Goal: Information Seeking & Learning: Learn about a topic

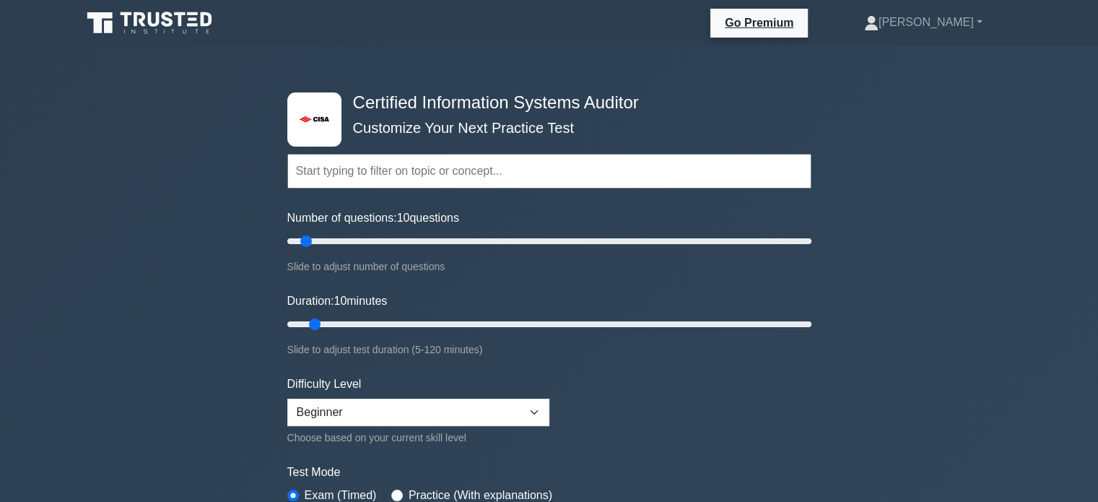
click at [499, 185] on input "text" at bounding box center [549, 171] width 524 height 35
type input "50"
click at [406, 242] on input "Number of questions: 10 questions" at bounding box center [549, 240] width 524 height 17
click at [319, 375] on label "Difficulty Level" at bounding box center [324, 383] width 74 height 17
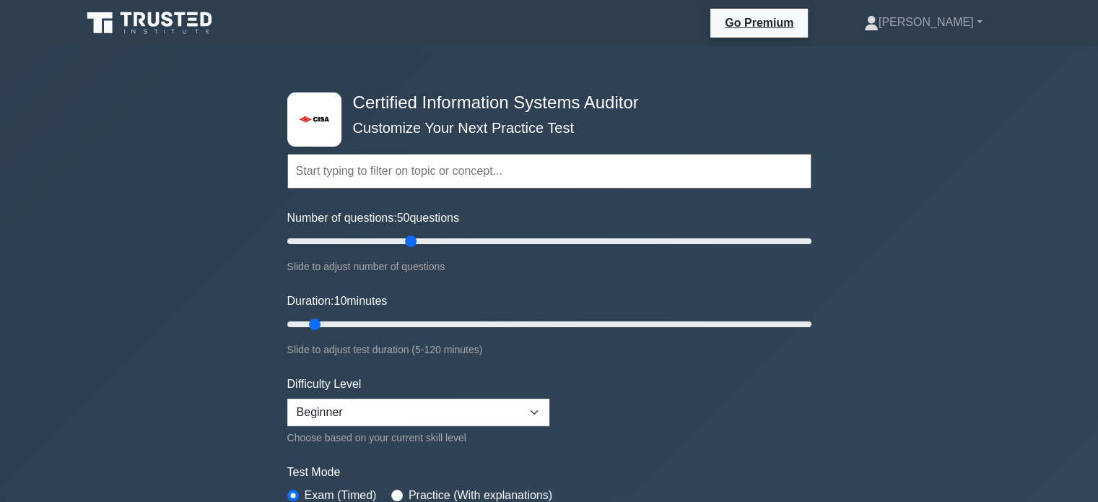
click at [353, 292] on label "Duration: 10 minutes" at bounding box center [337, 300] width 100 height 17
click at [353, 316] on input "Duration: 10 minutes" at bounding box center [549, 324] width 524 height 17
click at [544, 399] on select "Beginner Intermediate Expert" at bounding box center [418, 412] width 262 height 27
click at [516, 375] on div "Difficulty Level Beginner Intermediate Expert Choose based on your current skil…" at bounding box center [418, 410] width 262 height 71
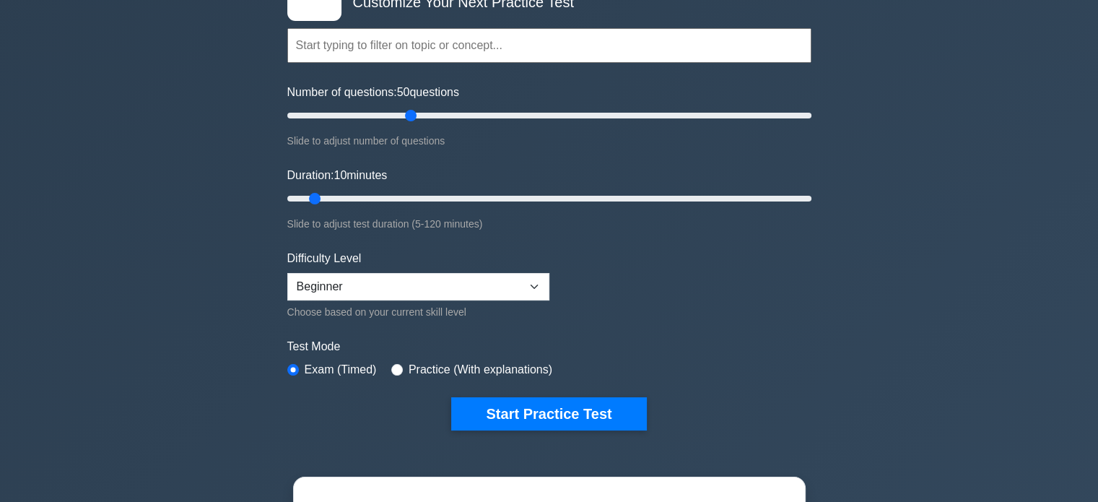
scroll to position [217, 0]
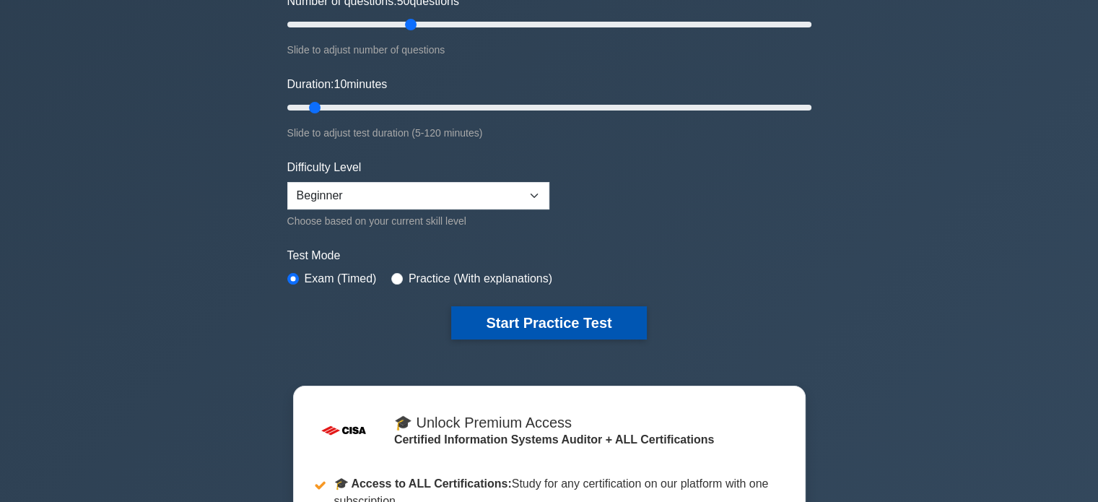
click at [549, 320] on button "Start Practice Test" at bounding box center [548, 322] width 195 height 33
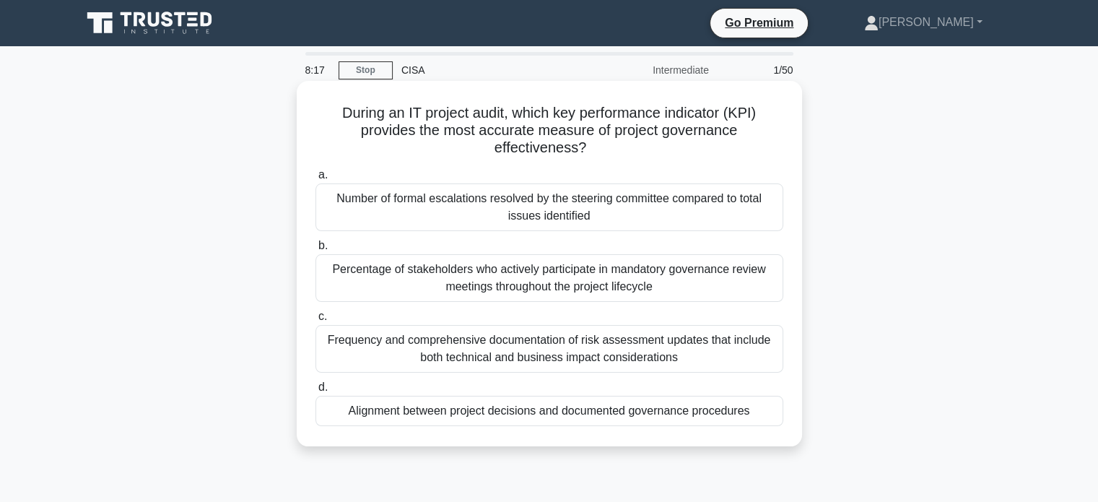
click at [466, 355] on div "Frequency and comprehensive documentation of risk assessment updates that inclu…" at bounding box center [550, 349] width 468 height 48
click at [316, 321] on input "c. Frequency and comprehensive documentation of risk assessment updates that in…" at bounding box center [316, 316] width 0 height 9
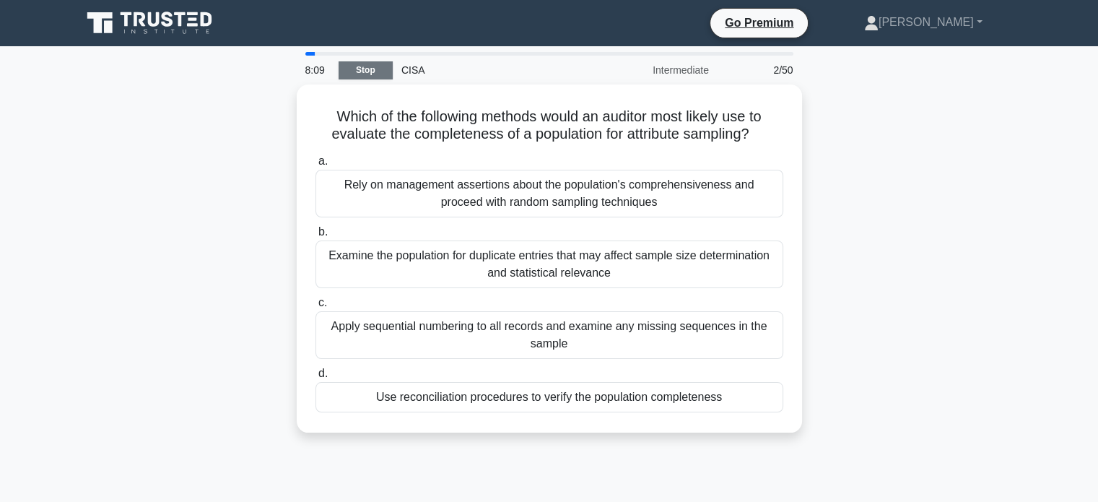
click at [355, 65] on link "Stop" at bounding box center [366, 70] width 54 height 18
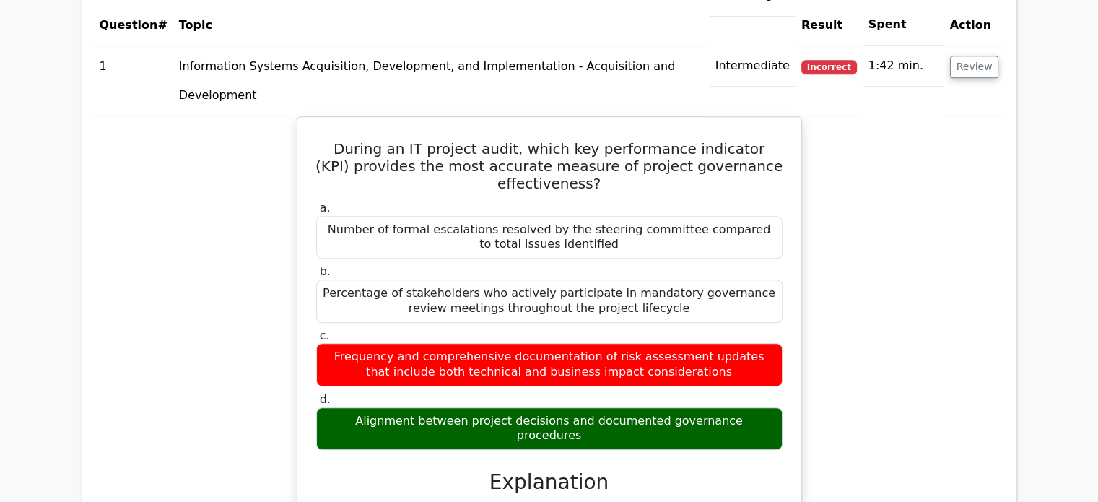
scroll to position [1138, 0]
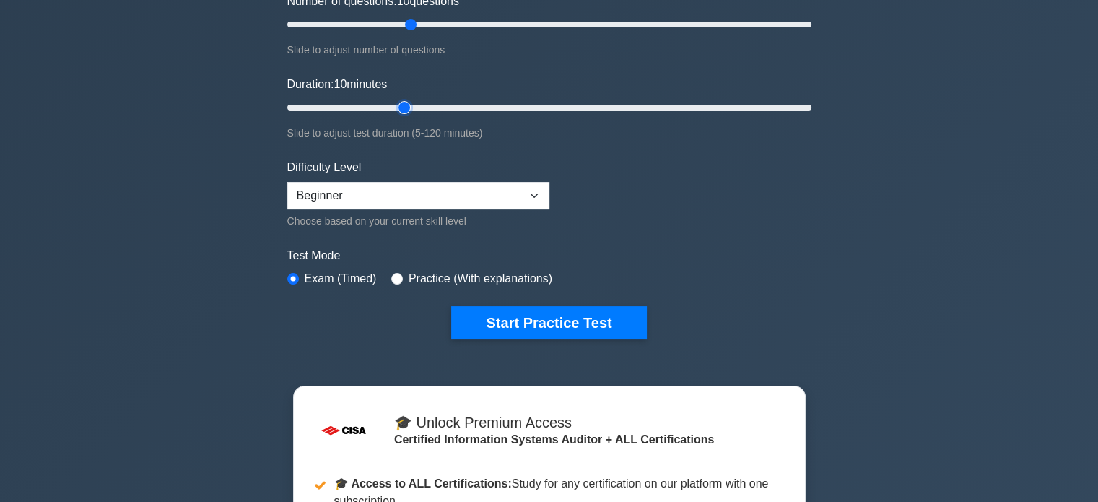
click at [396, 105] on input "Duration: 10 minutes" at bounding box center [549, 107] width 524 height 17
click at [407, 108] on input "Duration: 30 minutes" at bounding box center [549, 107] width 524 height 17
click at [422, 110] on input "Duration: 35 minutes" at bounding box center [549, 107] width 524 height 17
click at [442, 108] on input "Duration: 40 minutes" at bounding box center [549, 107] width 524 height 17
click at [458, 106] on input "Duration: 40 minutes" at bounding box center [549, 107] width 524 height 17
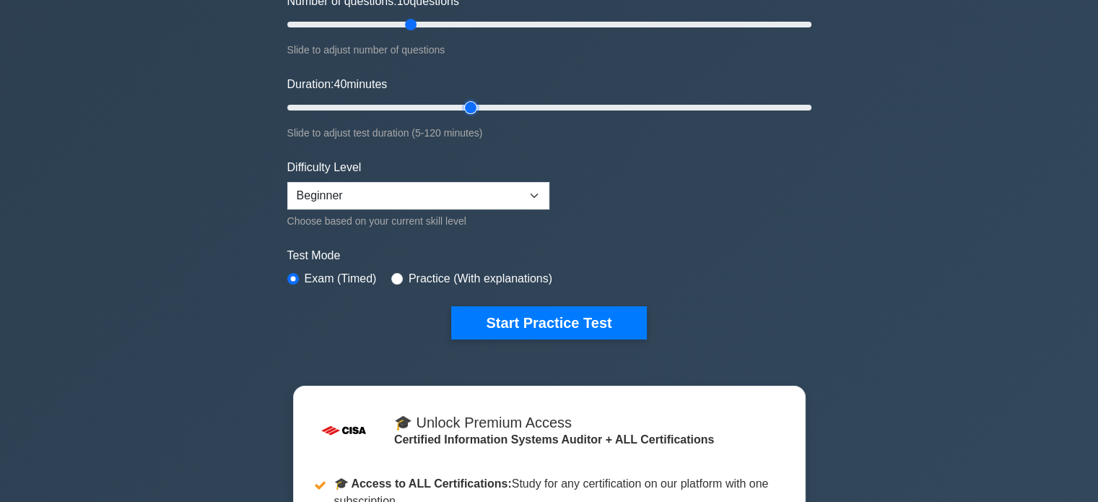
click at [470, 105] on input "Duration: 40 minutes" at bounding box center [549, 107] width 524 height 17
type input "50"
click at [483, 106] on input "Duration: 50 minutes" at bounding box center [549, 107] width 524 height 17
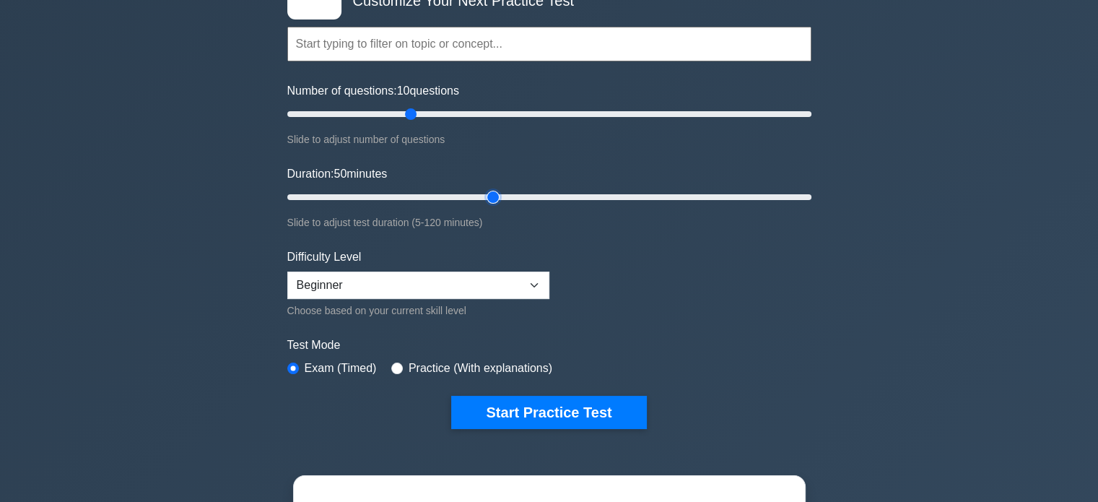
scroll to position [42, 0]
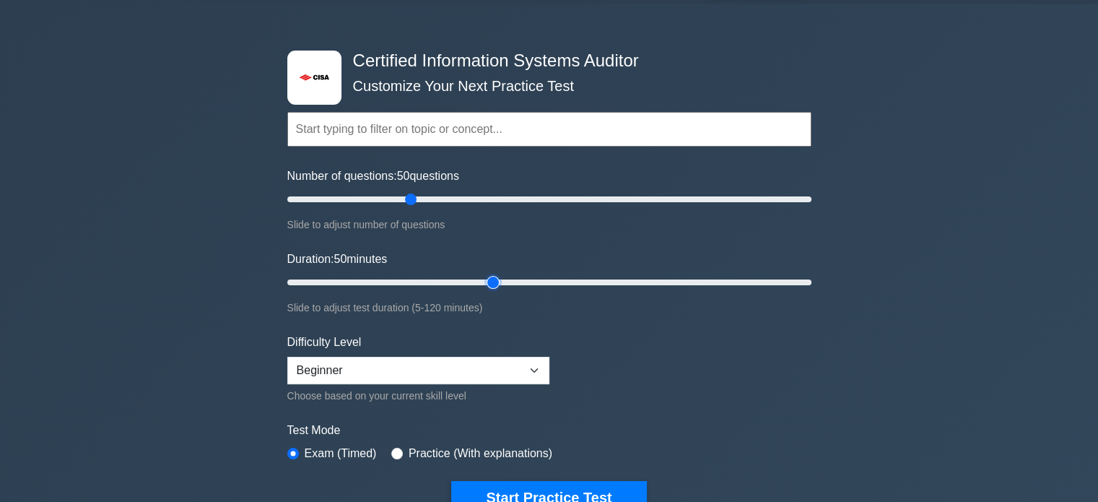
type input "50"
click at [581, 497] on button "Start Practice Test" at bounding box center [548, 497] width 195 height 33
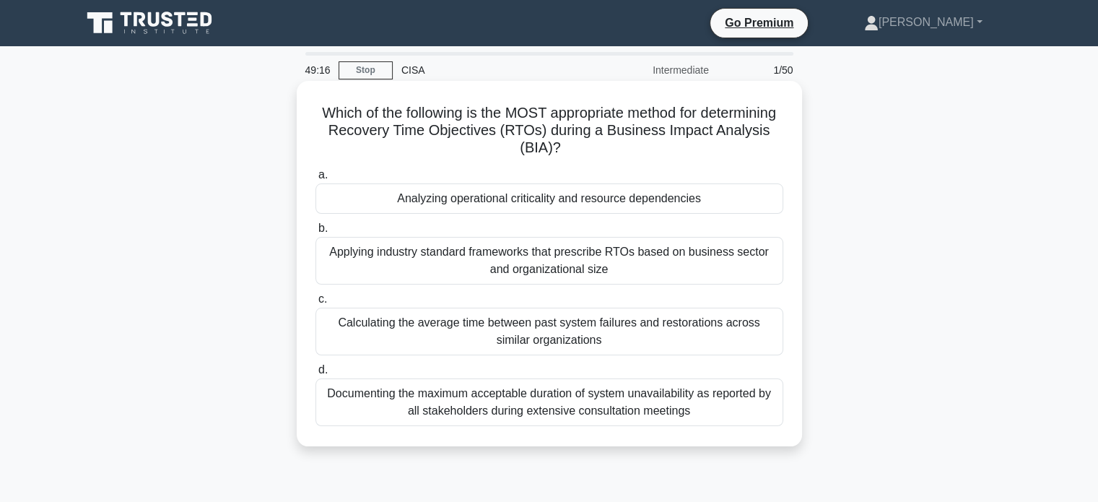
click at [674, 409] on div "Documenting the maximum acceptable duration of system unavailability as reporte…" at bounding box center [550, 402] width 468 height 48
click at [316, 375] on input "d. Documenting the maximum acceptable duration of system unavailability as repo…" at bounding box center [316, 369] width 0 height 9
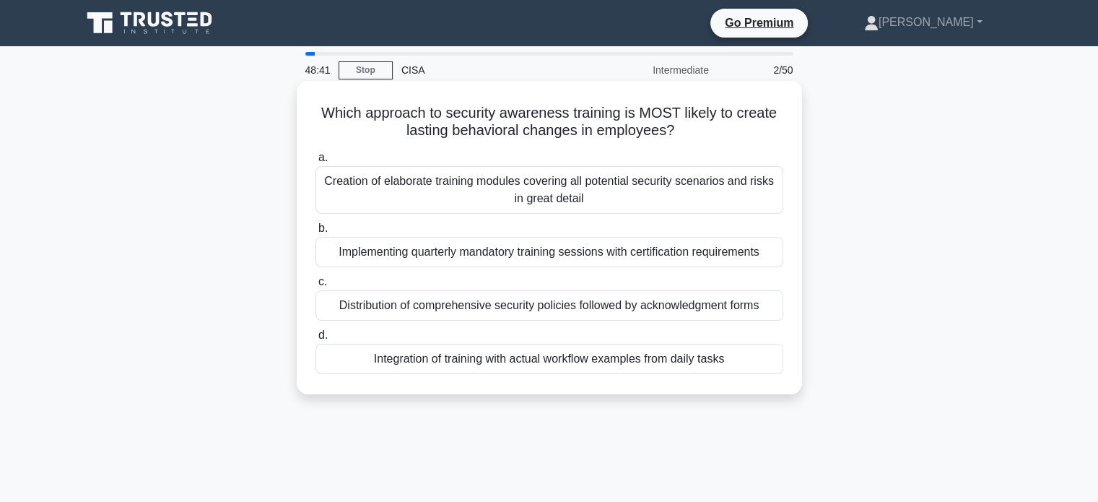
click at [645, 360] on div "Integration of training with actual workflow examples from daily tasks" at bounding box center [550, 359] width 468 height 30
click at [316, 340] on input "d. Integration of training with actual workflow examples from daily tasks" at bounding box center [316, 335] width 0 height 9
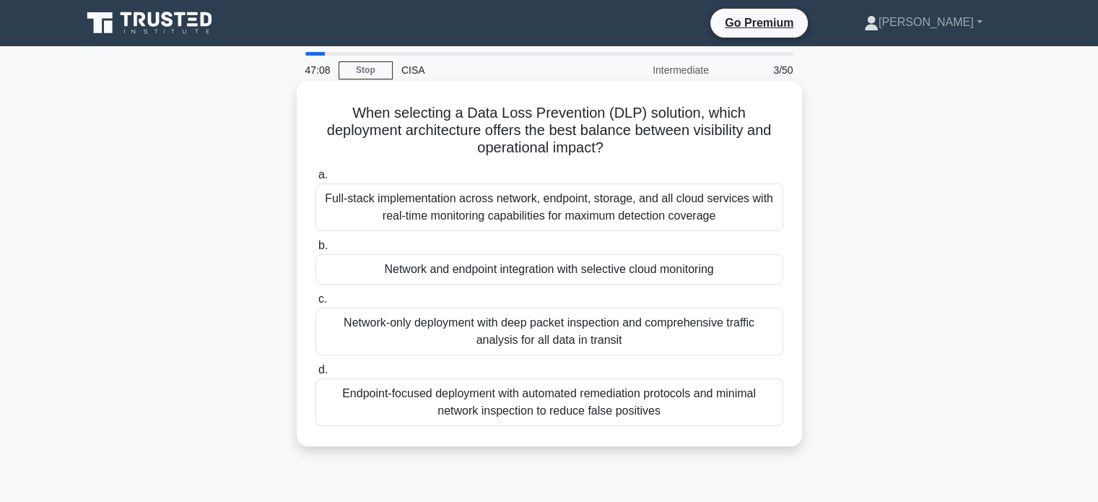
click at [477, 215] on div "Full-stack implementation across network, endpoint, storage, and all cloud serv…" at bounding box center [550, 207] width 468 height 48
click at [316, 180] on input "a. Full-stack implementation across network, endpoint, storage, and all cloud s…" at bounding box center [316, 174] width 0 height 9
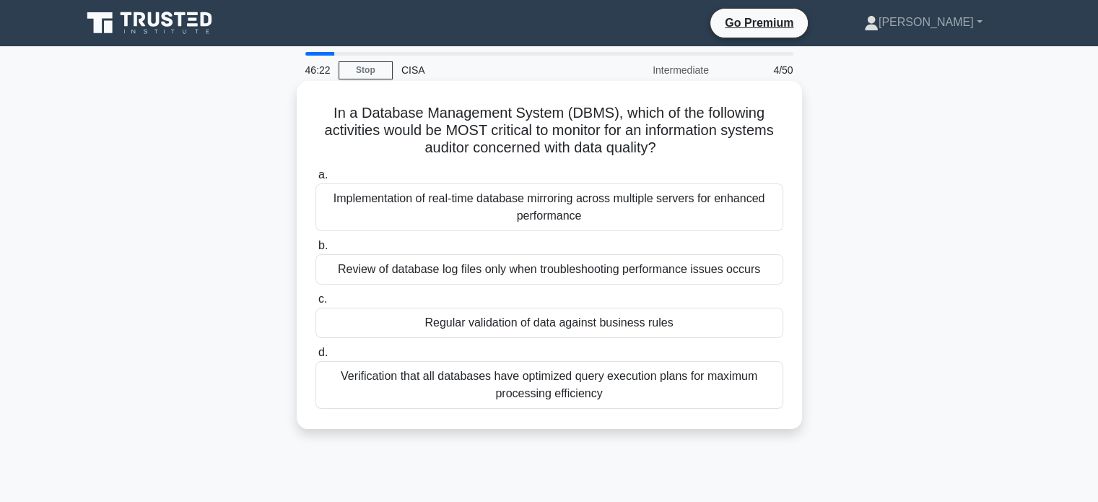
click at [514, 324] on div "Regular validation of data against business rules" at bounding box center [550, 323] width 468 height 30
click at [316, 304] on input "c. Regular validation of data against business rules" at bounding box center [316, 299] width 0 height 9
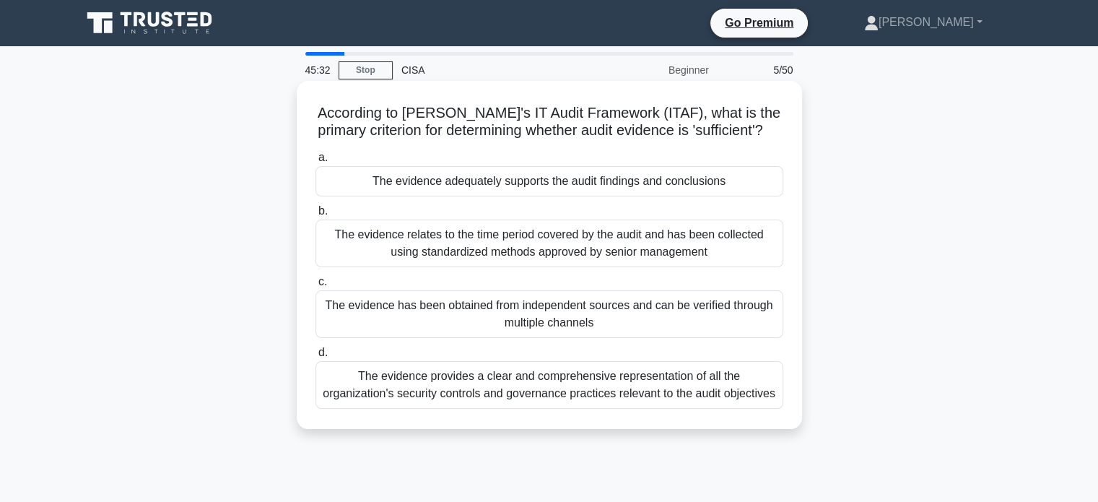
click at [533, 186] on div "The evidence adequately supports the audit findings and conclusions" at bounding box center [550, 181] width 468 height 30
click at [316, 162] on input "a. The evidence adequately supports the audit findings and conclusions" at bounding box center [316, 157] width 0 height 9
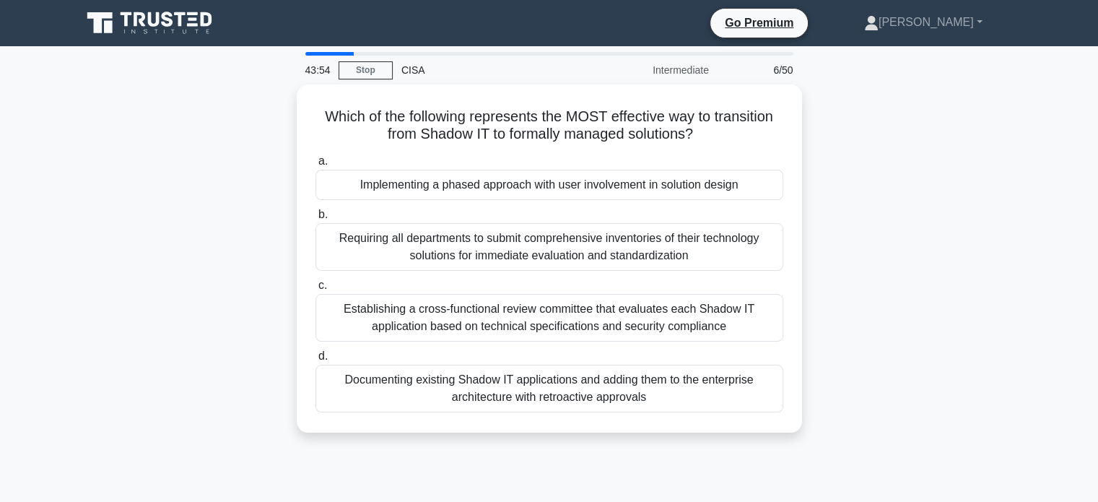
click at [533, 186] on div "Implementing a phased approach with user involvement in solution design" at bounding box center [550, 185] width 468 height 30
click at [316, 166] on input "a. Implementing a phased approach with user involvement in solution design" at bounding box center [316, 161] width 0 height 9
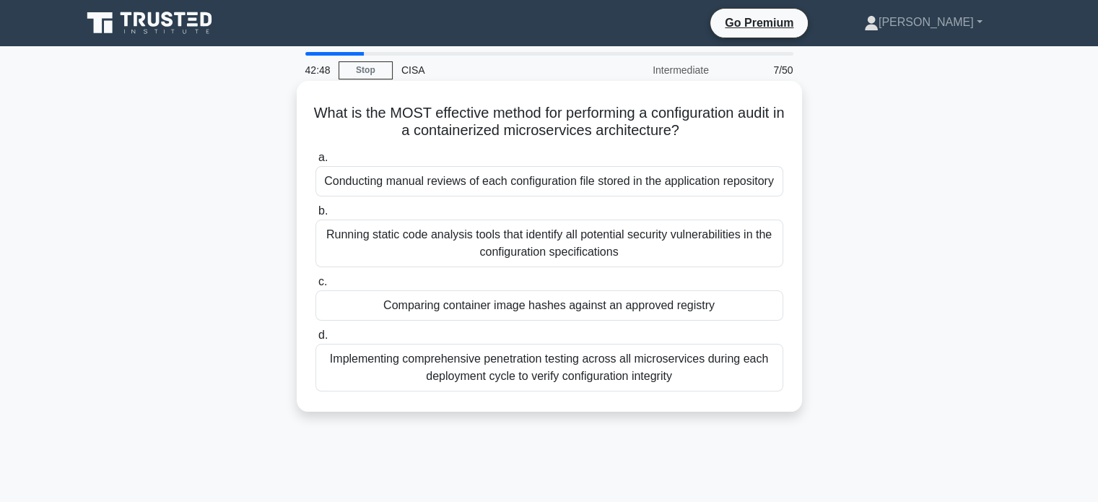
click at [504, 365] on div "Implementing comprehensive penetration testing across all microservices during …" at bounding box center [550, 368] width 468 height 48
click at [316, 340] on input "d. Implementing comprehensive penetration testing across all microservices duri…" at bounding box center [316, 335] width 0 height 9
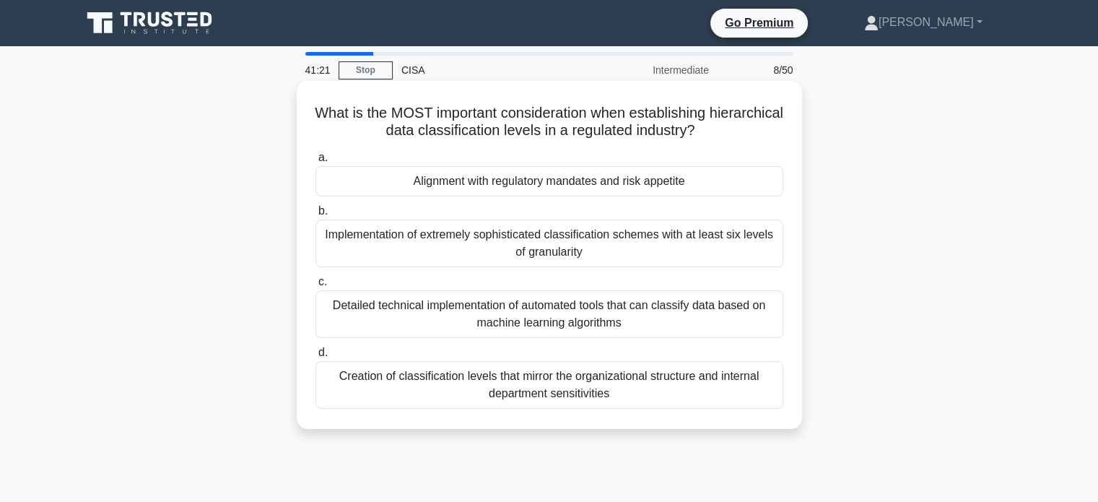
click at [580, 181] on div "Alignment with regulatory mandates and risk appetite" at bounding box center [550, 181] width 468 height 30
click at [316, 162] on input "a. Alignment with regulatory mandates and risk appetite" at bounding box center [316, 157] width 0 height 9
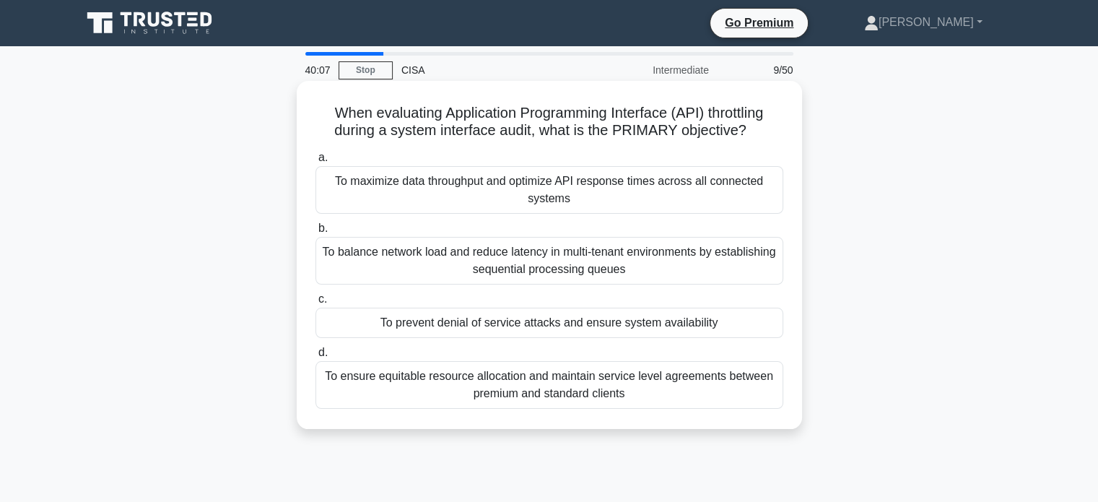
click at [420, 329] on div "To prevent denial of service attacks and ensure system availability" at bounding box center [550, 323] width 468 height 30
click at [316, 304] on input "c. To prevent denial of service attacks and ensure system availability" at bounding box center [316, 299] width 0 height 9
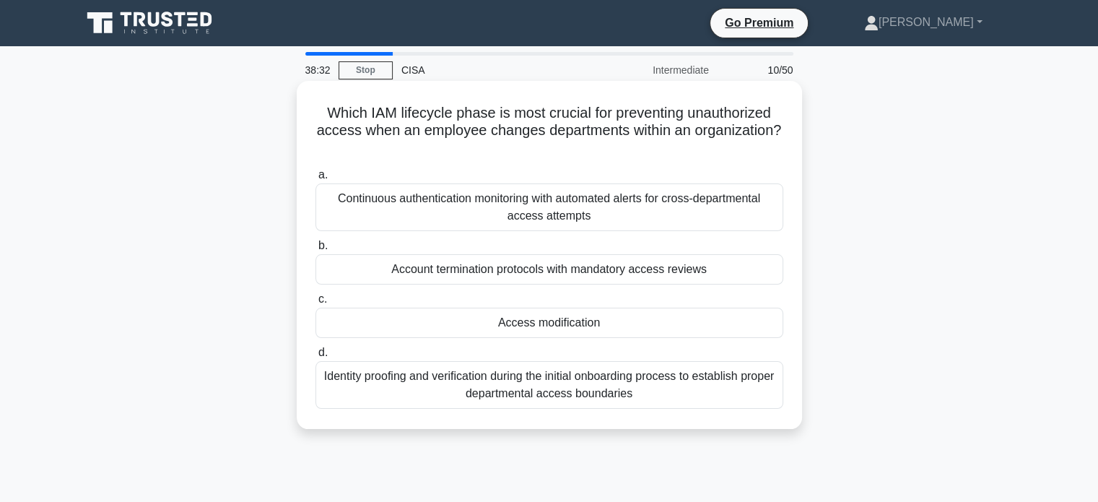
click at [405, 224] on div "Continuous authentication monitoring with automated alerts for cross-department…" at bounding box center [550, 207] width 468 height 48
click at [316, 180] on input "a. Continuous authentication monitoring with automated alerts for cross-departm…" at bounding box center [316, 174] width 0 height 9
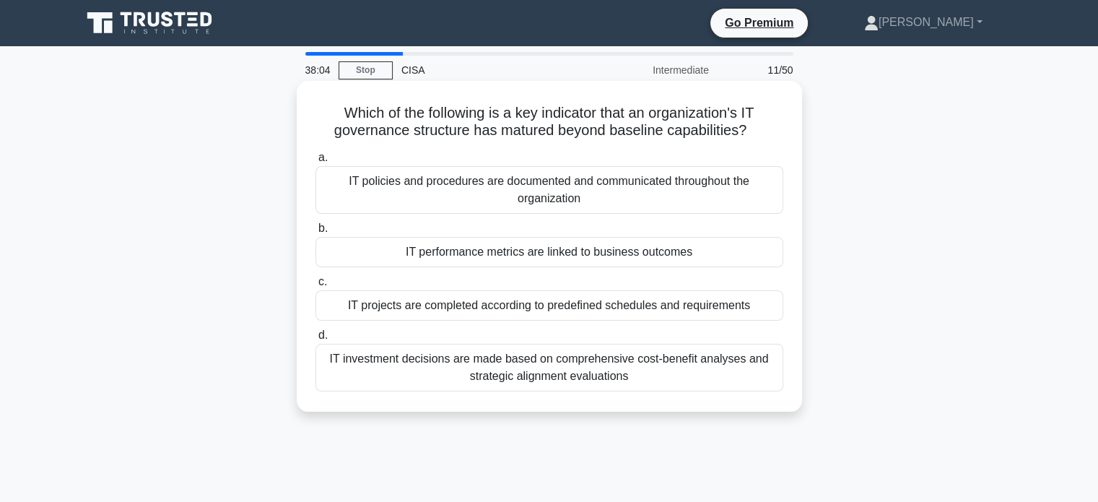
click at [422, 201] on div "IT policies and procedures are documented and communicated throughout the organ…" at bounding box center [550, 190] width 468 height 48
click at [316, 162] on input "a. IT policies and procedures are documented and communicated throughout the or…" at bounding box center [316, 157] width 0 height 9
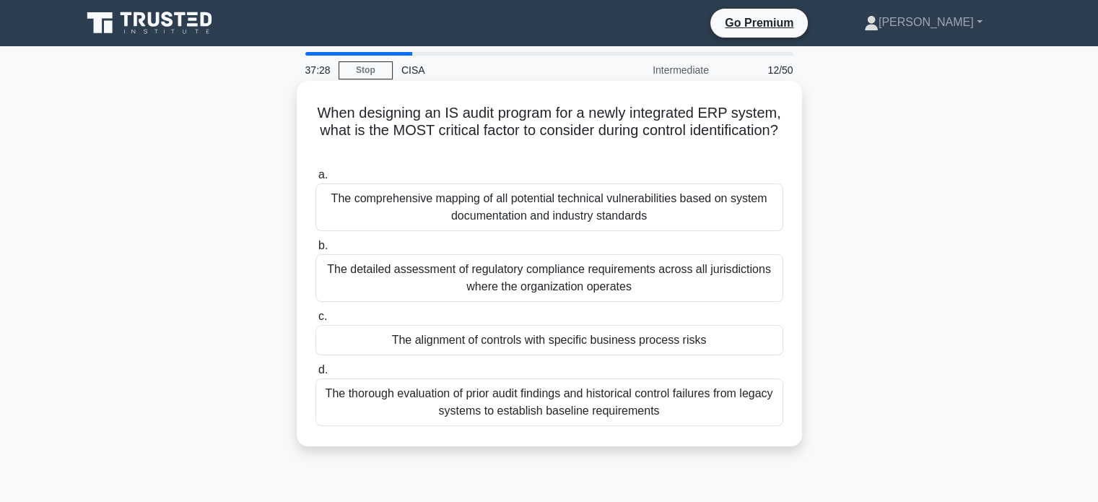
click at [569, 343] on div "The alignment of controls with specific business process risks" at bounding box center [550, 340] width 468 height 30
click at [316, 321] on input "c. The alignment of controls with specific business process risks" at bounding box center [316, 316] width 0 height 9
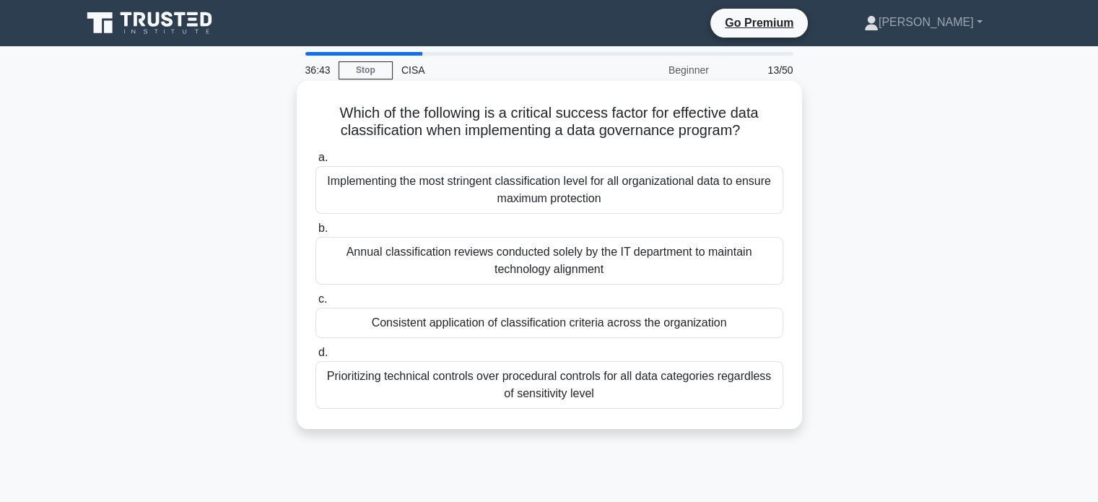
click at [564, 329] on div "Consistent application of classification criteria across the organization" at bounding box center [550, 323] width 468 height 30
click at [316, 304] on input "c. Consistent application of classification criteria across the organization" at bounding box center [316, 299] width 0 height 9
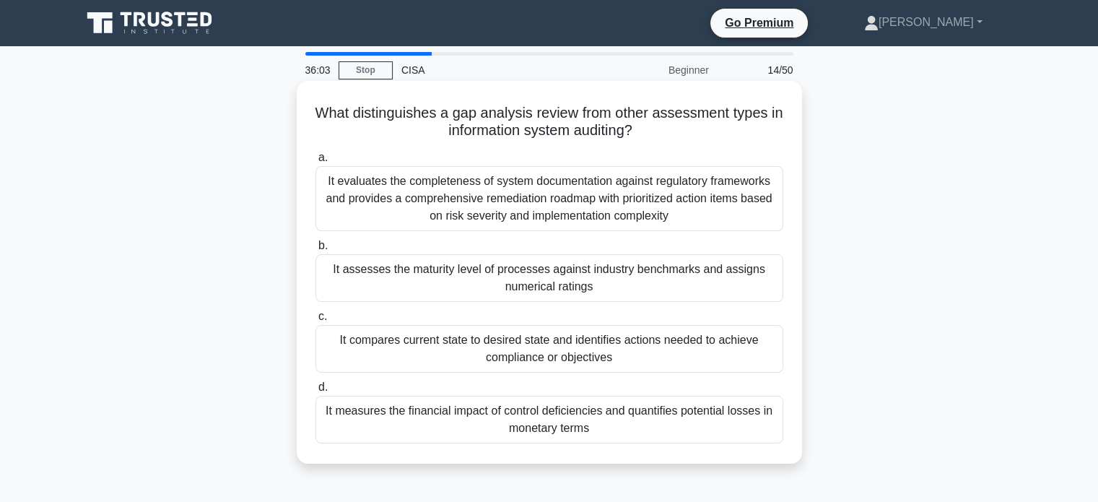
click at [449, 345] on div "It compares current state to desired state and identifies actions needed to ach…" at bounding box center [550, 349] width 468 height 48
click at [316, 321] on input "c. It compares current state to desired state and identifies actions needed to …" at bounding box center [316, 316] width 0 height 9
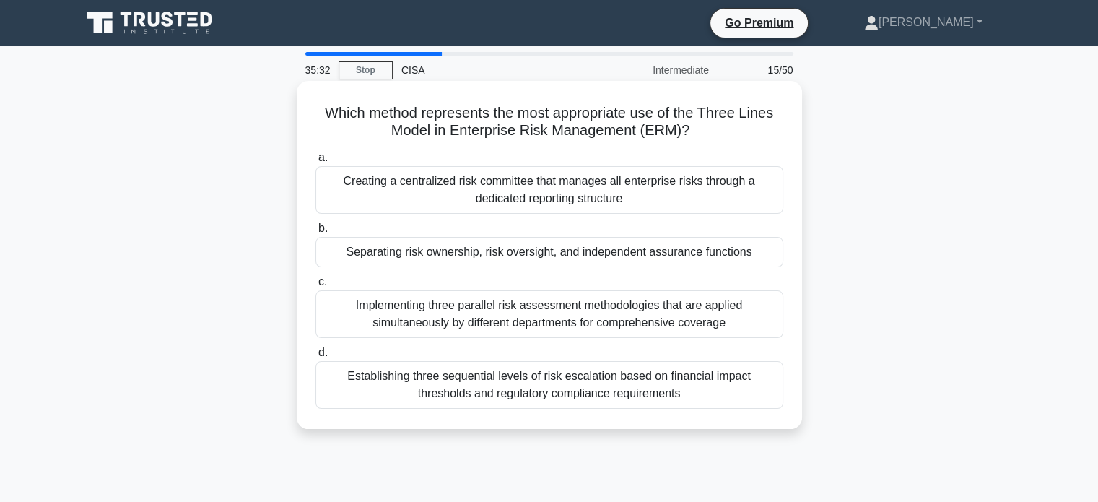
click at [373, 256] on div "Separating risk ownership, risk oversight, and independent assurance functions" at bounding box center [550, 252] width 468 height 30
click at [316, 233] on input "b. Separating risk ownership, risk oversight, and independent assurance functio…" at bounding box center [316, 228] width 0 height 9
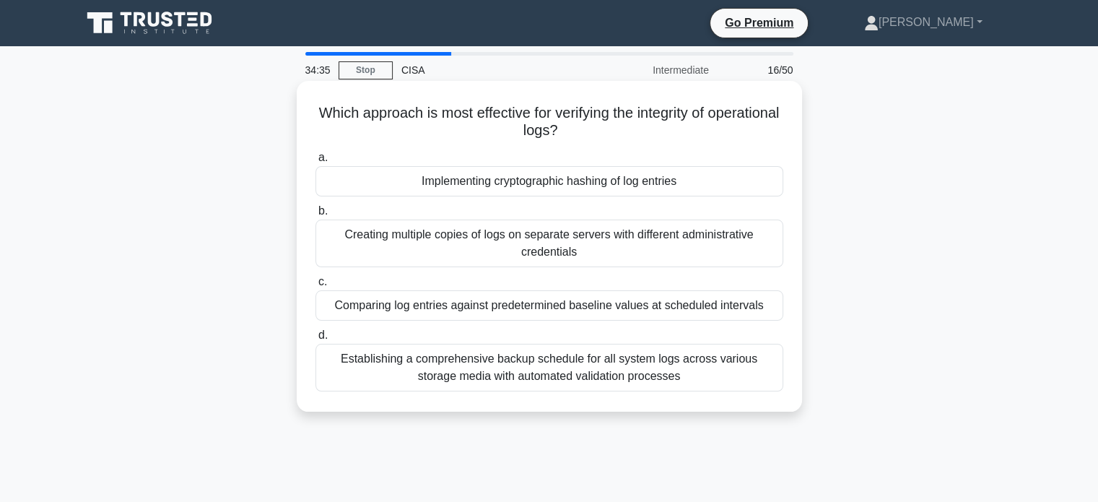
click at [491, 181] on div "Implementing cryptographic hashing of log entries" at bounding box center [550, 181] width 468 height 30
click at [316, 162] on input "a. Implementing cryptographic hashing of log entries" at bounding box center [316, 157] width 0 height 9
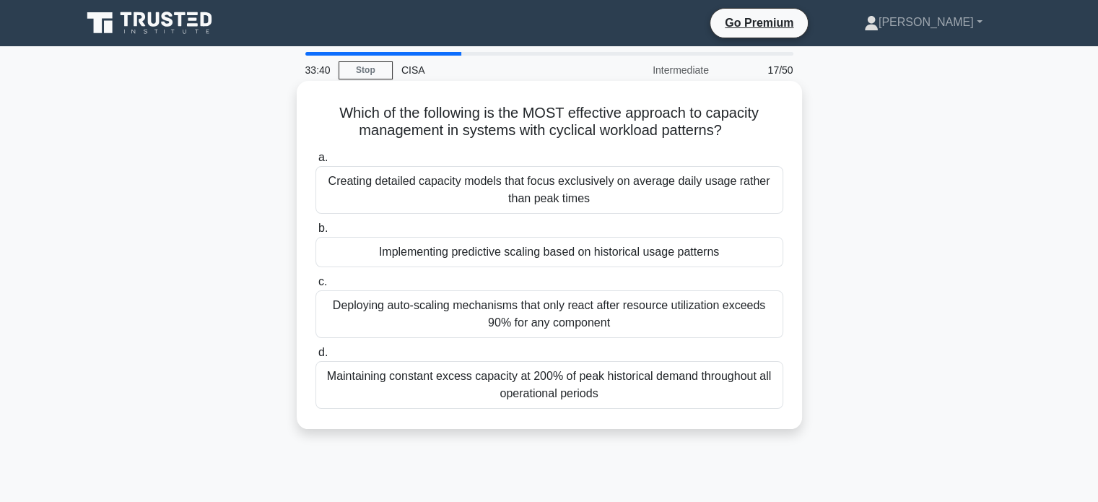
drag, startPoint x: 727, startPoint y: 134, endPoint x: 331, endPoint y: 95, distance: 397.6
click at [331, 95] on div "Which of the following is the MOST effective approach to capacity management in…" at bounding box center [550, 255] width 494 height 336
copy h5 "Which of the following is the MOST effective approach to capacity management in…"
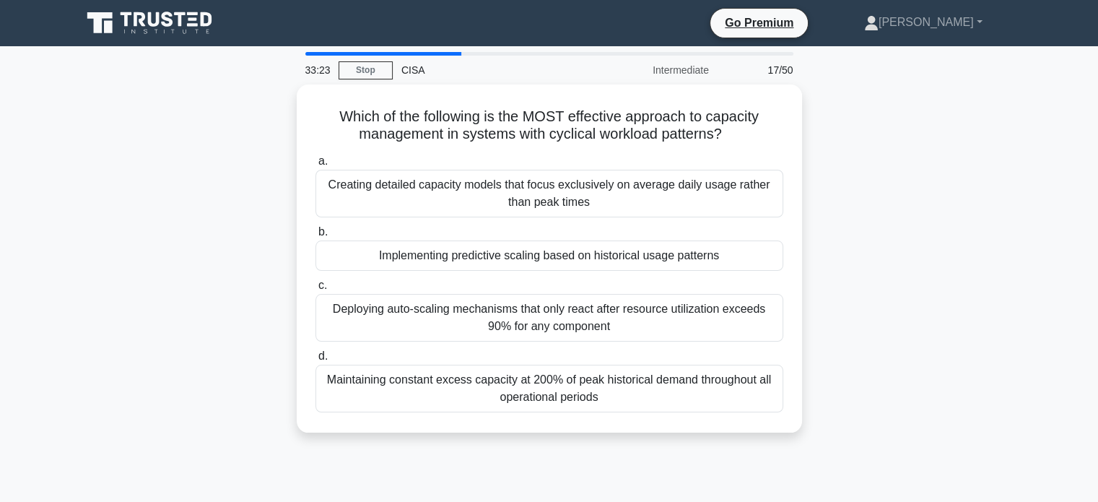
click at [193, 246] on div "Which of the following is the MOST effective approach to capacity management in…" at bounding box center [549, 266] width 953 height 365
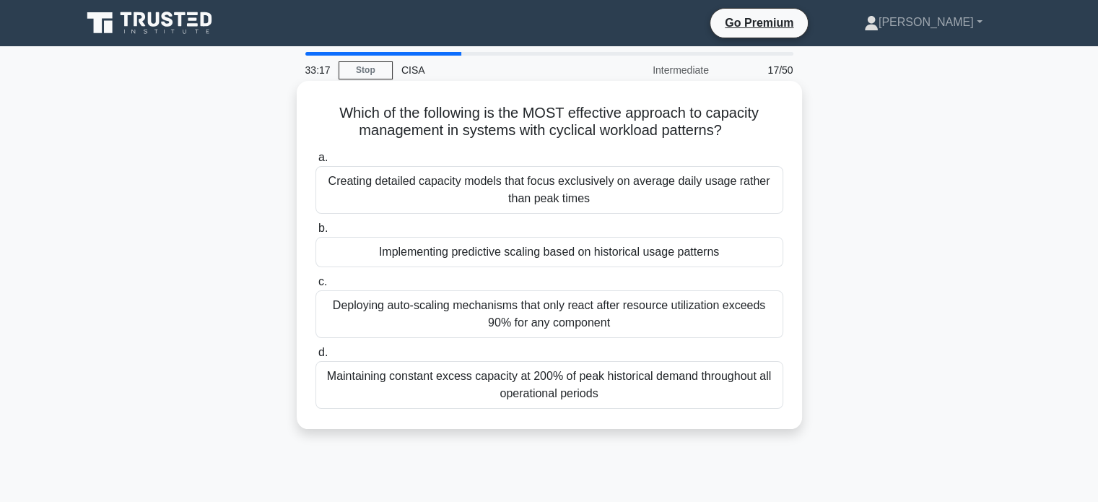
click at [416, 312] on div "Deploying auto-scaling mechanisms that only react after resource utilization ex…" at bounding box center [550, 314] width 468 height 48
click at [316, 287] on input "c. Deploying auto-scaling mechanisms that only react after resource utilization…" at bounding box center [316, 281] width 0 height 9
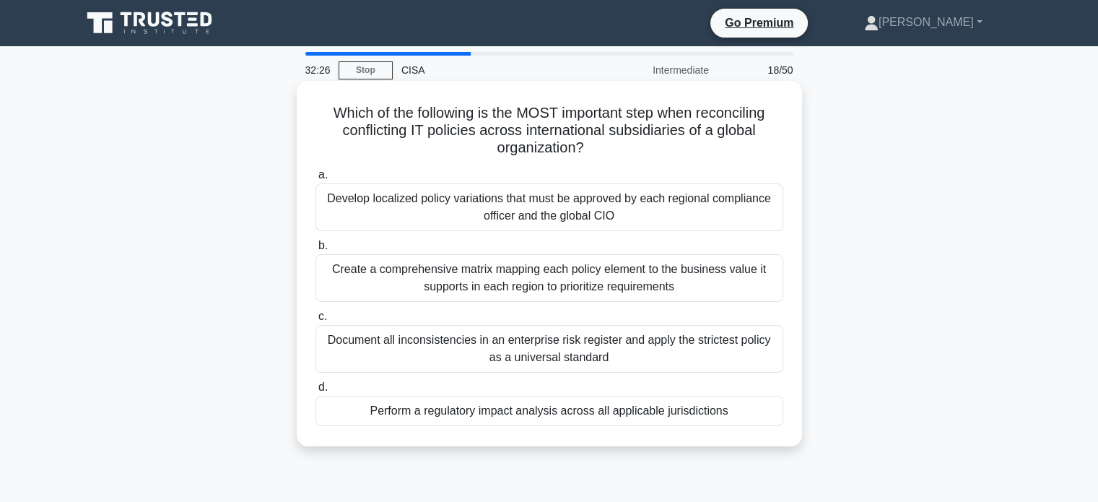
click at [422, 287] on div "Create a comprehensive matrix mapping each policy element to the business value…" at bounding box center [550, 278] width 468 height 48
click at [316, 251] on input "b. Create a comprehensive matrix mapping each policy element to the business va…" at bounding box center [316, 245] width 0 height 9
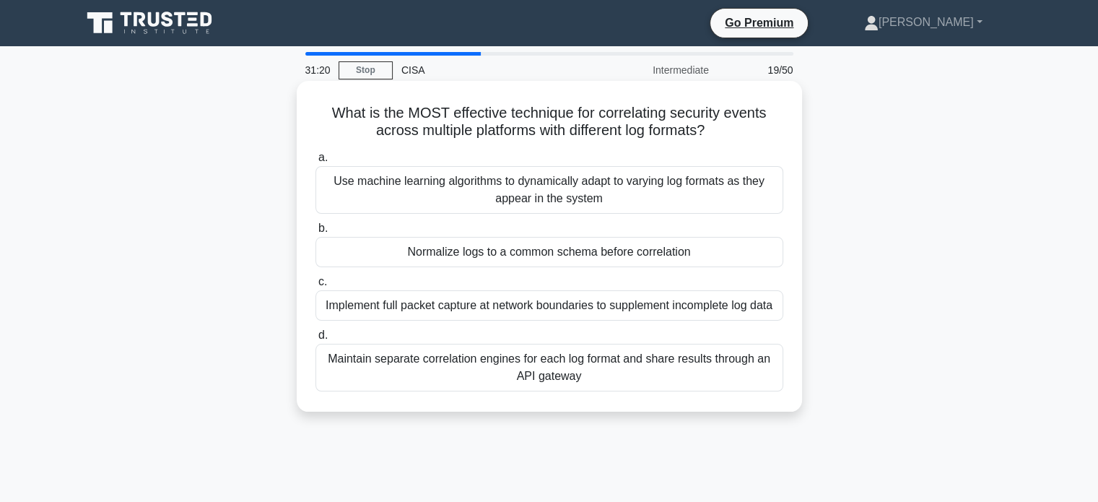
click at [419, 261] on div "Normalize logs to a common schema before correlation" at bounding box center [550, 252] width 468 height 30
click at [316, 233] on input "b. Normalize logs to a common schema before correlation" at bounding box center [316, 228] width 0 height 9
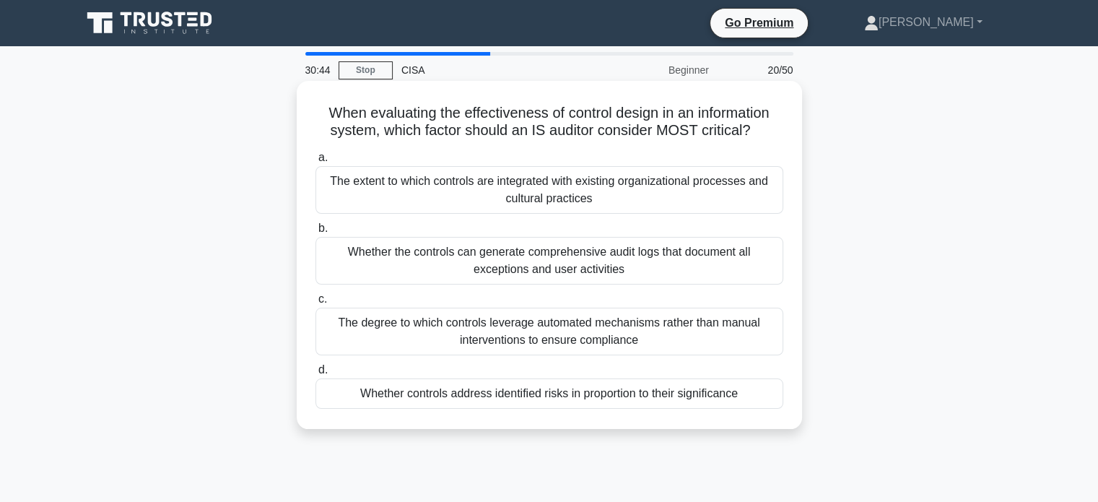
click at [530, 396] on div "Whether controls address identified risks in proportion to their significance" at bounding box center [550, 393] width 468 height 30
click at [316, 375] on input "d. Whether controls address identified risks in proportion to their significance" at bounding box center [316, 369] width 0 height 9
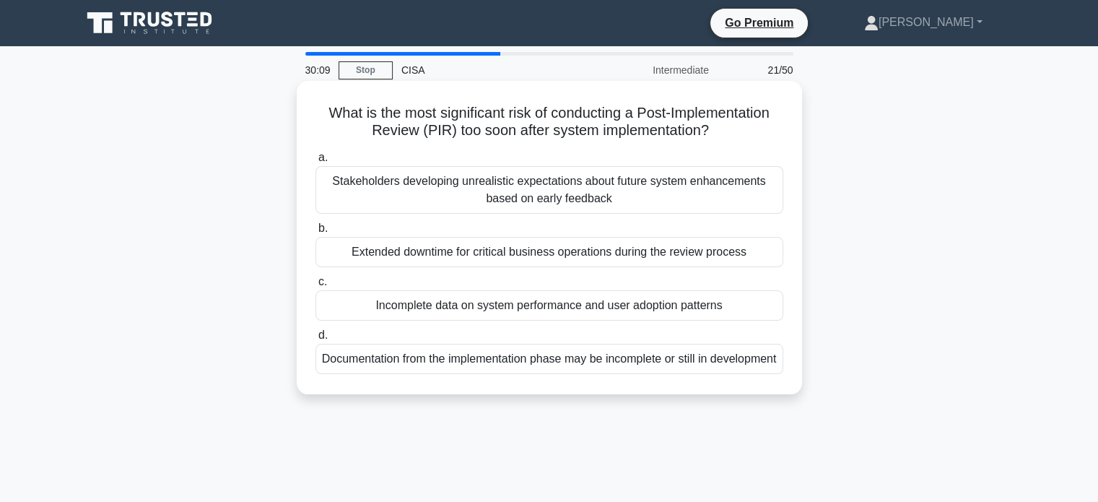
click at [552, 310] on div "Incomplete data on system performance and user adoption patterns" at bounding box center [550, 305] width 468 height 30
click at [316, 287] on input "c. Incomplete data on system performance and user adoption patterns" at bounding box center [316, 281] width 0 height 9
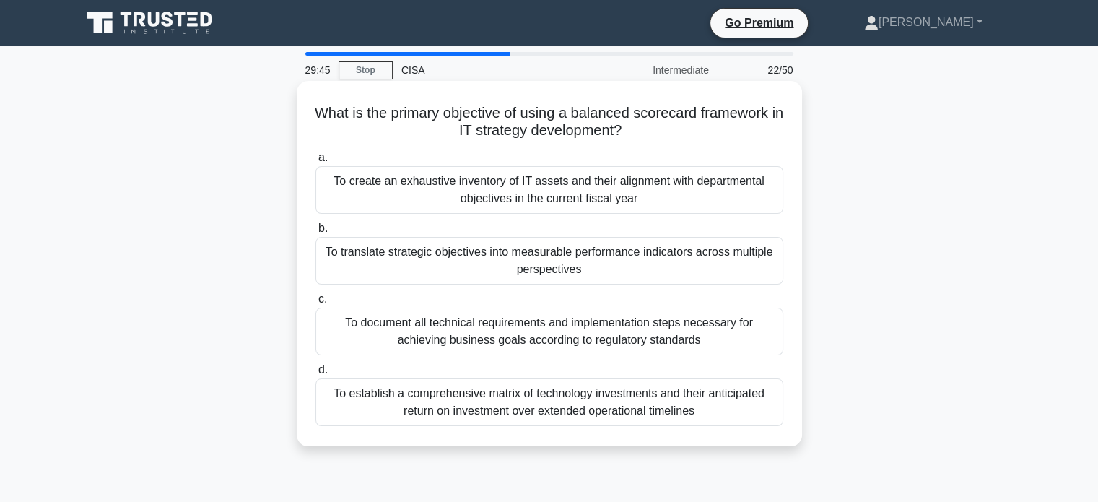
click at [555, 268] on div "To translate strategic objectives into measurable performance indicators across…" at bounding box center [550, 261] width 468 height 48
click at [316, 233] on input "b. To translate strategic objectives into measurable performance indicators acr…" at bounding box center [316, 228] width 0 height 9
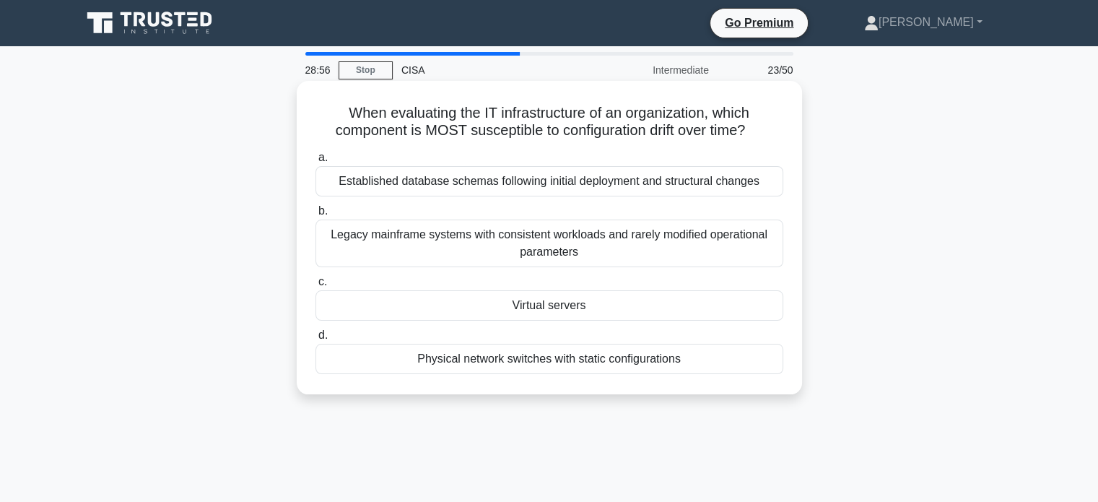
click at [516, 241] on div "Legacy mainframe systems with consistent workloads and rarely modified operatio…" at bounding box center [550, 243] width 468 height 48
click at [316, 216] on input "b. Legacy mainframe systems with consistent workloads and rarely modified opera…" at bounding box center [316, 210] width 0 height 9
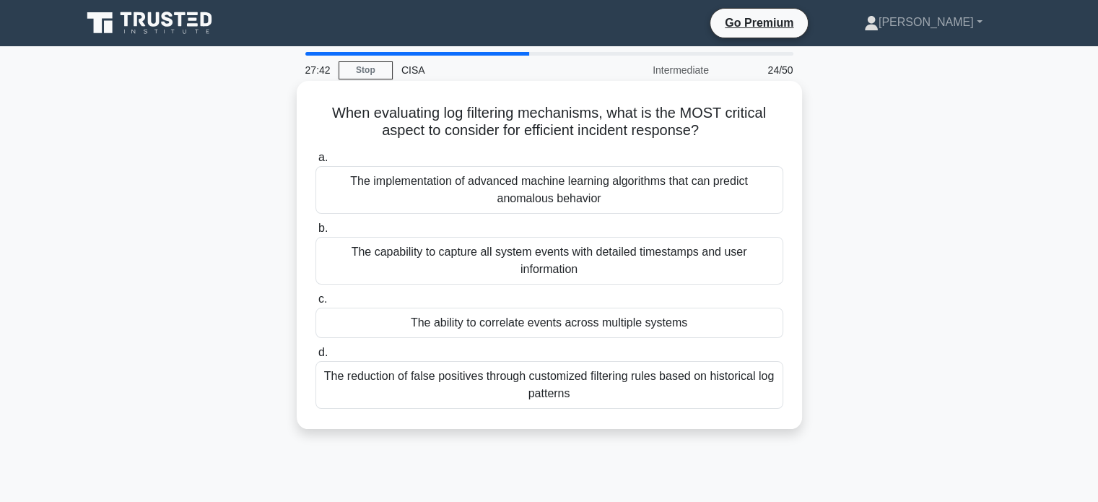
click at [508, 393] on div "The reduction of false positives through customized filtering rules based on hi…" at bounding box center [550, 385] width 468 height 48
click at [316, 357] on input "d. The reduction of false positives through customized filtering rules based on…" at bounding box center [316, 352] width 0 height 9
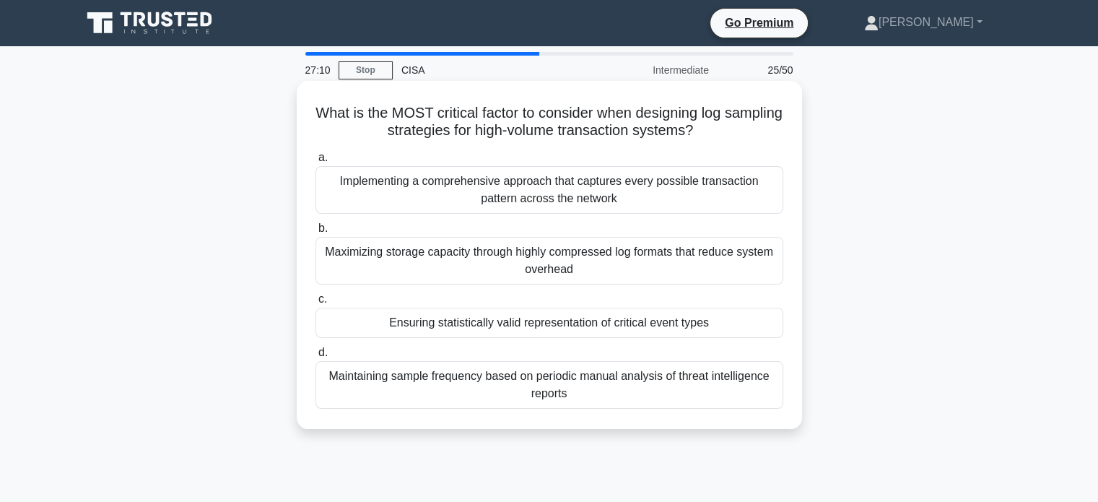
click at [513, 319] on div "Ensuring statistically valid representation of critical event types" at bounding box center [550, 323] width 468 height 30
click at [316, 304] on input "c. Ensuring statistically valid representation of critical event types" at bounding box center [316, 299] width 0 height 9
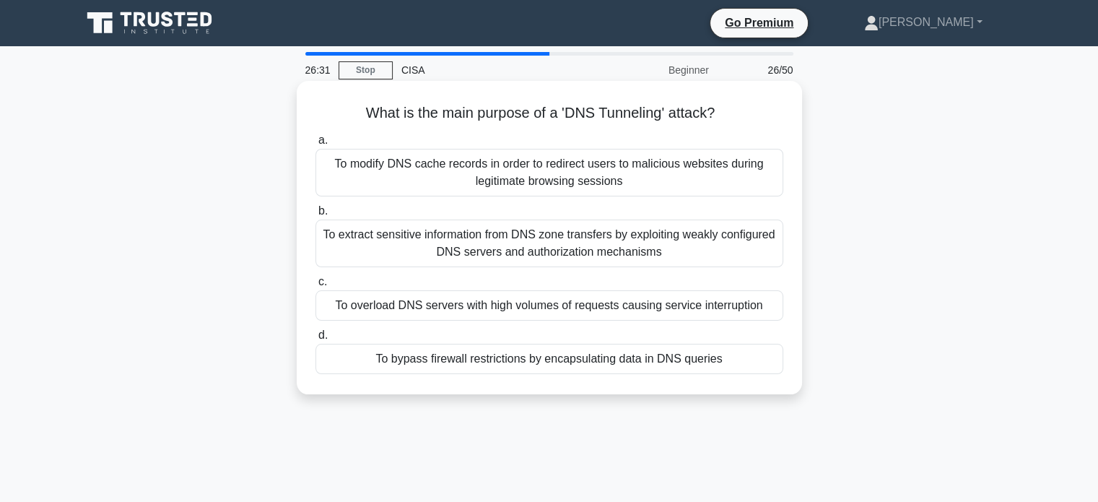
click at [508, 366] on div "To bypass firewall restrictions by encapsulating data in DNS queries" at bounding box center [550, 359] width 468 height 30
click at [316, 340] on input "d. To bypass firewall restrictions by encapsulating data in DNS queries" at bounding box center [316, 335] width 0 height 9
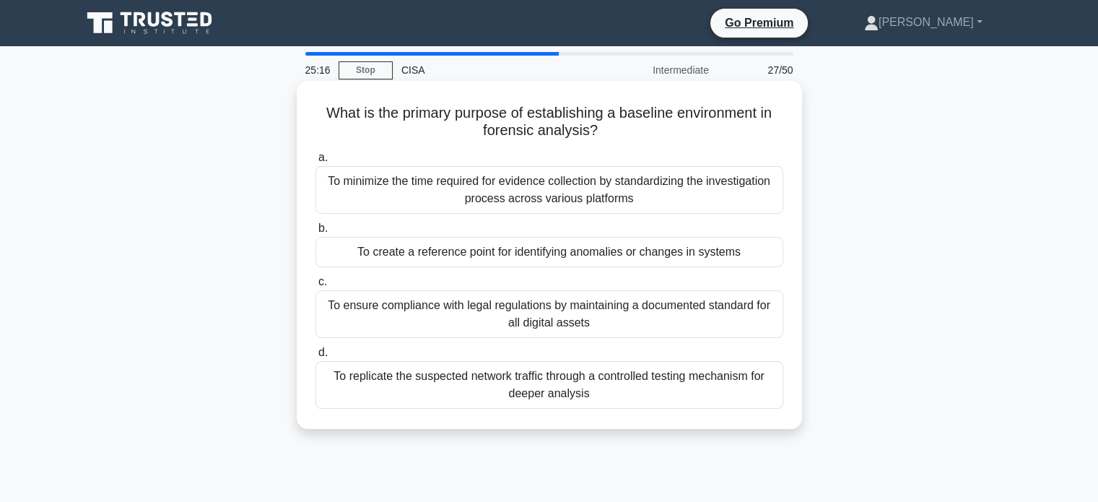
drag, startPoint x: 604, startPoint y: 126, endPoint x: 323, endPoint y: 104, distance: 282.5
click at [323, 104] on h5 "What is the primary purpose of establishing a baseline environment in forensic …" at bounding box center [549, 122] width 471 height 36
copy h5 "What is the primary purpose of establishing a baseline environment in forensic …"
click at [500, 261] on div "To create a reference point for identifying anomalies or changes in systems" at bounding box center [550, 252] width 468 height 30
click at [316, 233] on input "b. To create a reference point for identifying anomalies or changes in systems" at bounding box center [316, 228] width 0 height 9
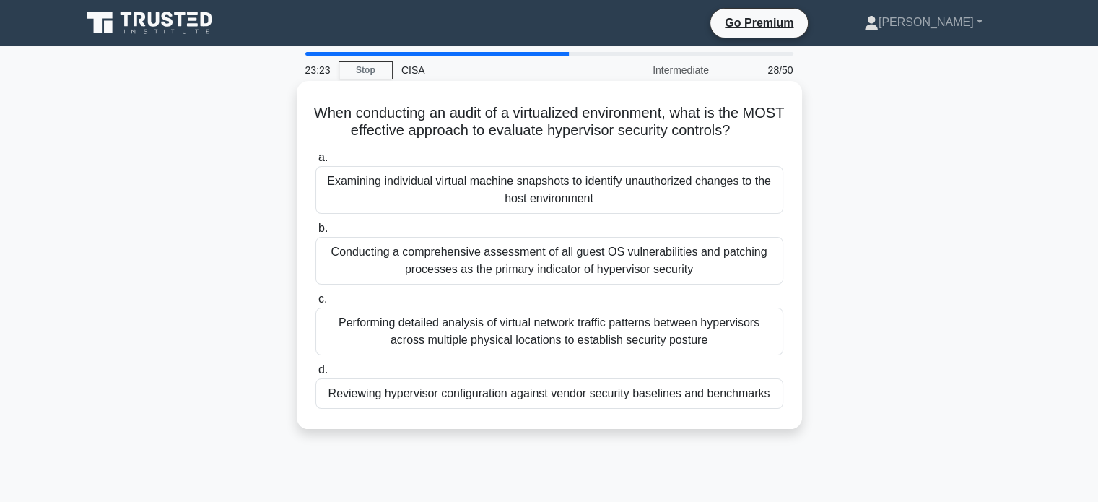
click at [427, 186] on div "Examining individual virtual machine snapshots to identify unauthorized changes…" at bounding box center [550, 190] width 468 height 48
click at [316, 162] on input "a. Examining individual virtual machine snapshots to identify unauthorized chan…" at bounding box center [316, 157] width 0 height 9
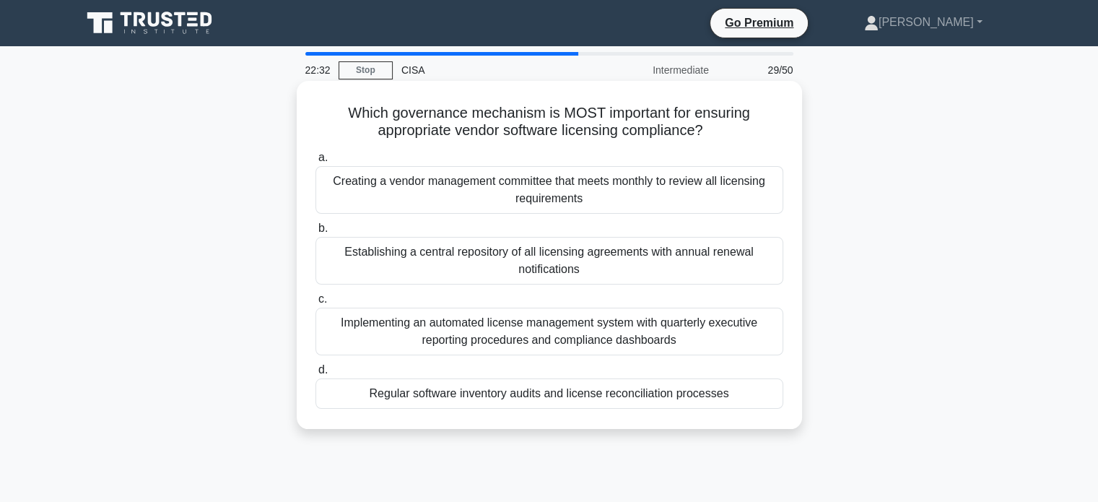
click at [466, 276] on div "Establishing a central repository of all licensing agreements with annual renew…" at bounding box center [550, 261] width 468 height 48
click at [316, 233] on input "b. Establishing a central repository of all licensing agreements with annual re…" at bounding box center [316, 228] width 0 height 9
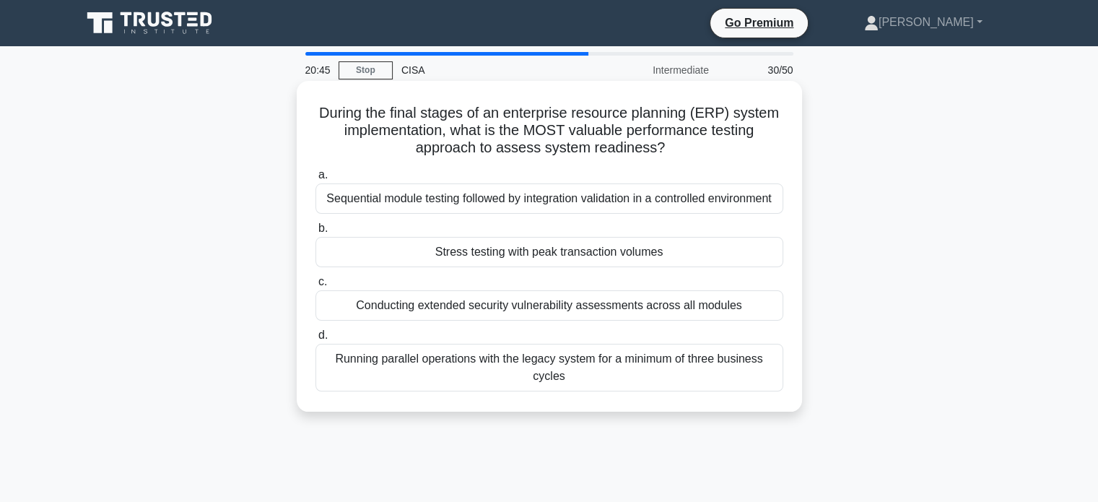
click at [448, 370] on div "Running parallel operations with the legacy system for a minimum of three busin…" at bounding box center [550, 368] width 468 height 48
click at [316, 340] on input "d. Running parallel operations with the legacy system for a minimum of three bu…" at bounding box center [316, 335] width 0 height 9
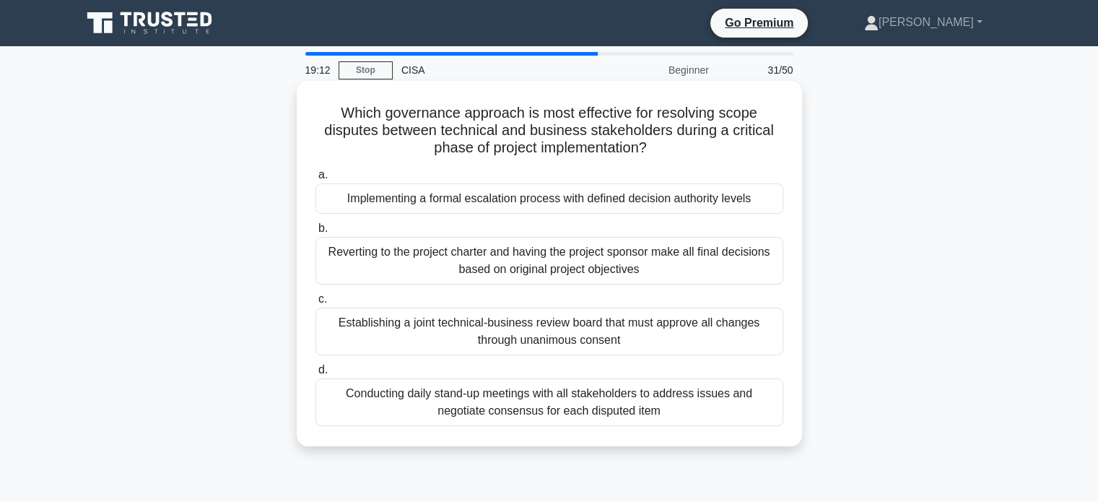
click at [580, 201] on div "Implementing a formal escalation process with defined decision authority levels" at bounding box center [550, 198] width 468 height 30
click at [316, 180] on input "a. Implementing a formal escalation process with defined decision authority lev…" at bounding box center [316, 174] width 0 height 9
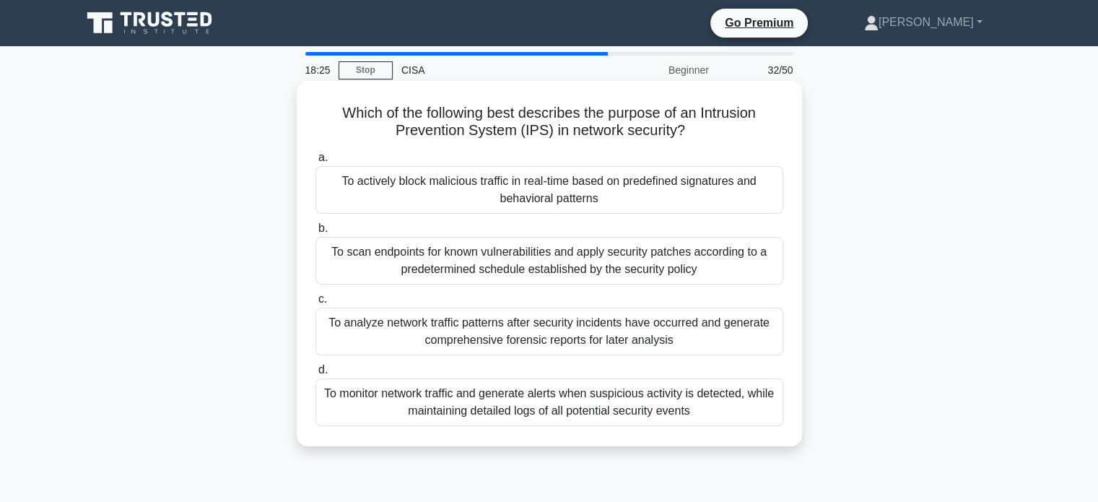
click at [560, 206] on div "To actively block malicious traffic in real-time based on predefined signatures…" at bounding box center [550, 190] width 468 height 48
click at [316, 162] on input "a. To actively block malicious traffic in real-time based on predefined signatu…" at bounding box center [316, 157] width 0 height 9
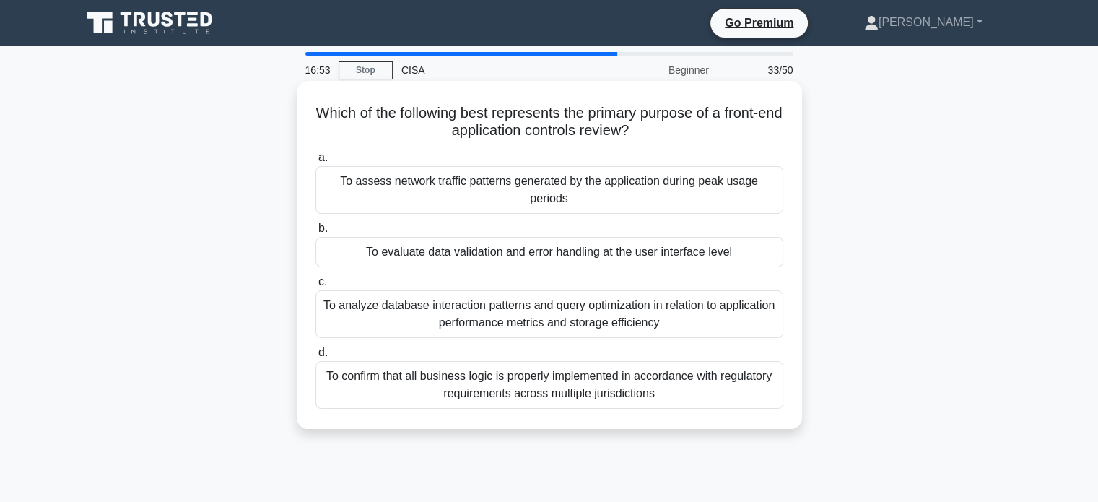
click at [557, 308] on div "To analyze database interaction patterns and query optimization in relation to …" at bounding box center [550, 314] width 468 height 48
click at [316, 287] on input "c. To analyze database interaction patterns and query optimization in relation …" at bounding box center [316, 281] width 0 height 9
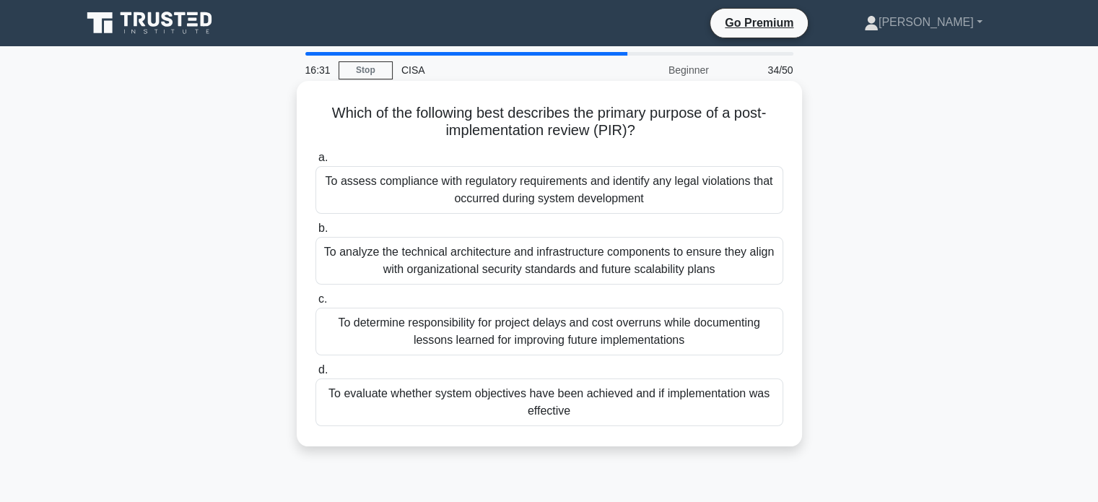
click at [563, 401] on div "To evaluate whether system objectives have been achieved and if implementation …" at bounding box center [550, 402] width 468 height 48
click at [316, 375] on input "d. To evaluate whether system objectives have been achieved and if implementati…" at bounding box center [316, 369] width 0 height 9
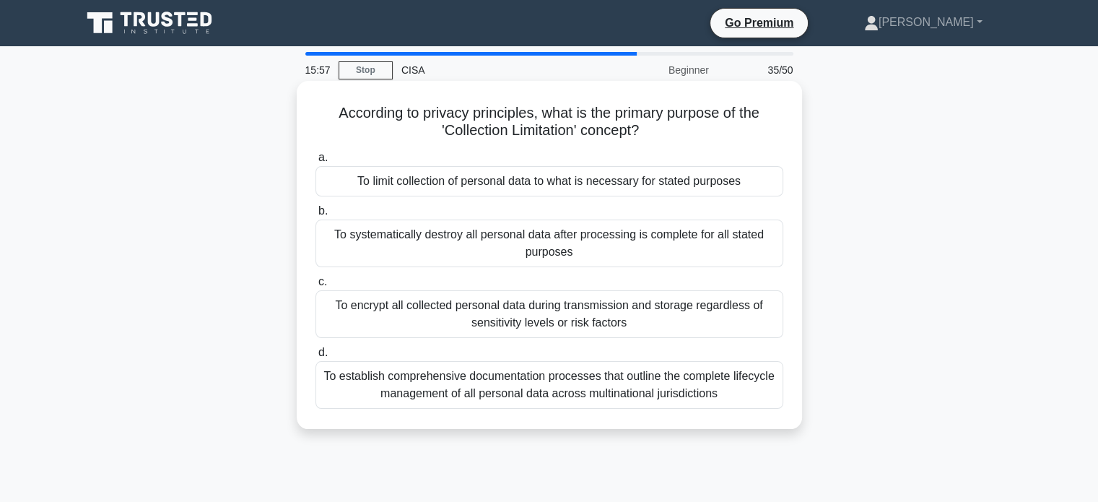
drag, startPoint x: 647, startPoint y: 129, endPoint x: 332, endPoint y: 84, distance: 318.0
click at [332, 84] on div "According to privacy principles, what is the primary purpose of the 'Collection…" at bounding box center [549, 255] width 505 height 348
copy h5 "According to privacy principles, what is the primary purpose of the 'Collection…"
click at [519, 185] on div "To limit collection of personal data to what is necessary for stated purposes" at bounding box center [550, 181] width 468 height 30
click at [316, 162] on input "a. To limit collection of personal data to what is necessary for stated purposes" at bounding box center [316, 157] width 0 height 9
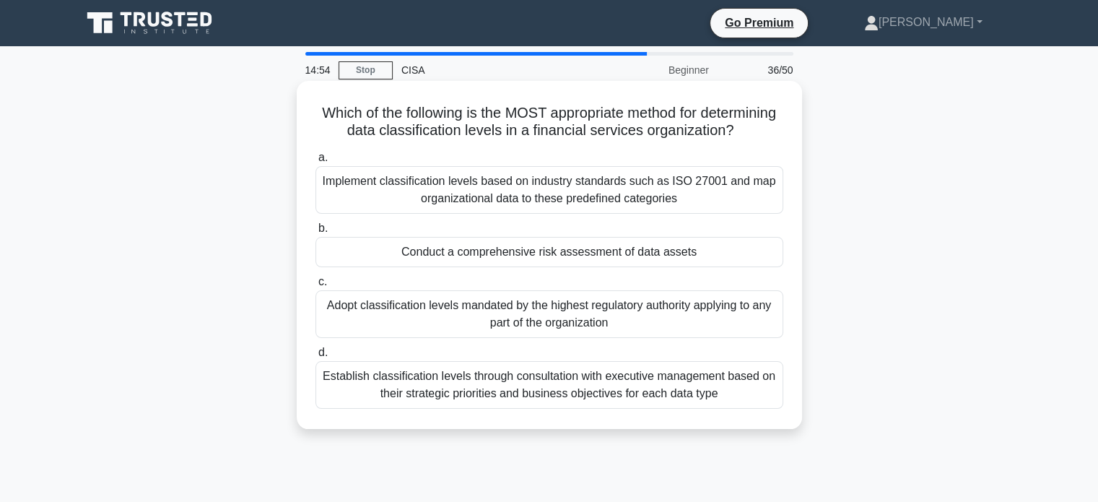
click at [457, 266] on div "Conduct a comprehensive risk assessment of data assets" at bounding box center [550, 252] width 468 height 30
click at [316, 233] on input "b. Conduct a comprehensive risk assessment of data assets" at bounding box center [316, 228] width 0 height 9
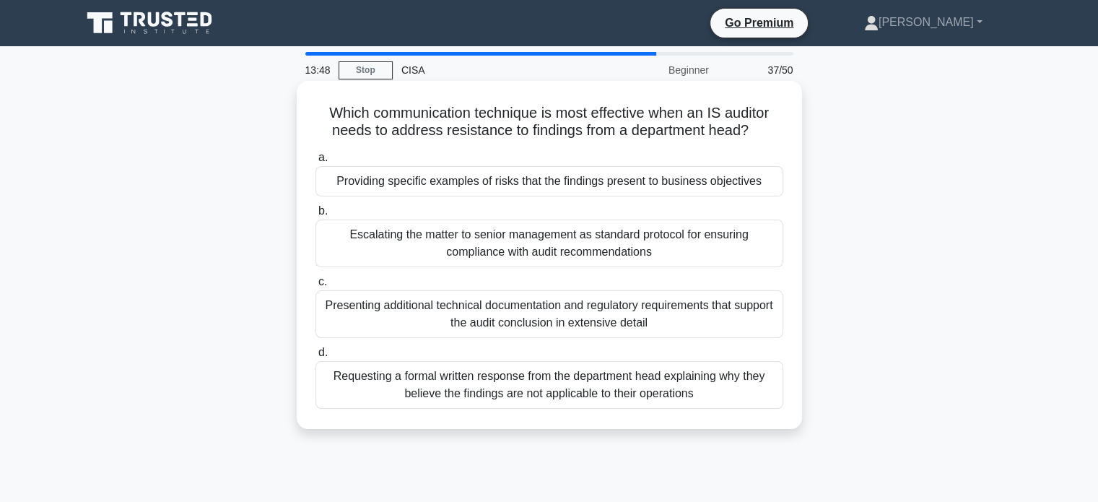
click at [458, 187] on div "Providing specific examples of risks that the findings present to business obje…" at bounding box center [550, 181] width 468 height 30
click at [316, 162] on input "a. Providing specific examples of risks that the findings present to business o…" at bounding box center [316, 157] width 0 height 9
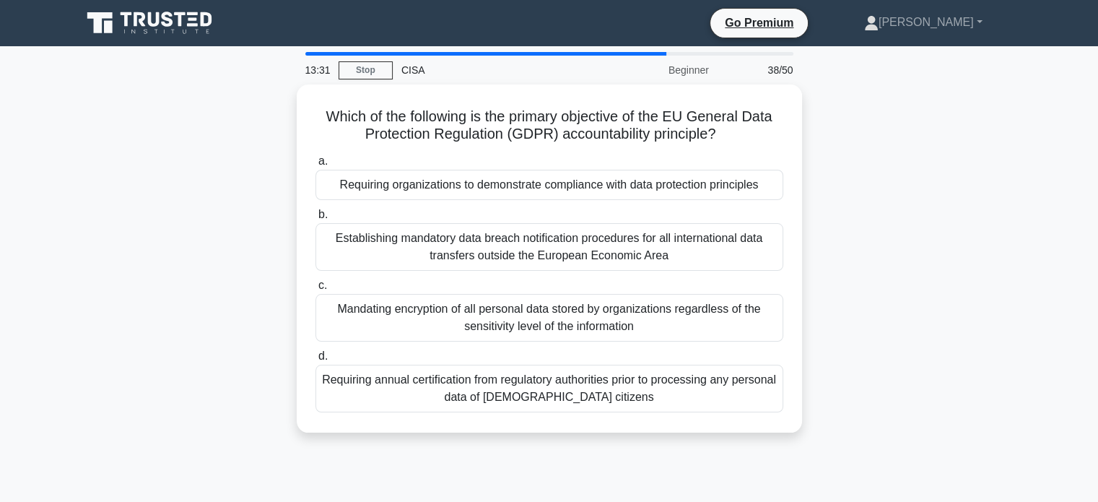
click at [458, 187] on div "Requiring organizations to demonstrate compliance with data protection principl…" at bounding box center [550, 185] width 468 height 30
click at [316, 166] on input "a. Requiring organizations to demonstrate compliance with data protection princ…" at bounding box center [316, 161] width 0 height 9
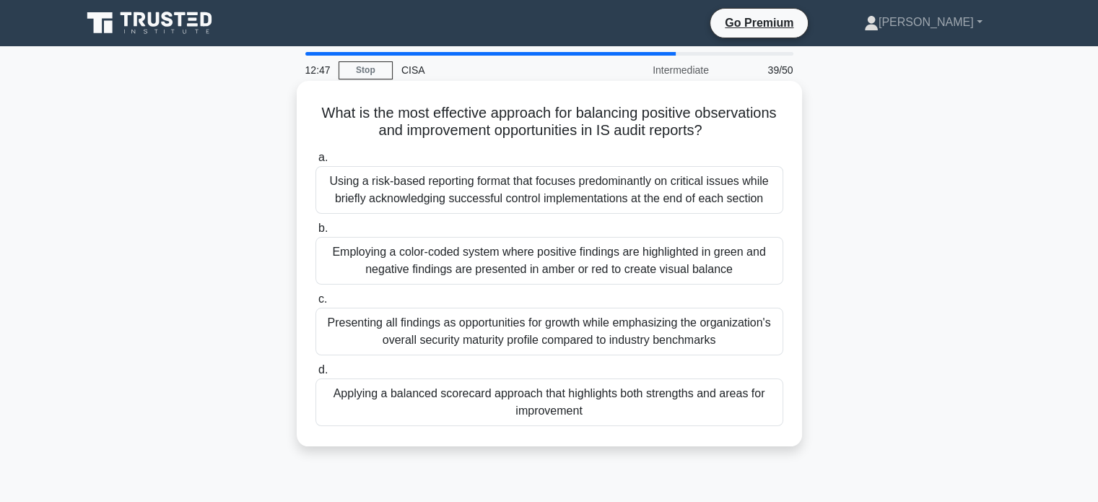
click at [641, 411] on div "Applying a balanced scorecard approach that highlights both strengths and areas…" at bounding box center [550, 402] width 468 height 48
click at [316, 375] on input "d. Applying a balanced scorecard approach that highlights both strengths and ar…" at bounding box center [316, 369] width 0 height 9
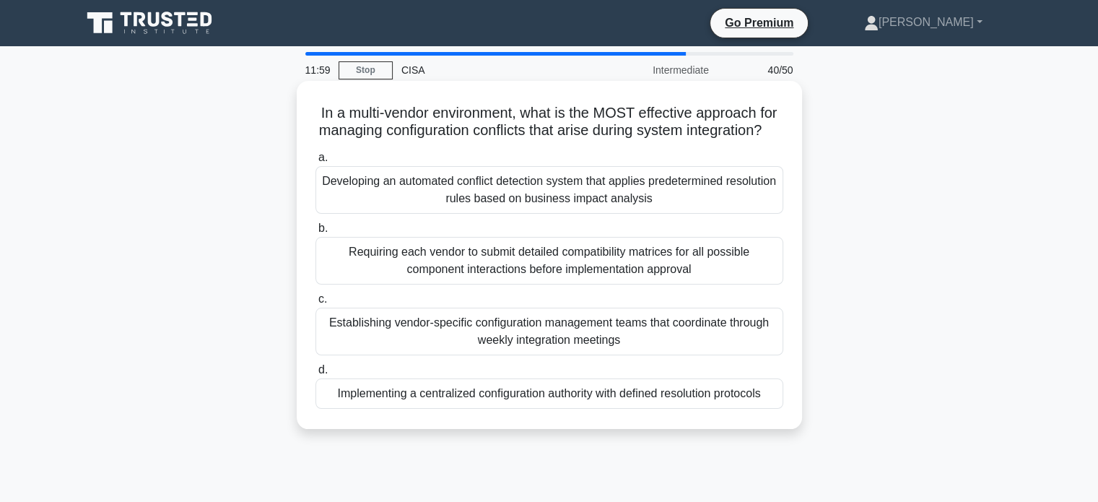
click at [396, 355] on div "Establishing vendor-specific configuration management teams that coordinate thr…" at bounding box center [550, 332] width 468 height 48
click at [316, 304] on input "c. Establishing vendor-specific configuration management teams that coordinate …" at bounding box center [316, 299] width 0 height 9
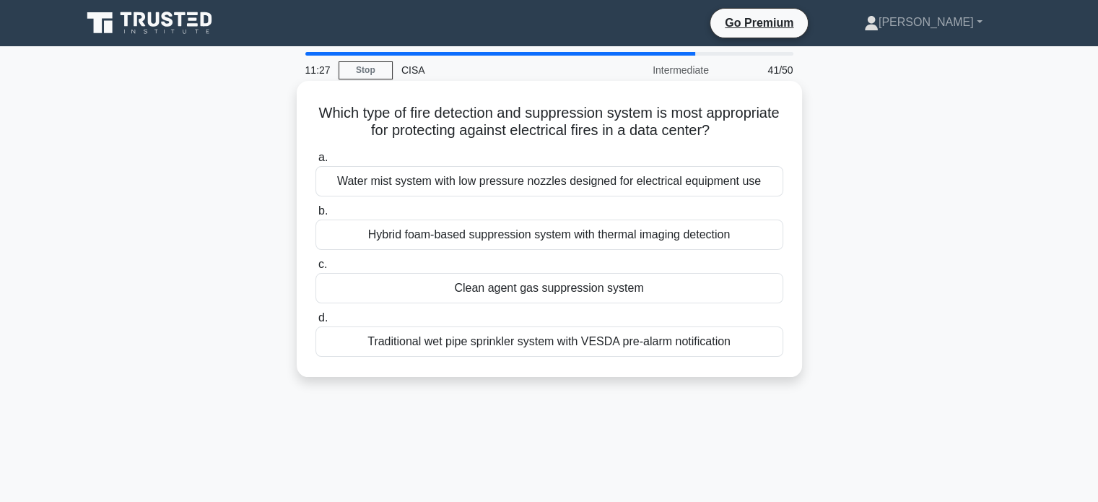
drag, startPoint x: 762, startPoint y: 132, endPoint x: 308, endPoint y: 84, distance: 457.4
click at [308, 84] on div "Which type of fire detection and suppression system is most appropriate for pro…" at bounding box center [549, 229] width 505 height 296
copy h5 "Which type of fire detection and suppression system is most appropriate for pro…"
click at [490, 287] on div "Clean agent gas suppression system" at bounding box center [550, 288] width 468 height 30
click at [316, 269] on input "c. Clean agent gas suppression system" at bounding box center [316, 264] width 0 height 9
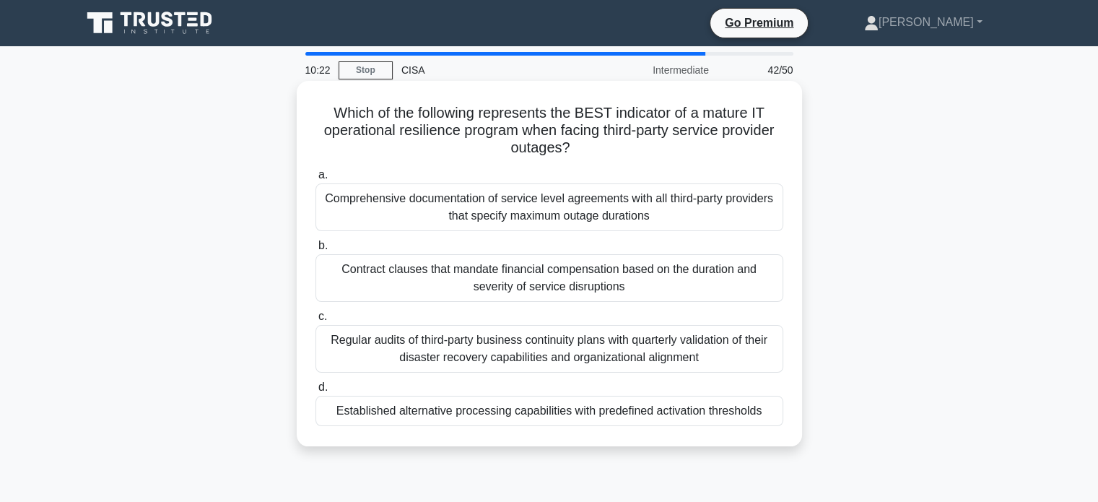
click at [522, 339] on div "Regular audits of third-party business continuity plans with quarterly validati…" at bounding box center [550, 349] width 468 height 48
click at [316, 321] on input "c. Regular audits of third-party business continuity plans with quarterly valid…" at bounding box center [316, 316] width 0 height 9
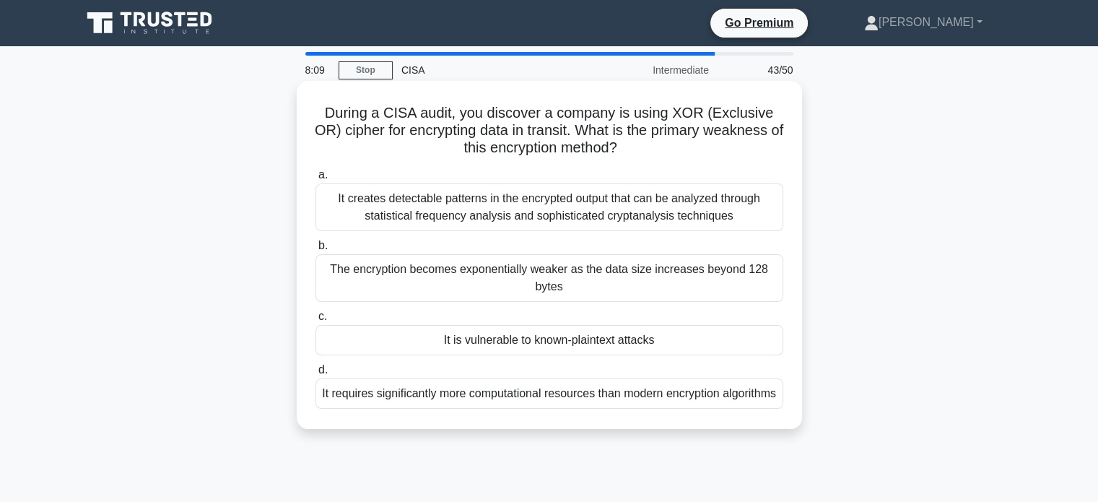
click at [404, 344] on div "It is vulnerable to known-plaintext attacks" at bounding box center [550, 340] width 468 height 30
click at [316, 321] on input "c. It is vulnerable to known-plaintext attacks" at bounding box center [316, 316] width 0 height 9
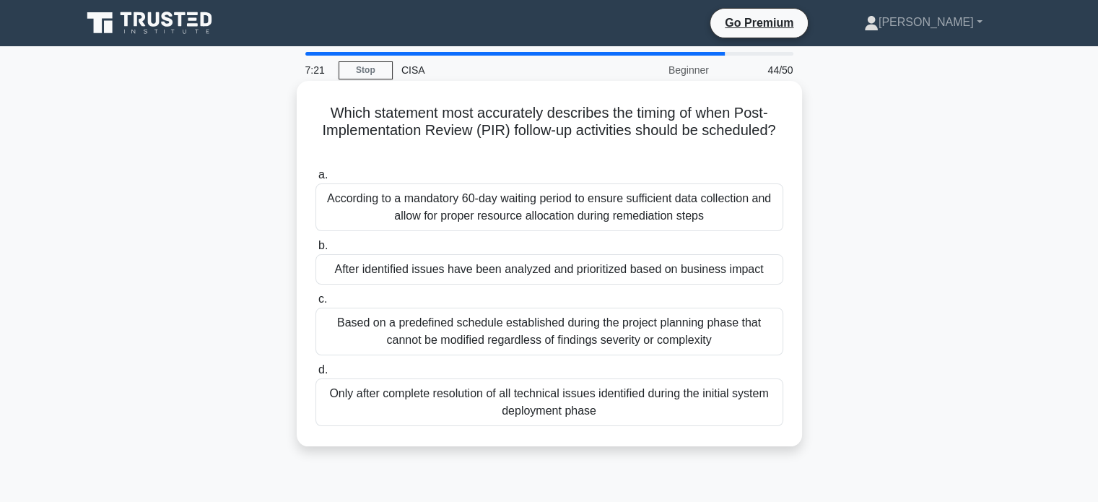
click at [427, 271] on div "After identified issues have been analyzed and prioritized based on business im…" at bounding box center [550, 269] width 468 height 30
click at [316, 251] on input "b. After identified issues have been analyzed and prioritized based on business…" at bounding box center [316, 245] width 0 height 9
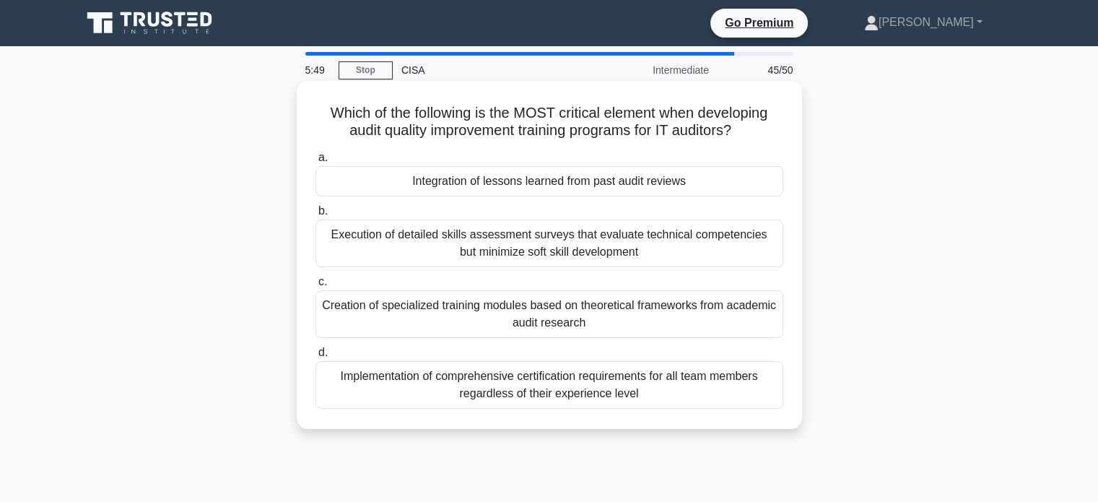
click at [453, 186] on div "Integration of lessons learned from past audit reviews" at bounding box center [550, 181] width 468 height 30
click at [316, 162] on input "a. Integration of lessons learned from past audit reviews" at bounding box center [316, 157] width 0 height 9
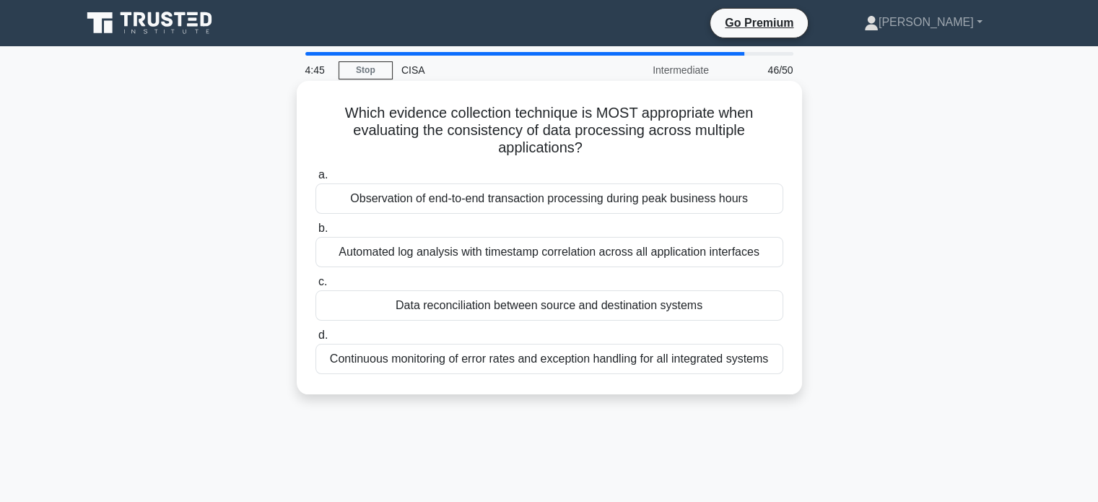
click at [384, 258] on div "Automated log analysis with timestamp correlation across all application interf…" at bounding box center [550, 252] width 468 height 30
click at [316, 233] on input "b. Automated log analysis with timestamp correlation across all application int…" at bounding box center [316, 228] width 0 height 9
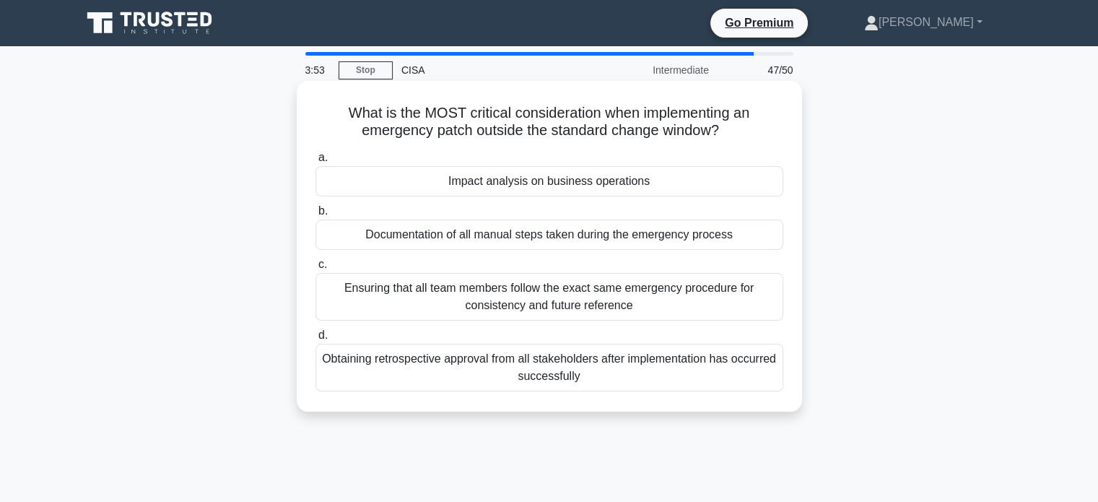
click at [458, 190] on div "Impact analysis on business operations" at bounding box center [550, 181] width 468 height 30
click at [316, 162] on input "a. Impact analysis on business operations" at bounding box center [316, 157] width 0 height 9
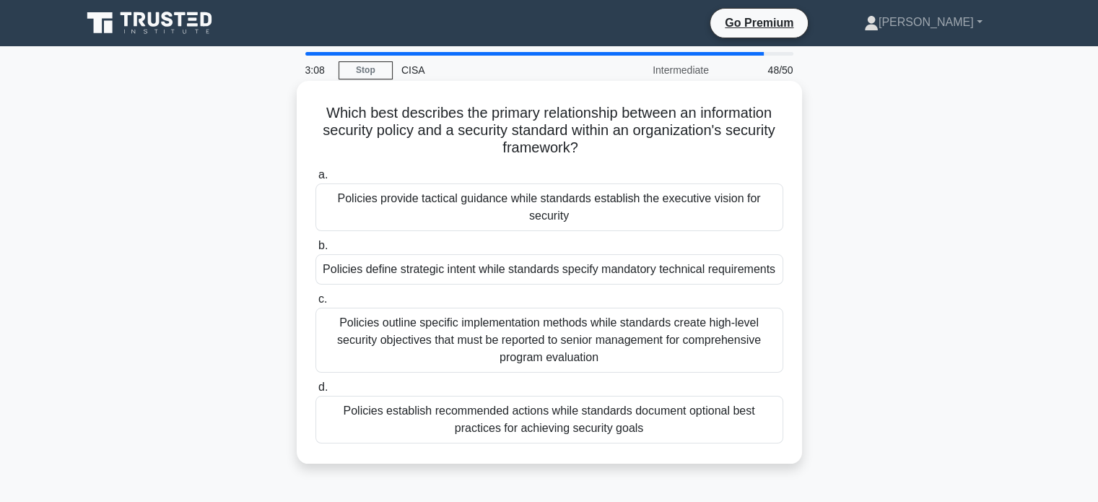
click at [445, 266] on div "Policies define strategic intent while standards specify mandatory technical re…" at bounding box center [550, 269] width 468 height 30
click at [316, 251] on input "b. Policies define strategic intent while standards specify mandatory technical…" at bounding box center [316, 245] width 0 height 9
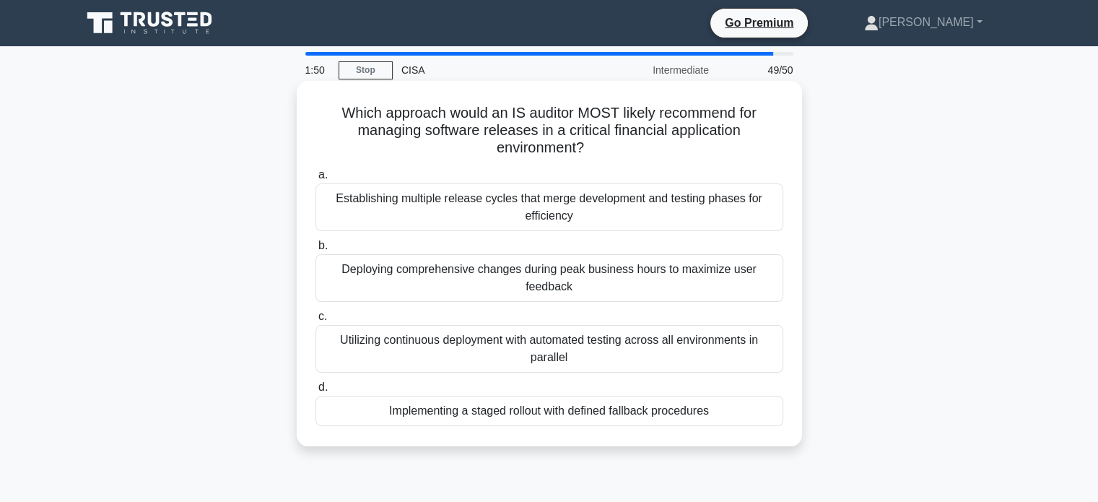
click at [487, 422] on div "Implementing a staged rollout with defined fallback procedures" at bounding box center [550, 411] width 468 height 30
click at [316, 392] on input "d. Implementing a staged rollout with defined fallback procedures" at bounding box center [316, 387] width 0 height 9
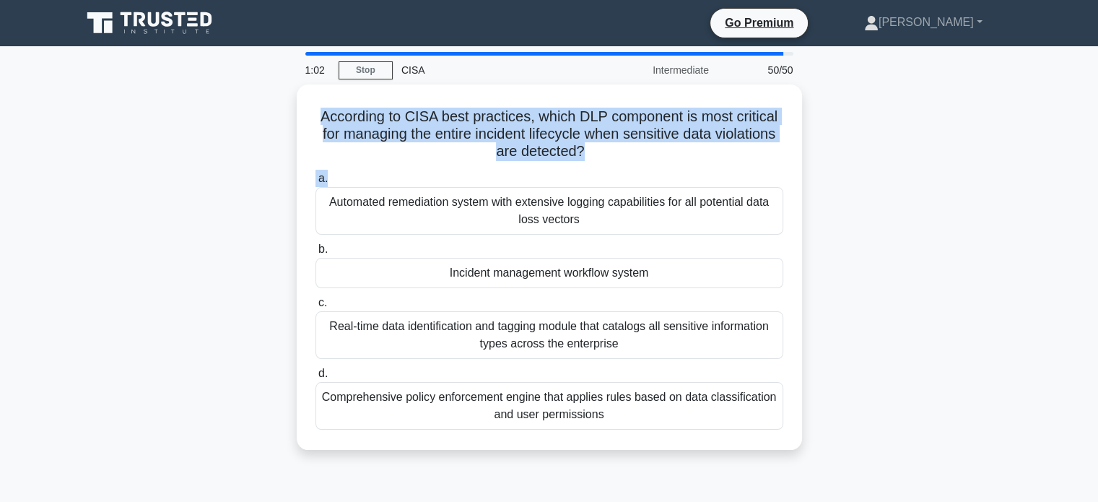
drag, startPoint x: 593, startPoint y: 168, endPoint x: 242, endPoint y: 109, distance: 355.7
click at [242, 109] on div "According to CISA best practices, which DLP component is most critical for mana…" at bounding box center [549, 275] width 953 height 383
copy div "According to CISA best practices, which DLP component is most critical for mana…"
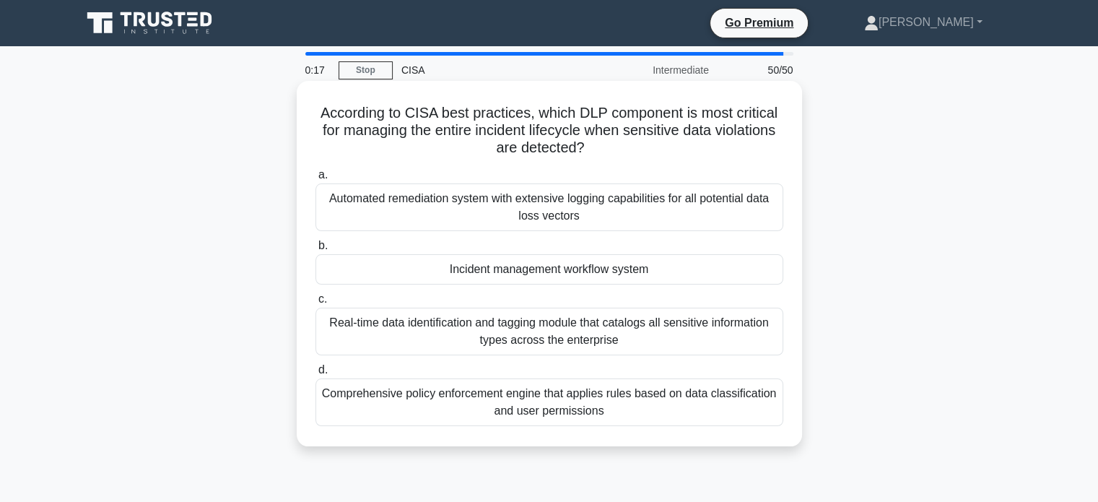
click at [433, 262] on div "Incident management workflow system" at bounding box center [550, 269] width 468 height 30
click at [316, 251] on input "b. Incident management workflow system" at bounding box center [316, 245] width 0 height 9
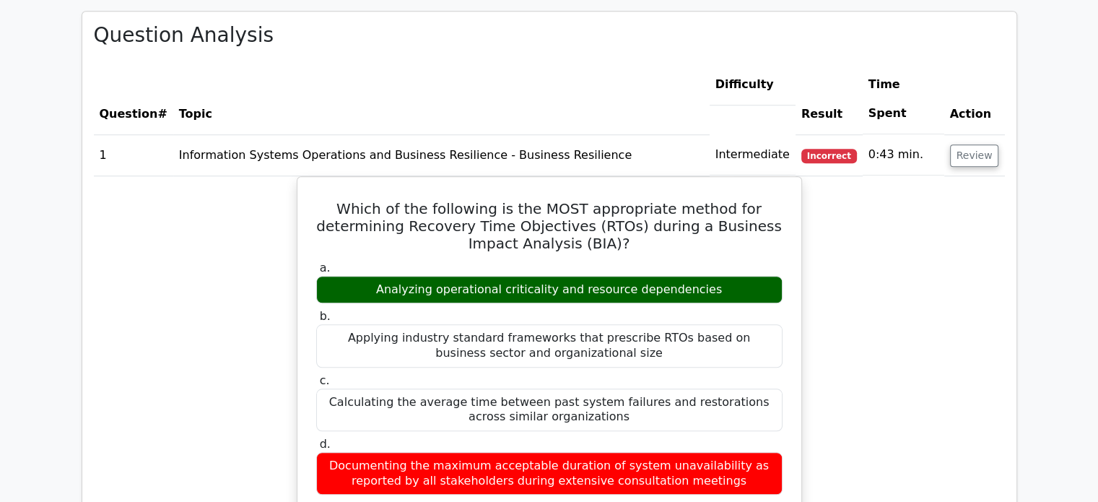
scroll to position [1271, 0]
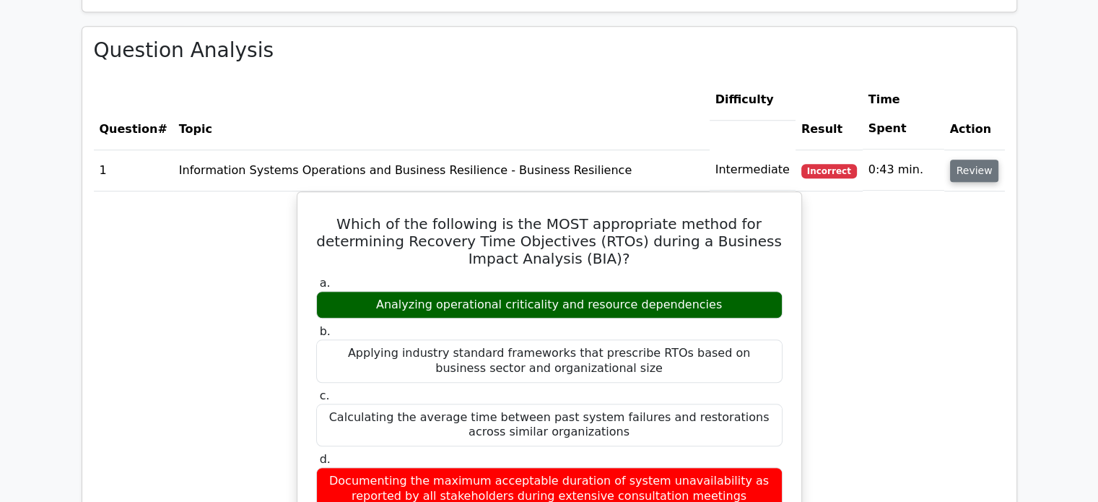
click at [975, 160] on button "Review" at bounding box center [974, 171] width 49 height 22
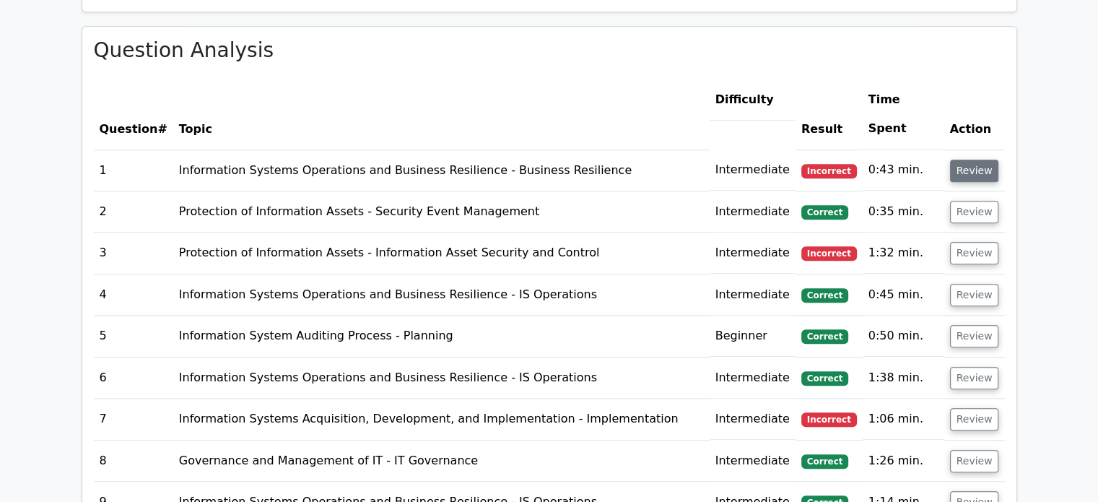
click at [975, 160] on button "Review" at bounding box center [974, 171] width 49 height 22
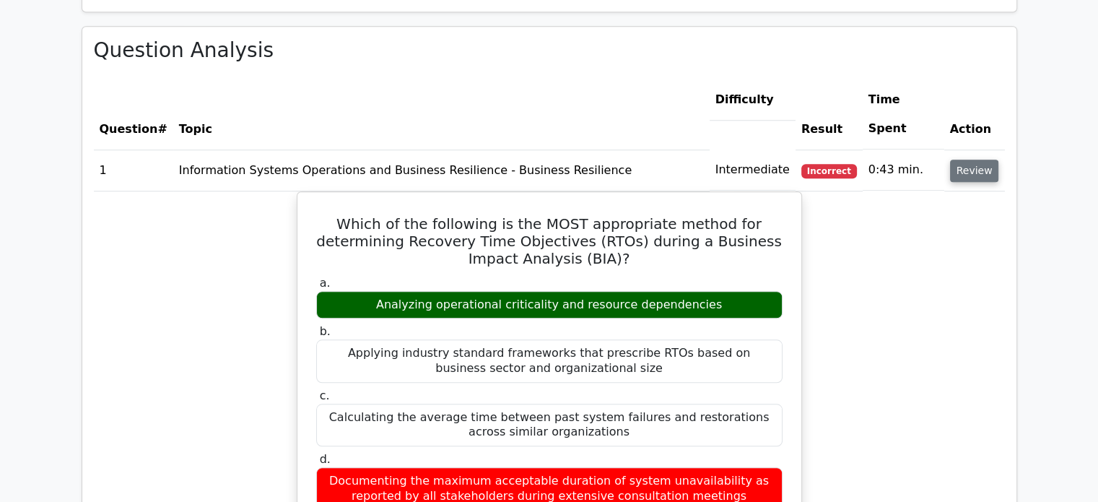
click at [975, 160] on button "Review" at bounding box center [974, 171] width 49 height 22
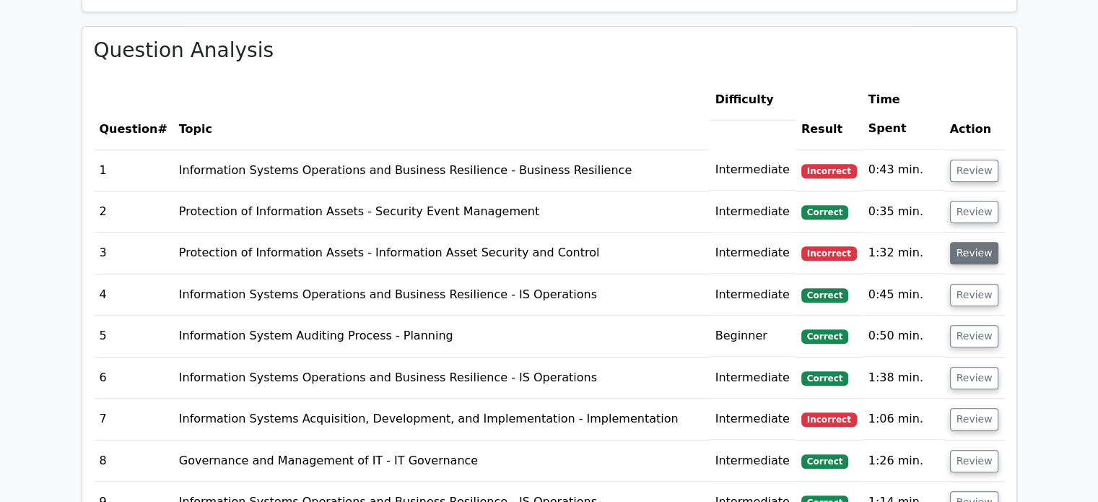
click at [967, 242] on button "Review" at bounding box center [974, 253] width 49 height 22
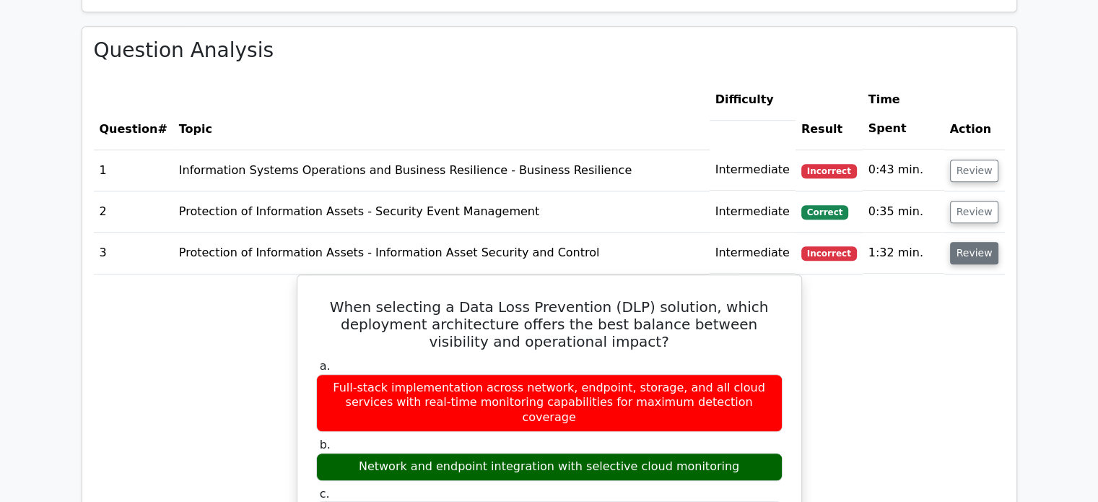
click at [967, 242] on button "Review" at bounding box center [974, 253] width 49 height 22
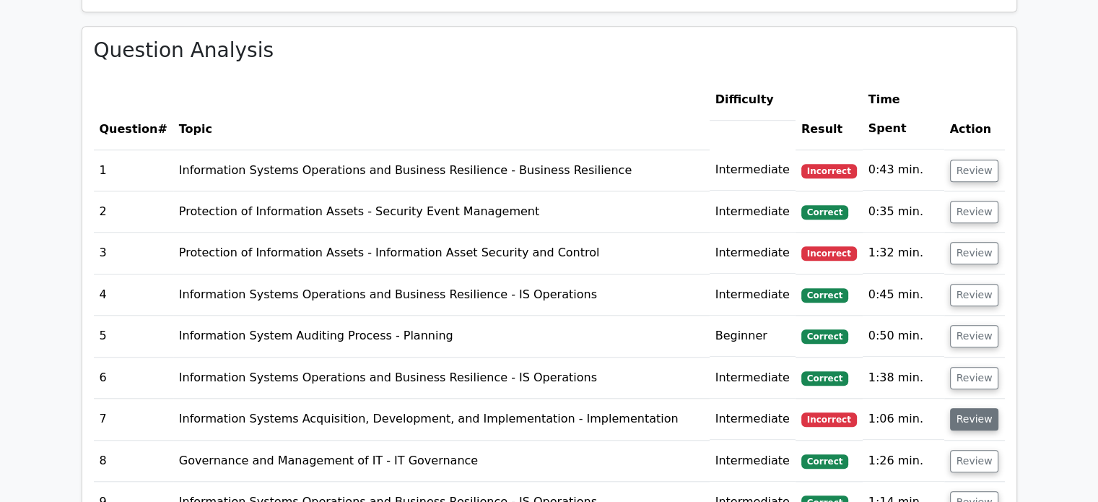
click at [962, 408] on button "Review" at bounding box center [974, 419] width 49 height 22
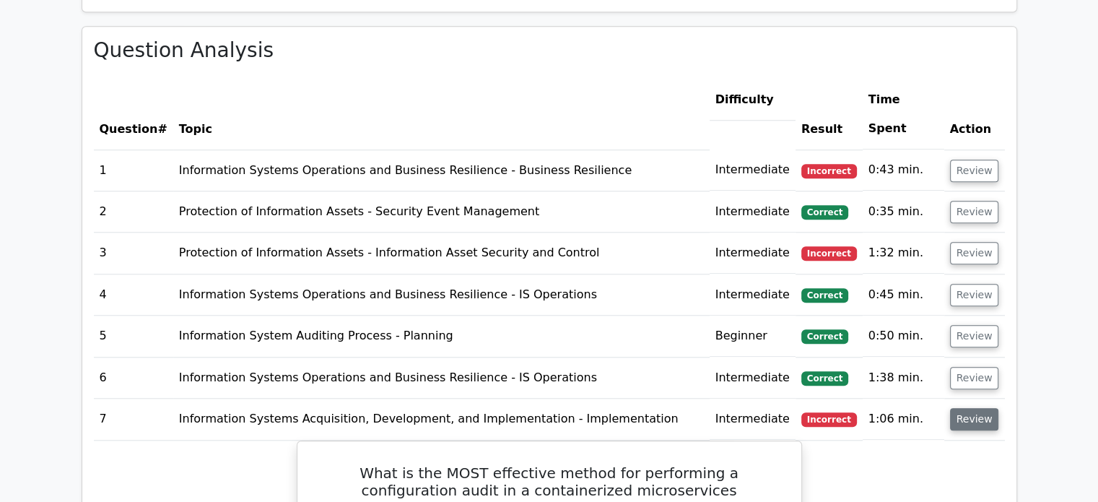
click at [962, 408] on button "Review" at bounding box center [974, 419] width 49 height 22
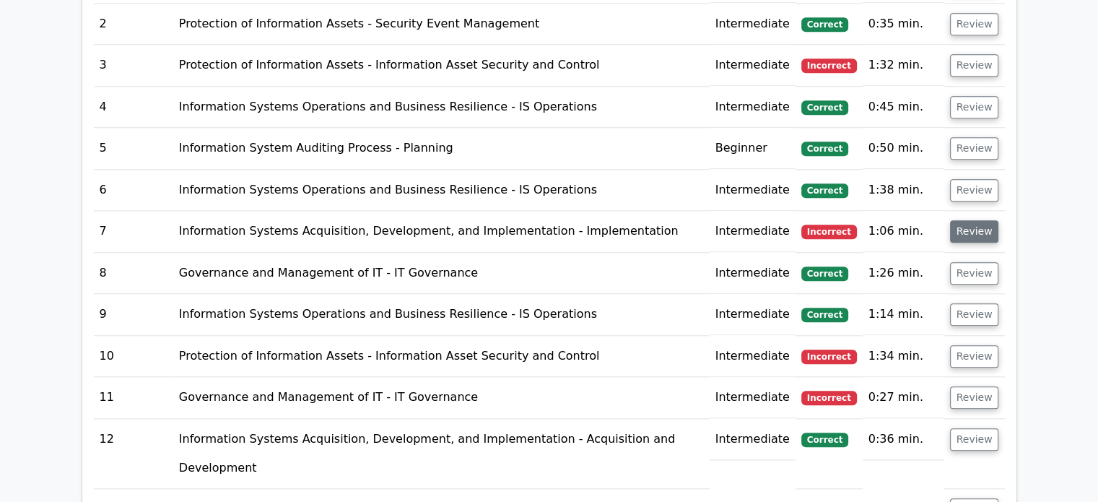
scroll to position [1468, 0]
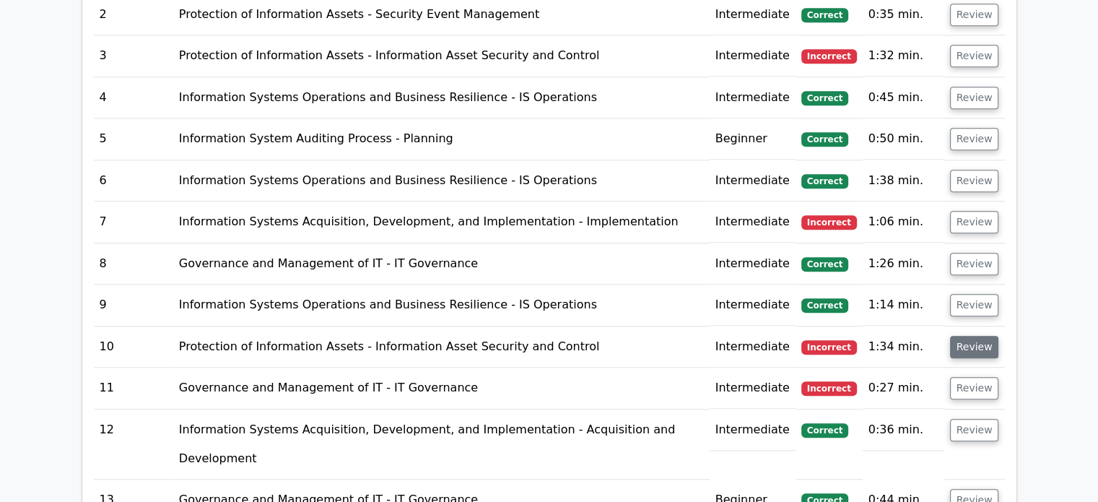
click at [974, 336] on button "Review" at bounding box center [974, 347] width 49 height 22
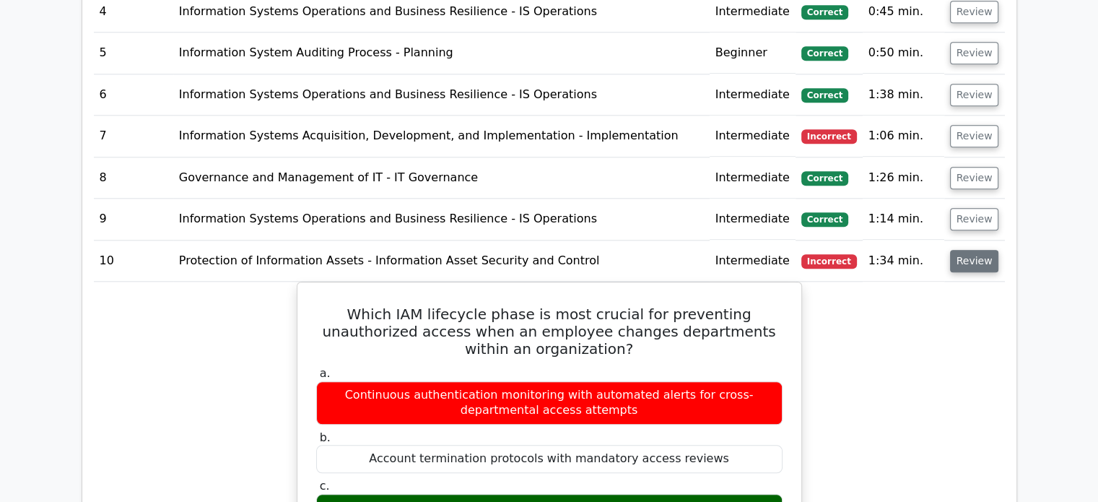
scroll to position [1553, 0]
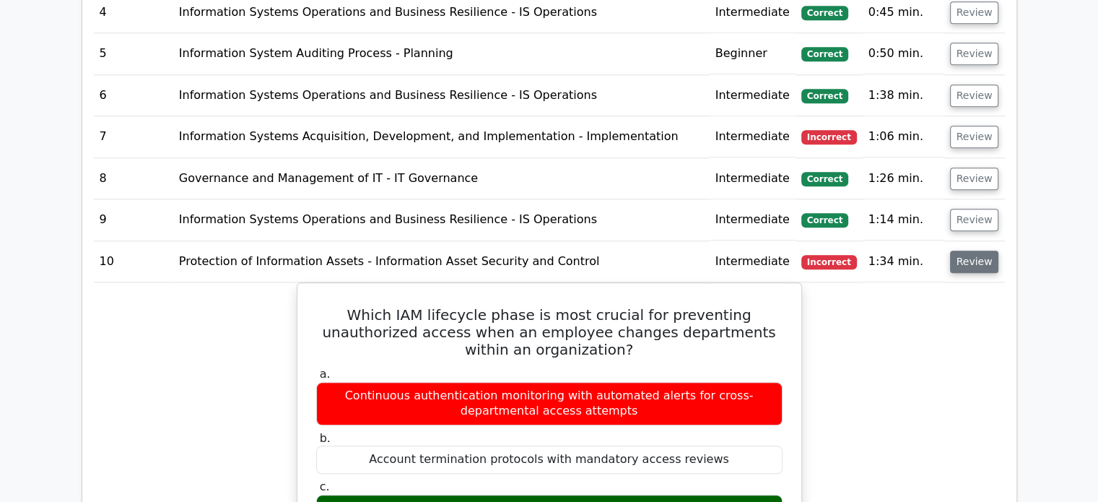
click at [967, 251] on button "Review" at bounding box center [974, 262] width 49 height 22
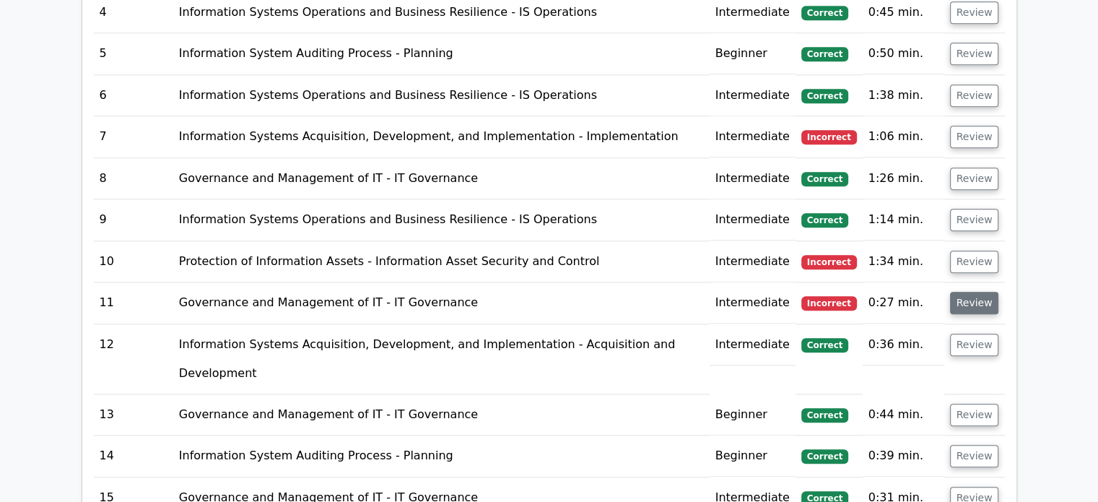
click at [975, 292] on button "Review" at bounding box center [974, 303] width 49 height 22
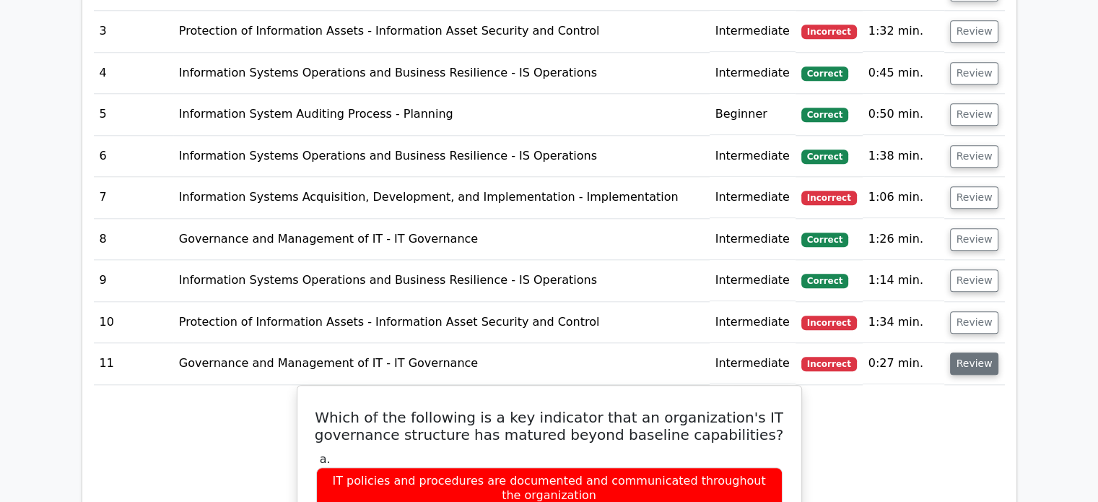
scroll to position [1343, 0]
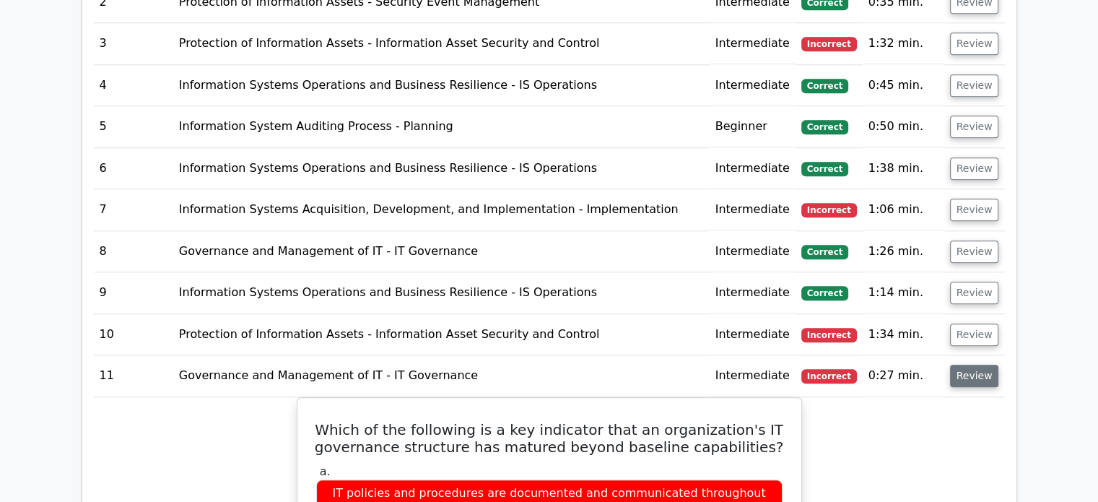
click at [974, 365] on button "Review" at bounding box center [974, 376] width 49 height 22
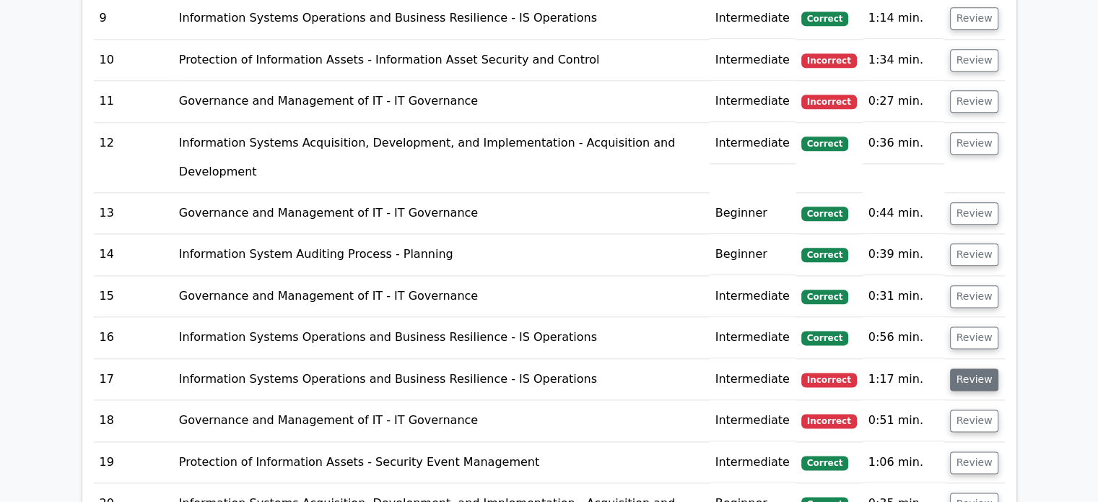
click at [976, 368] on button "Review" at bounding box center [974, 379] width 49 height 22
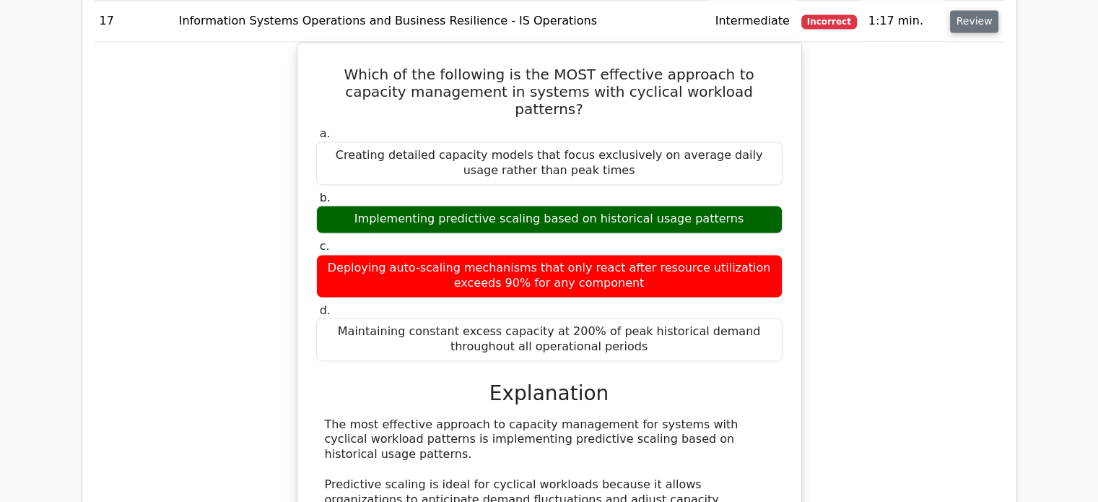
scroll to position [2105, 0]
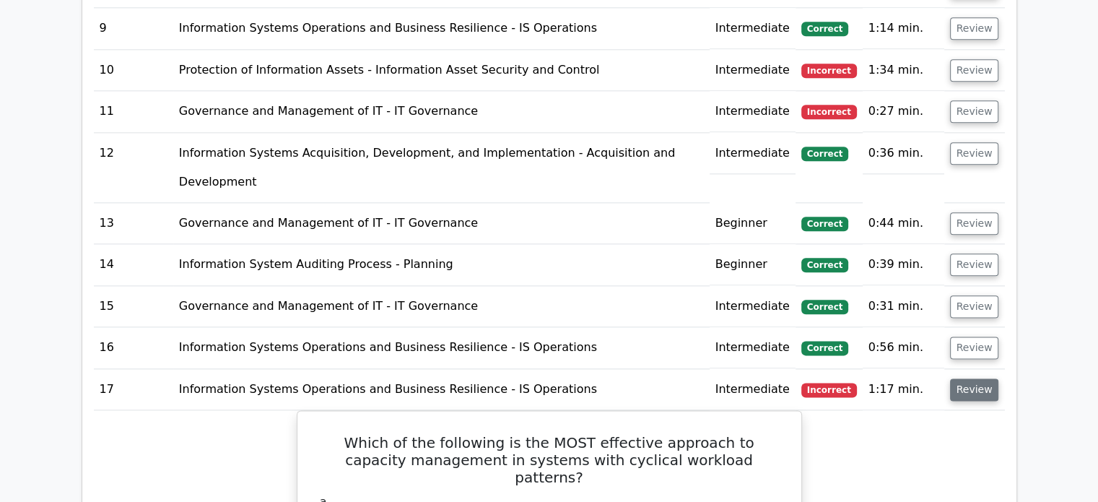
click at [986, 378] on button "Review" at bounding box center [974, 389] width 49 height 22
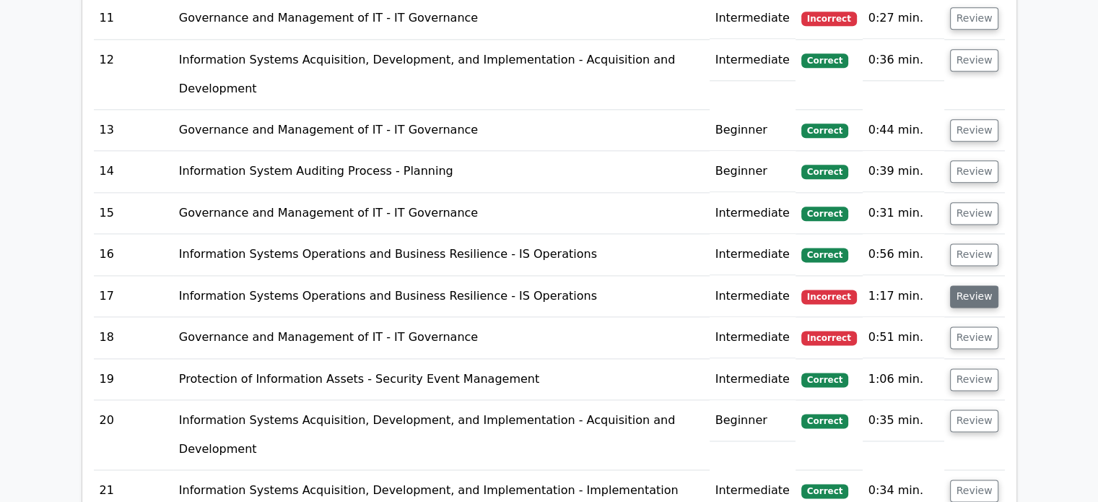
scroll to position [1840, 0]
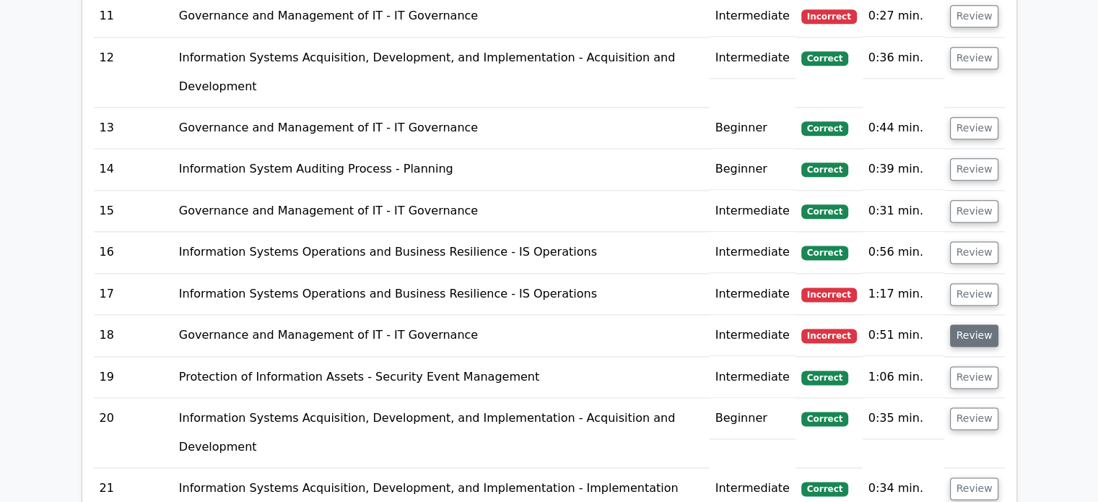
click at [988, 324] on button "Review" at bounding box center [974, 335] width 49 height 22
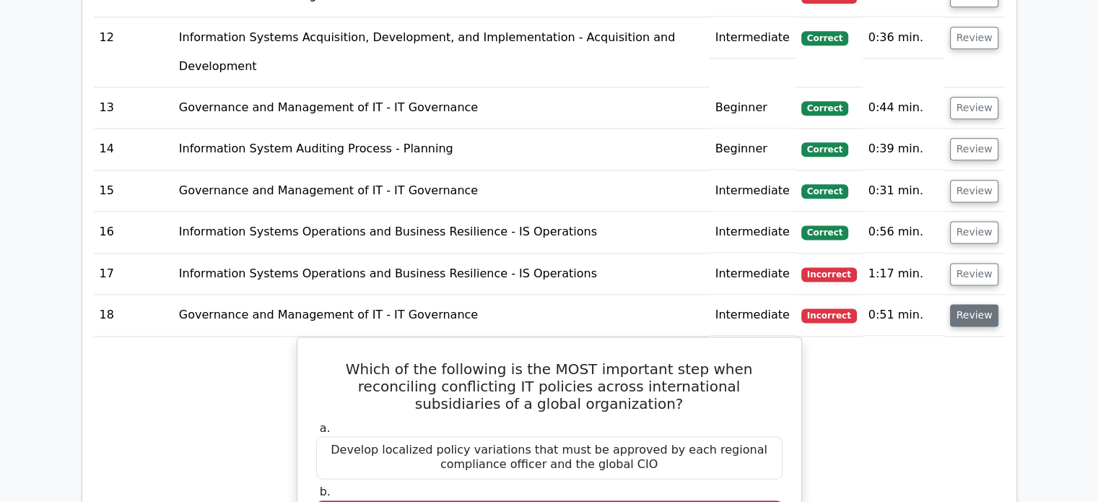
click at [986, 304] on button "Review" at bounding box center [974, 315] width 49 height 22
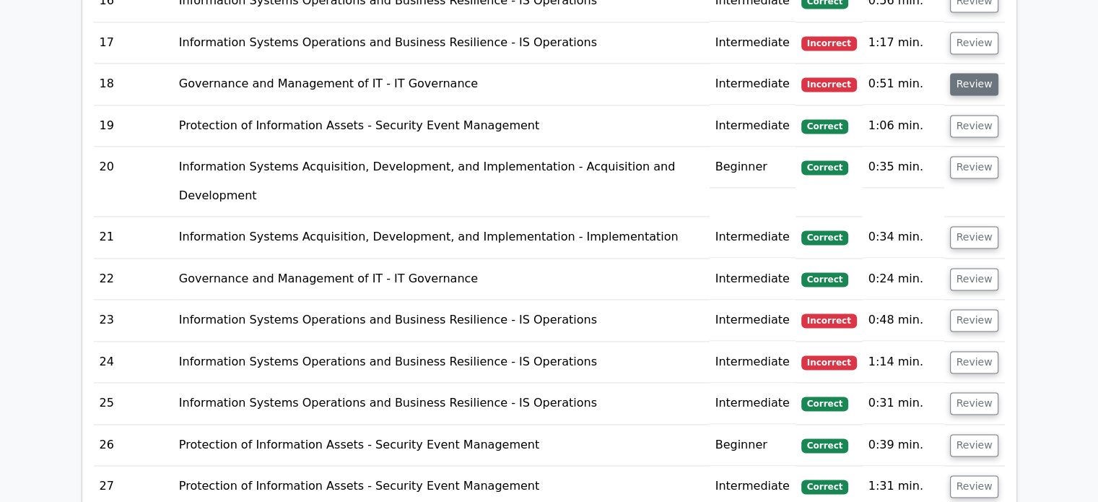
scroll to position [2094, 0]
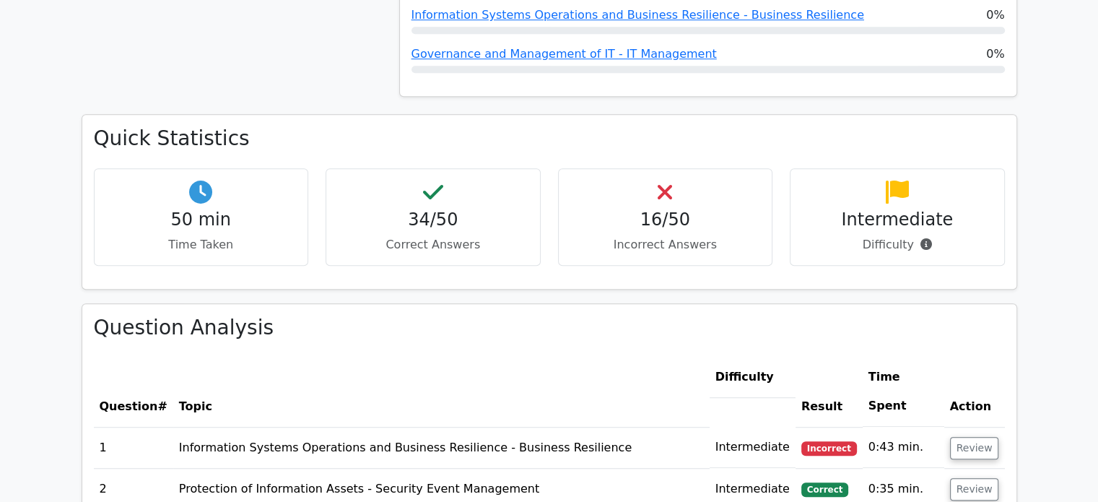
scroll to position [993, 0]
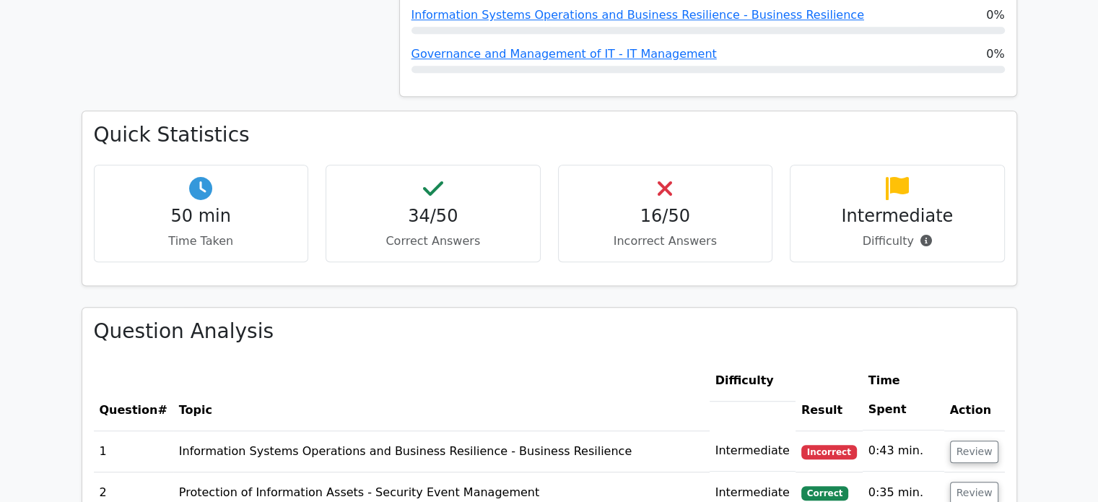
click at [967, 232] on p "Difficulty" at bounding box center [897, 240] width 191 height 17
click at [921, 235] on icon at bounding box center [927, 241] width 12 height 12
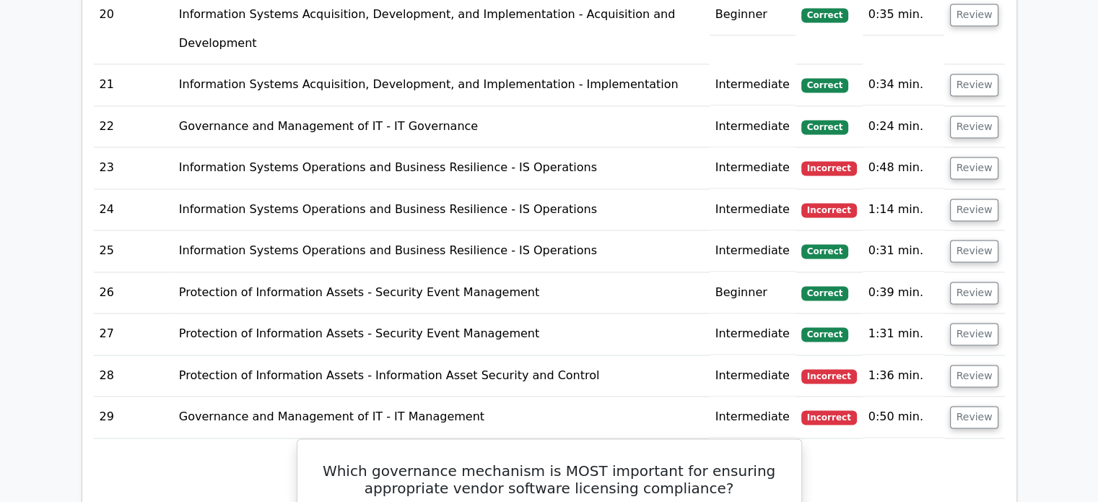
scroll to position [2254, 0]
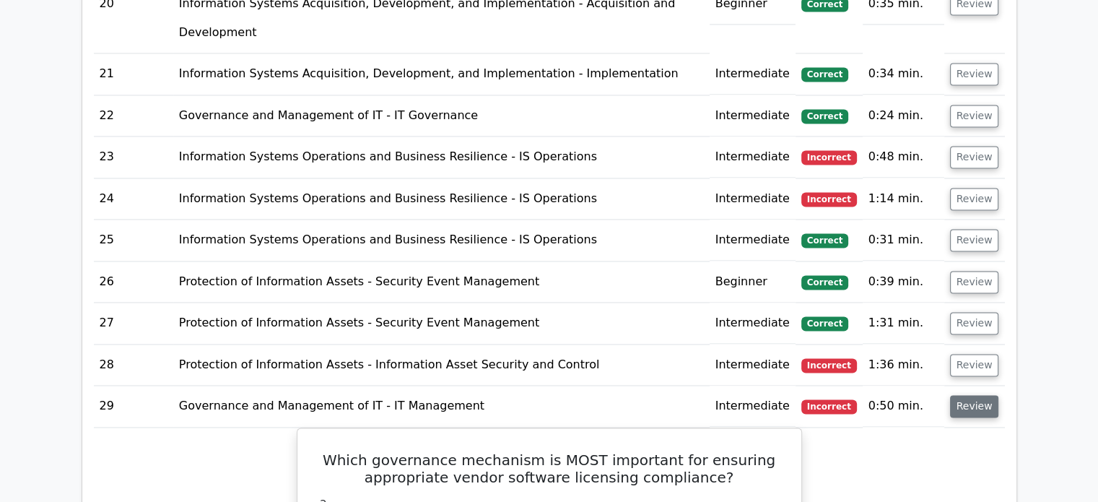
click at [973, 395] on button "Review" at bounding box center [974, 406] width 49 height 22
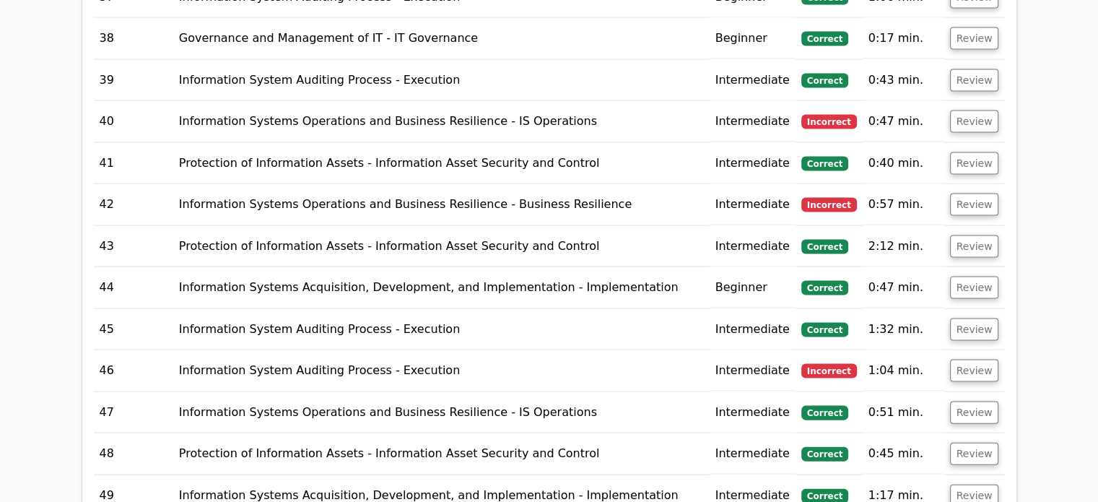
scroll to position [3012, 0]
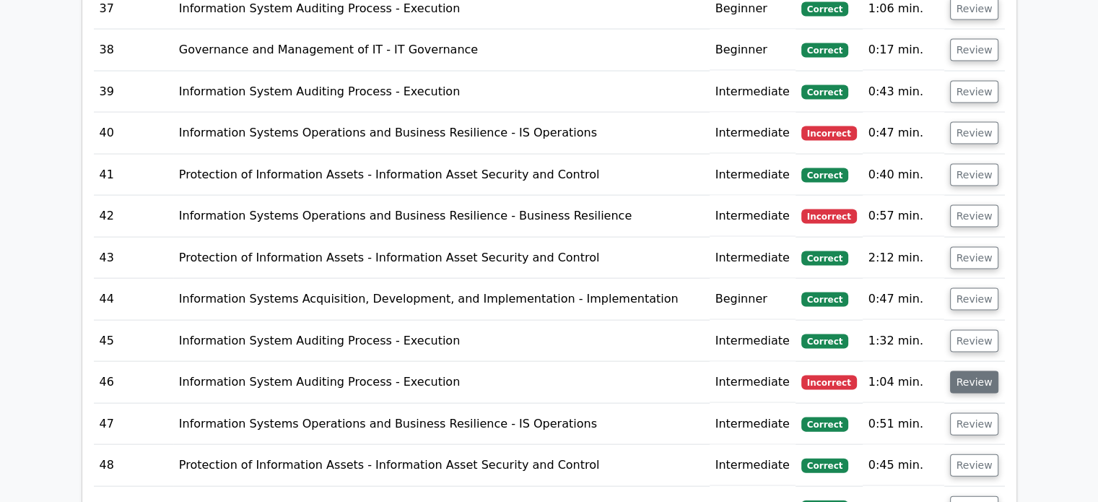
click at [973, 371] on button "Review" at bounding box center [974, 382] width 49 height 22
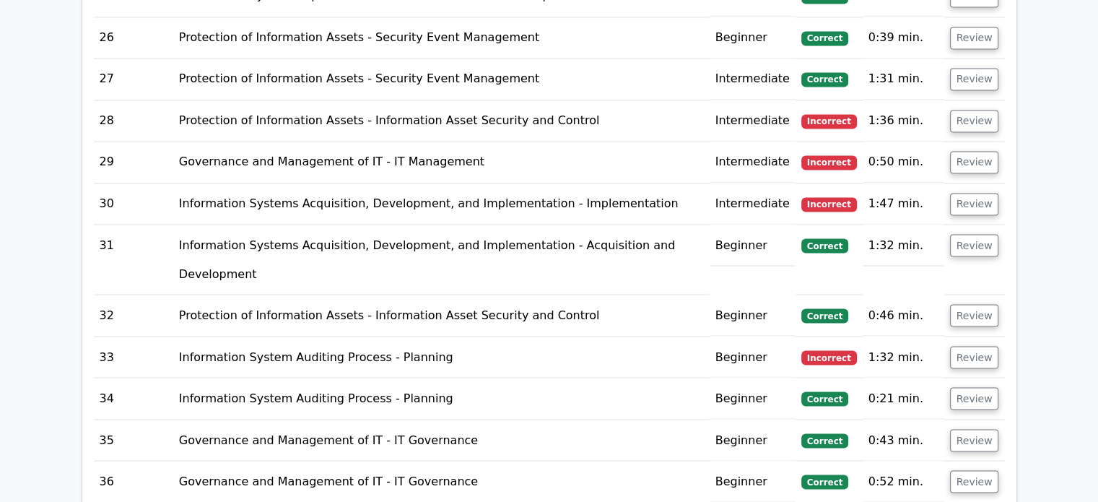
scroll to position [2495, 0]
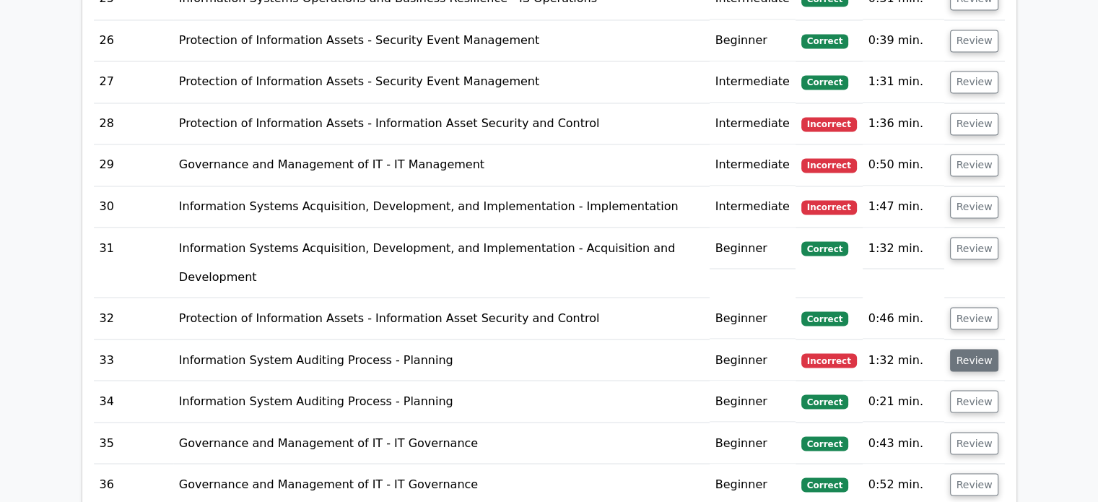
click at [971, 349] on button "Review" at bounding box center [974, 360] width 49 height 22
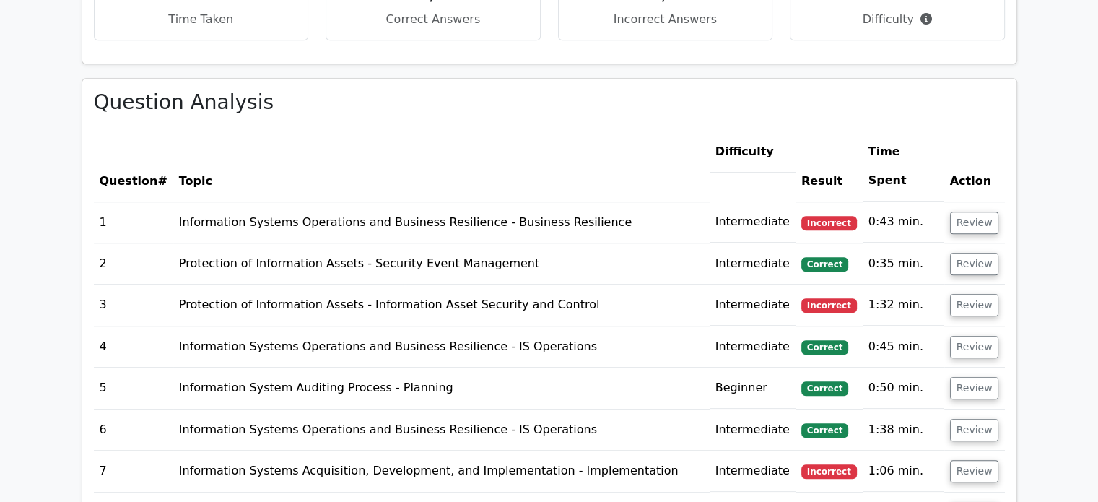
scroll to position [1214, 0]
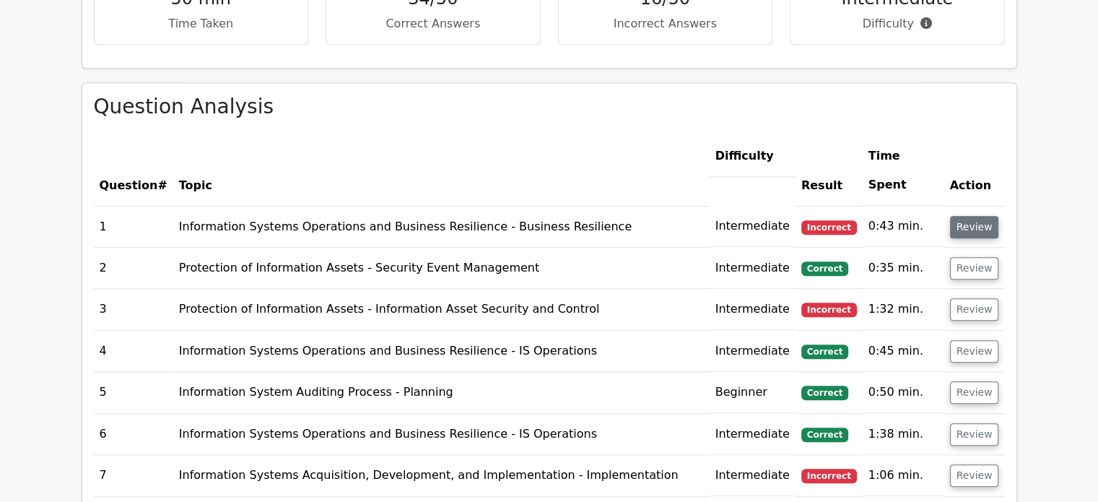
click at [986, 216] on button "Review" at bounding box center [974, 227] width 49 height 22
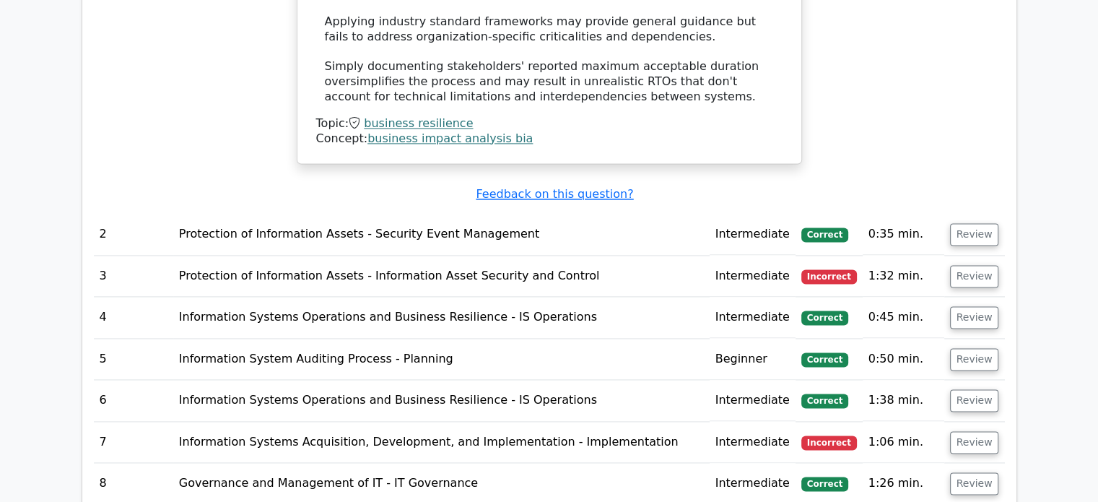
scroll to position [2061, 0]
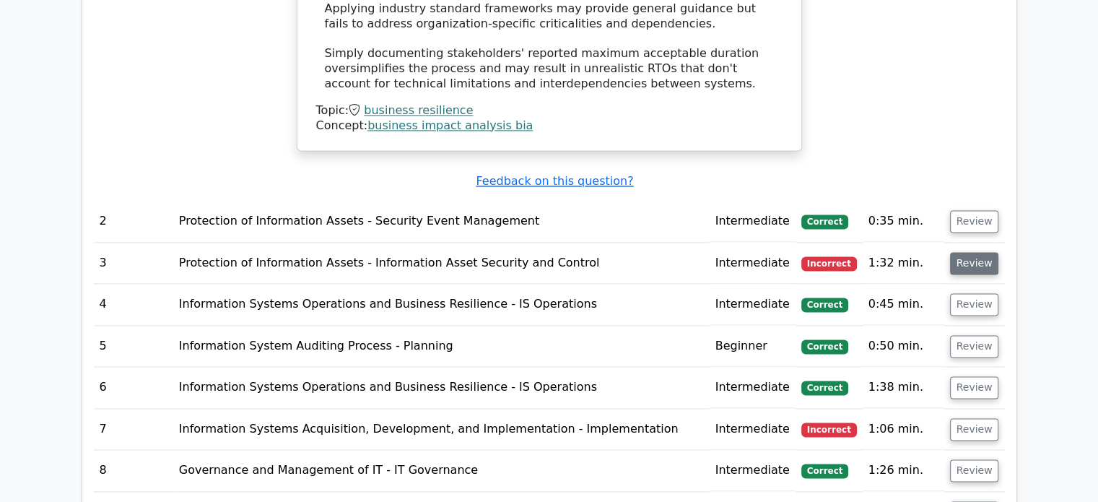
click at [989, 252] on button "Review" at bounding box center [974, 263] width 49 height 22
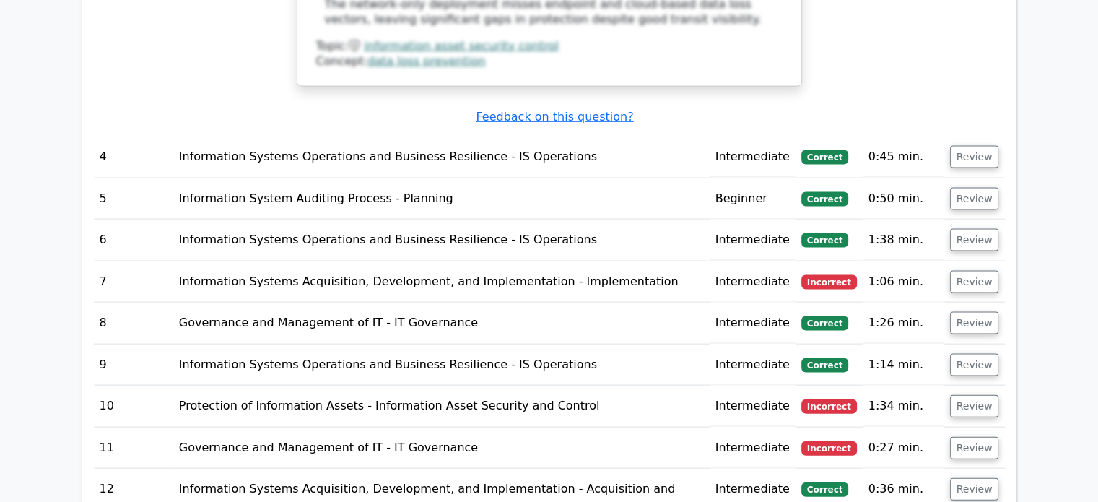
scroll to position [3051, 0]
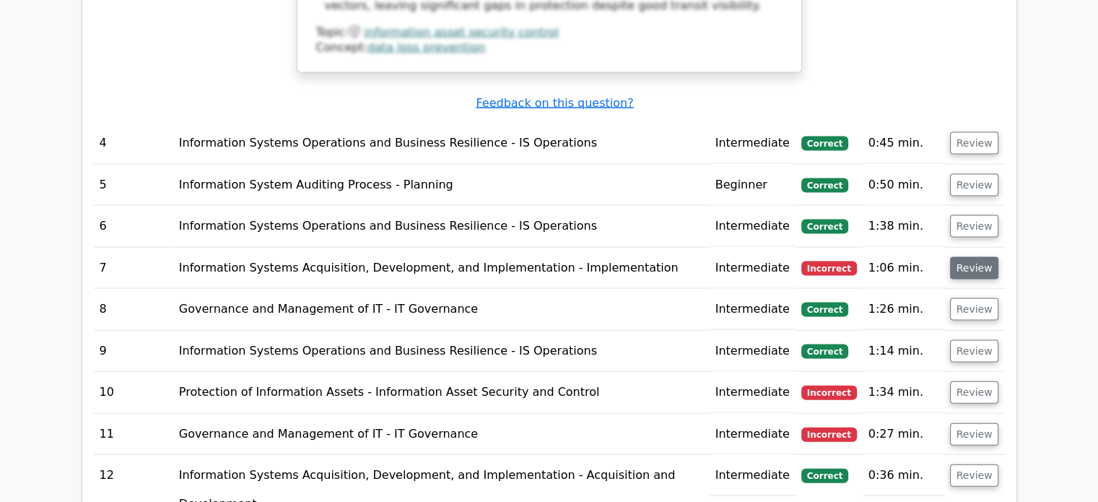
click at [980, 257] on button "Review" at bounding box center [974, 268] width 49 height 22
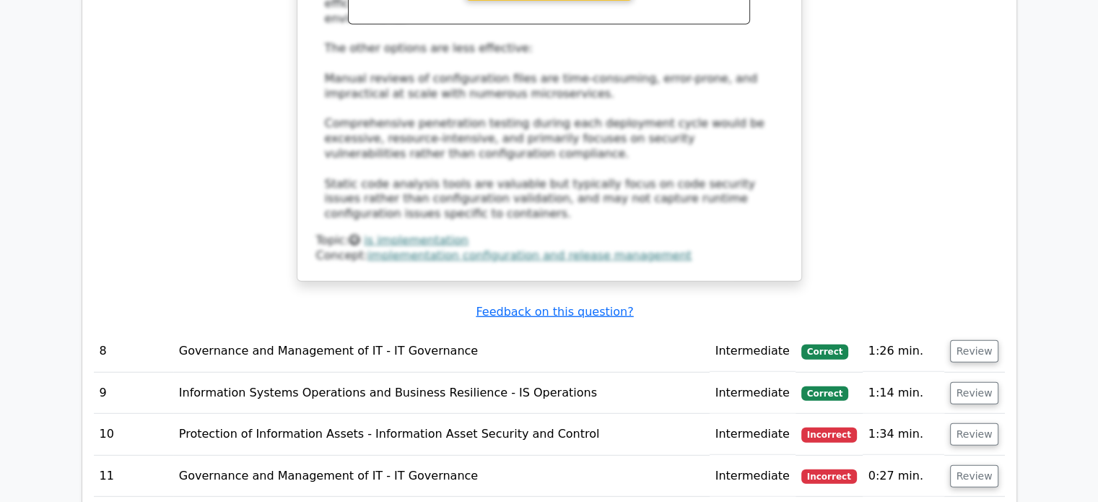
scroll to position [3840, 0]
click at [974, 422] on button "Review" at bounding box center [974, 433] width 49 height 22
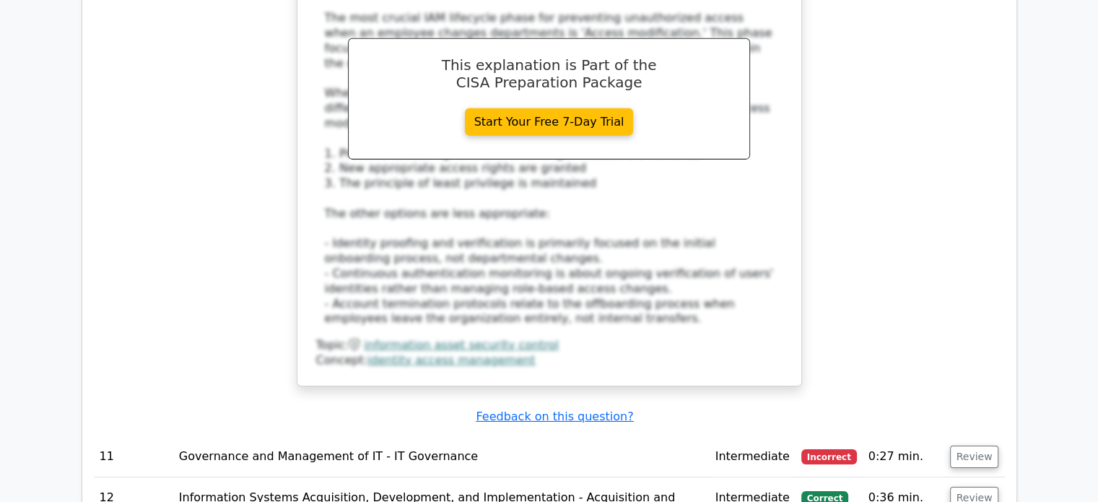
scroll to position [4653, 0]
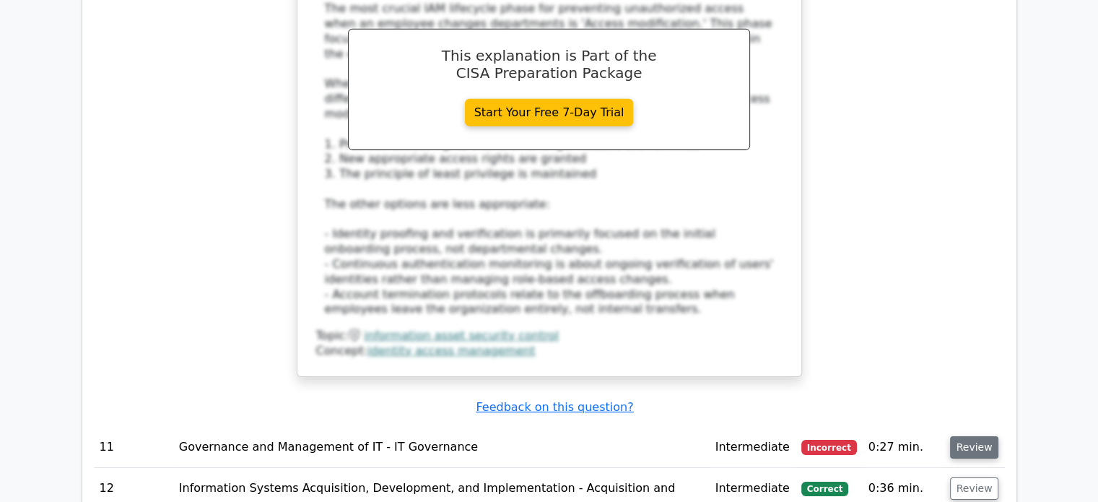
click at [978, 436] on button "Review" at bounding box center [974, 447] width 49 height 22
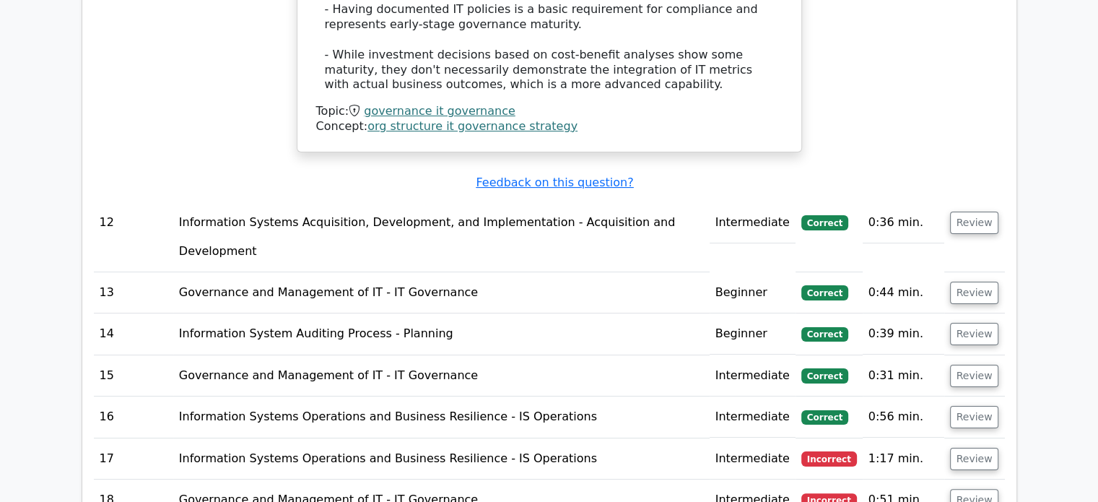
scroll to position [5703, 0]
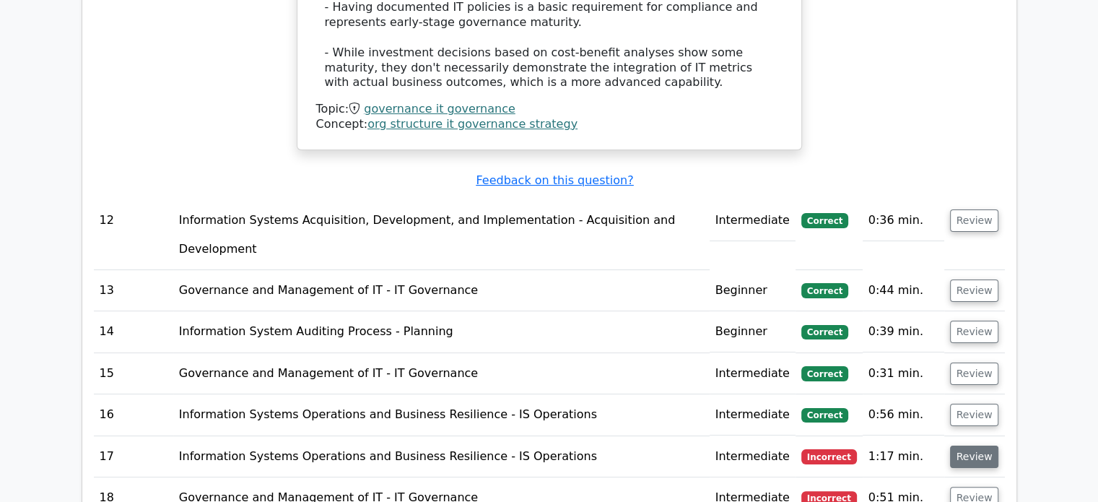
click at [980, 445] on button "Review" at bounding box center [974, 456] width 49 height 22
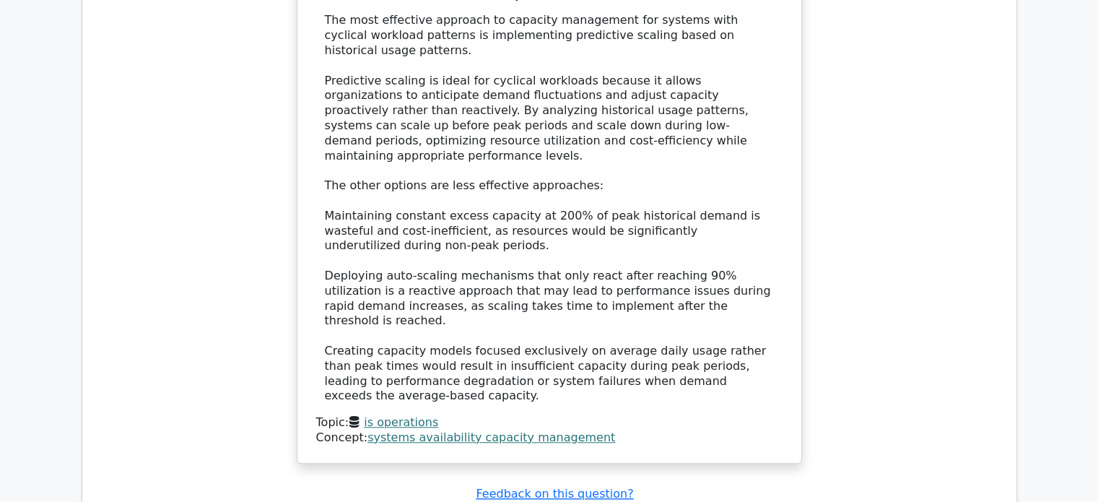
scroll to position [6544, 0]
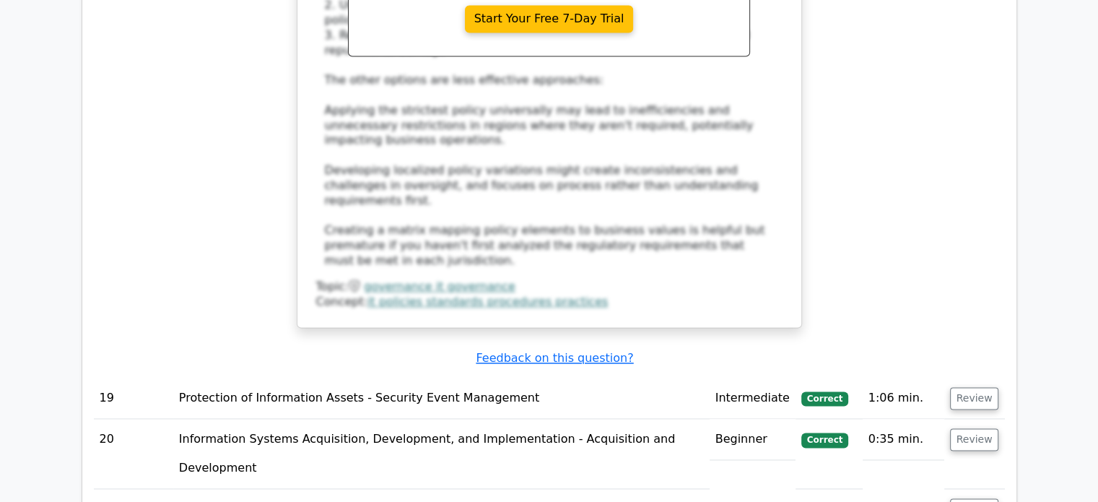
scroll to position [7564, 0]
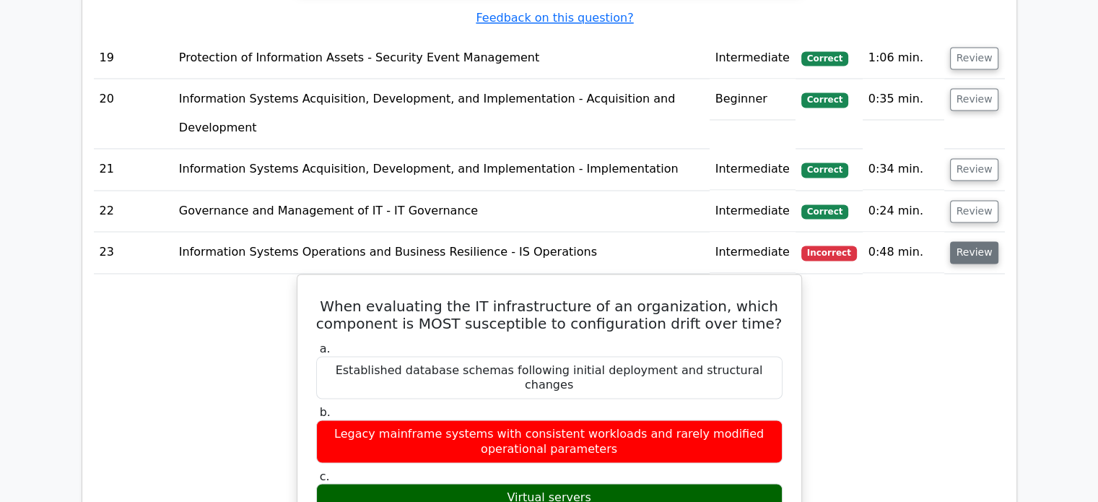
scroll to position [7627, 0]
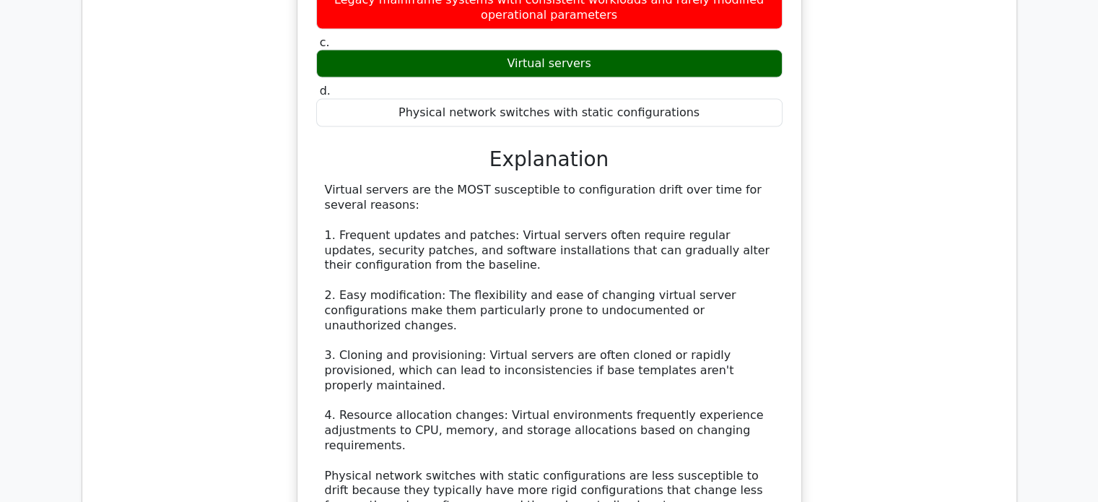
scroll to position [8358, 0]
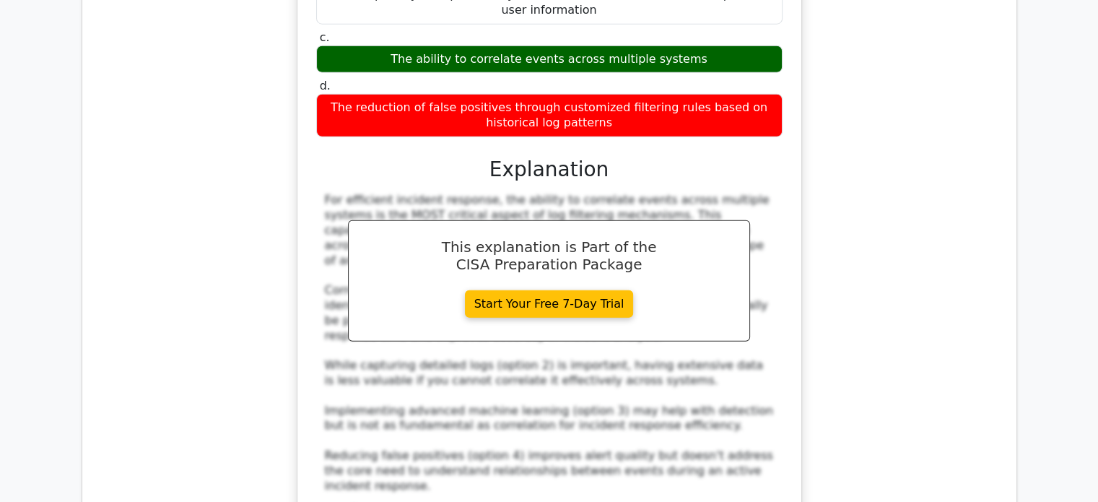
scroll to position [9302, 0]
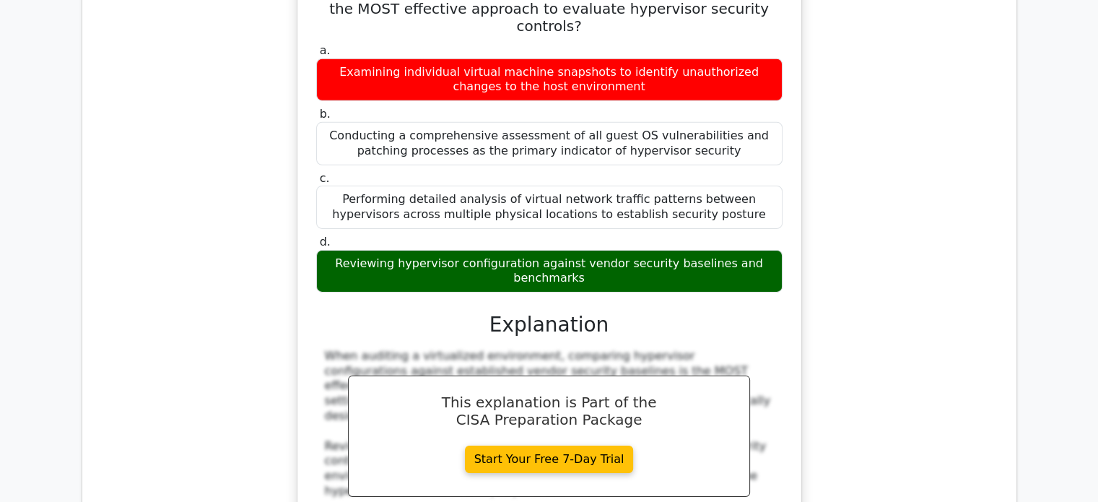
scroll to position [10140, 0]
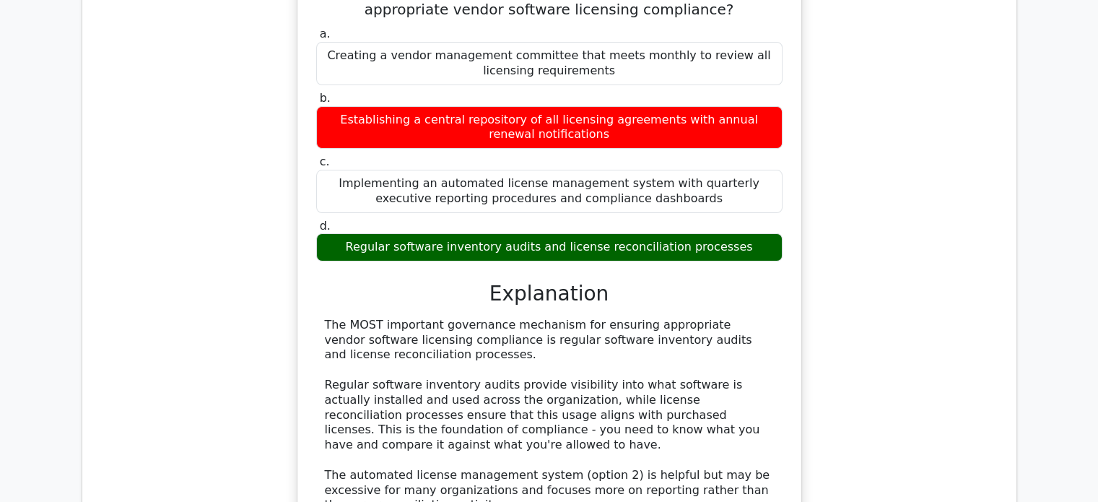
scroll to position [11032, 0]
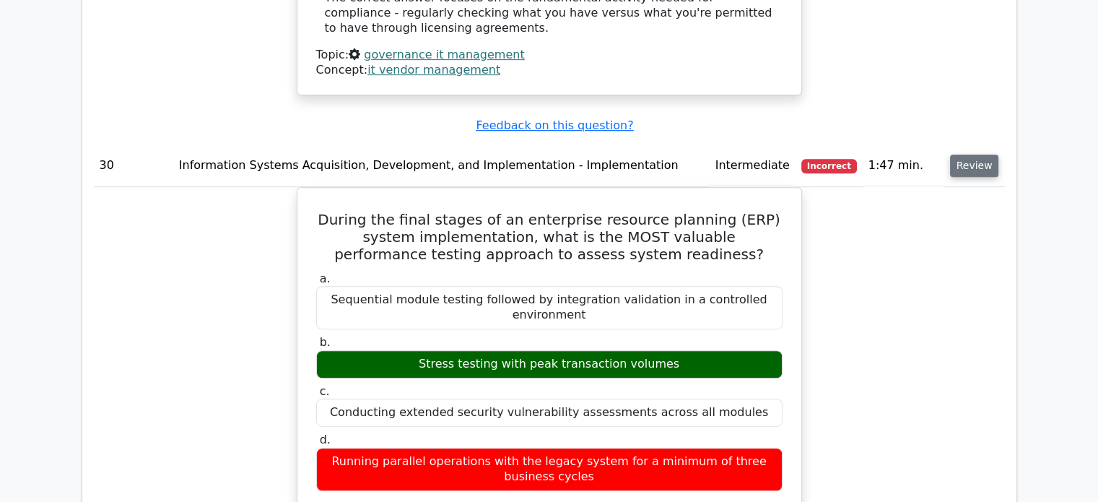
scroll to position [11697, 0]
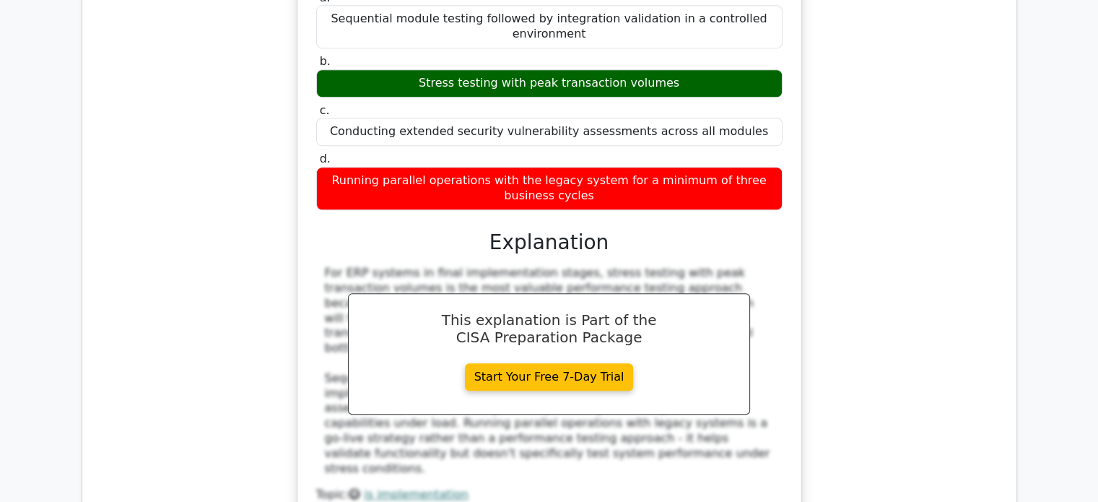
scroll to position [11962, 0]
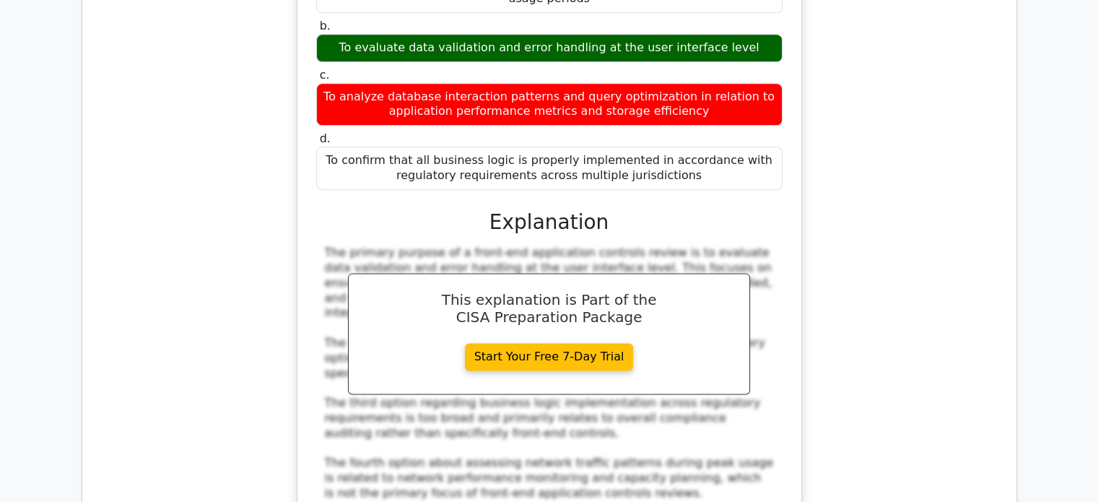
scroll to position [12840, 0]
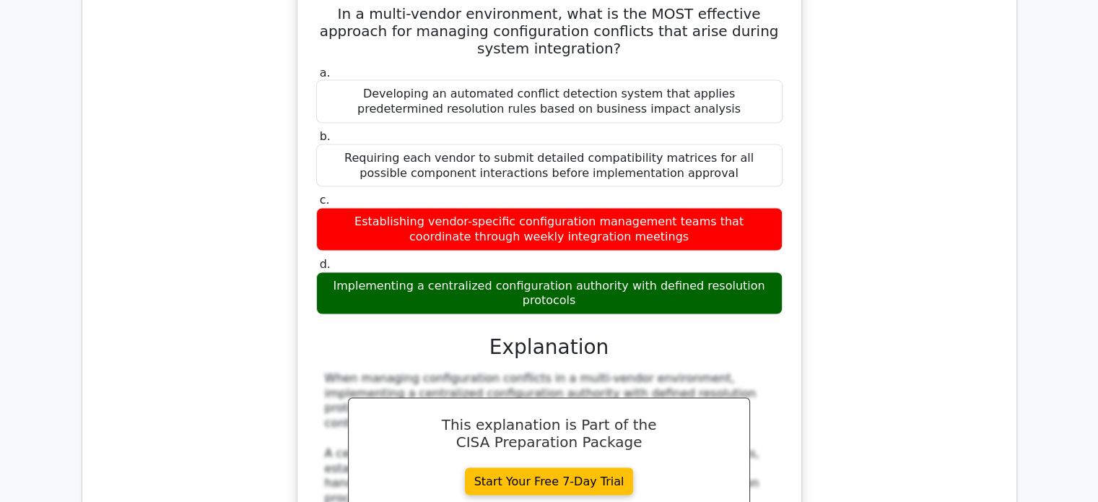
scroll to position [13764, 0]
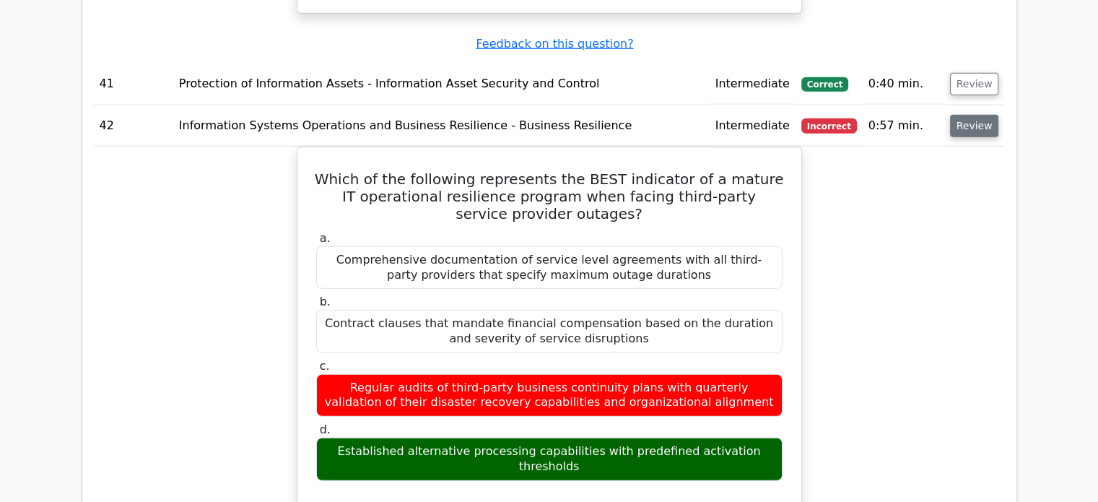
scroll to position [14544, 0]
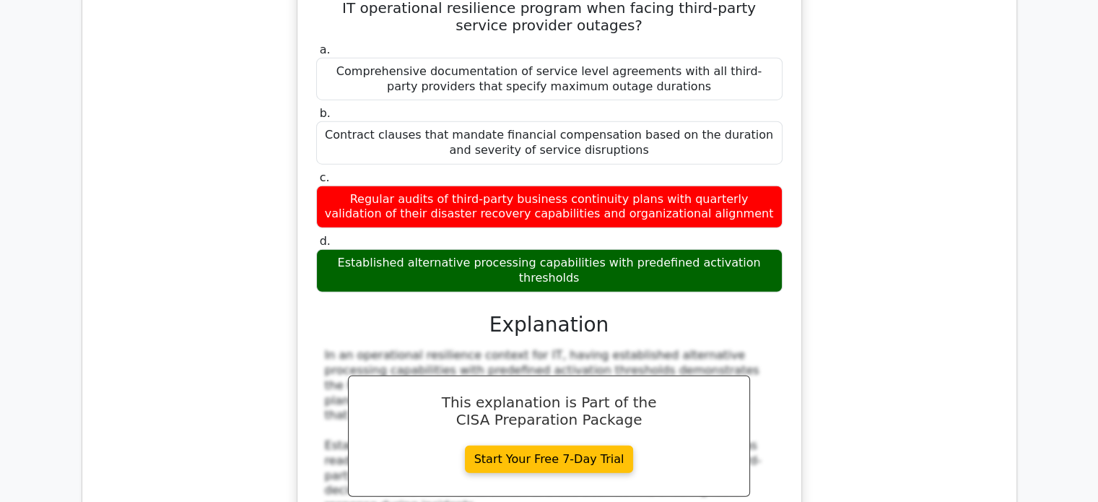
scroll to position [14732, 0]
